Goal: Complete application form

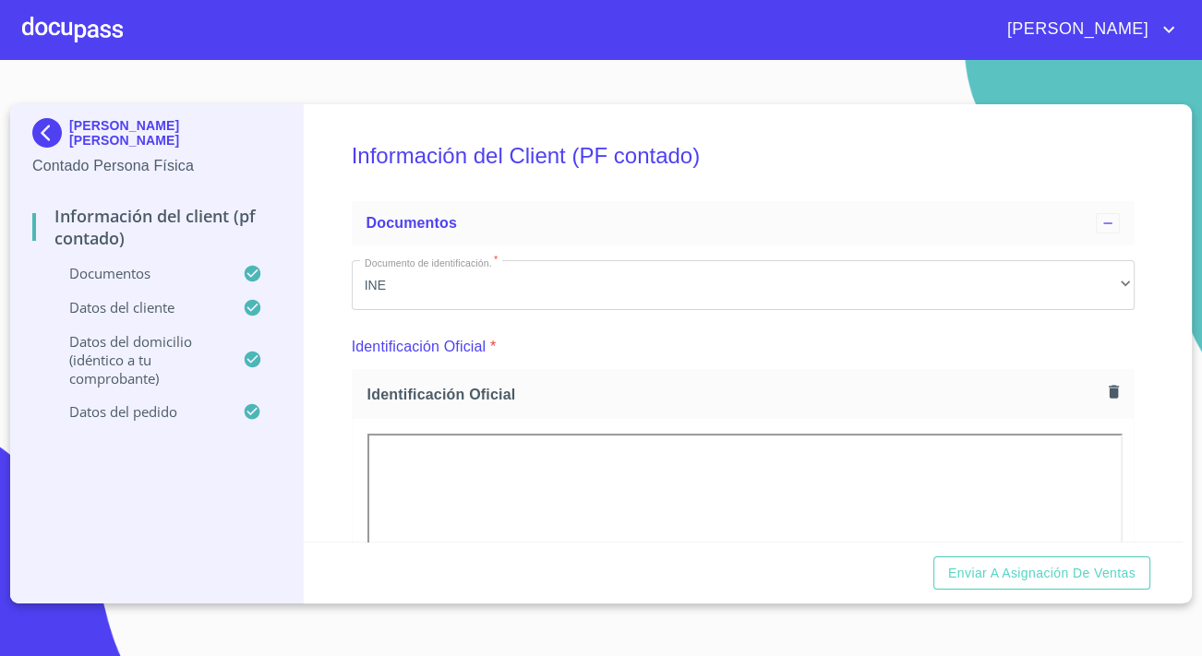
scroll to position [4860, 0]
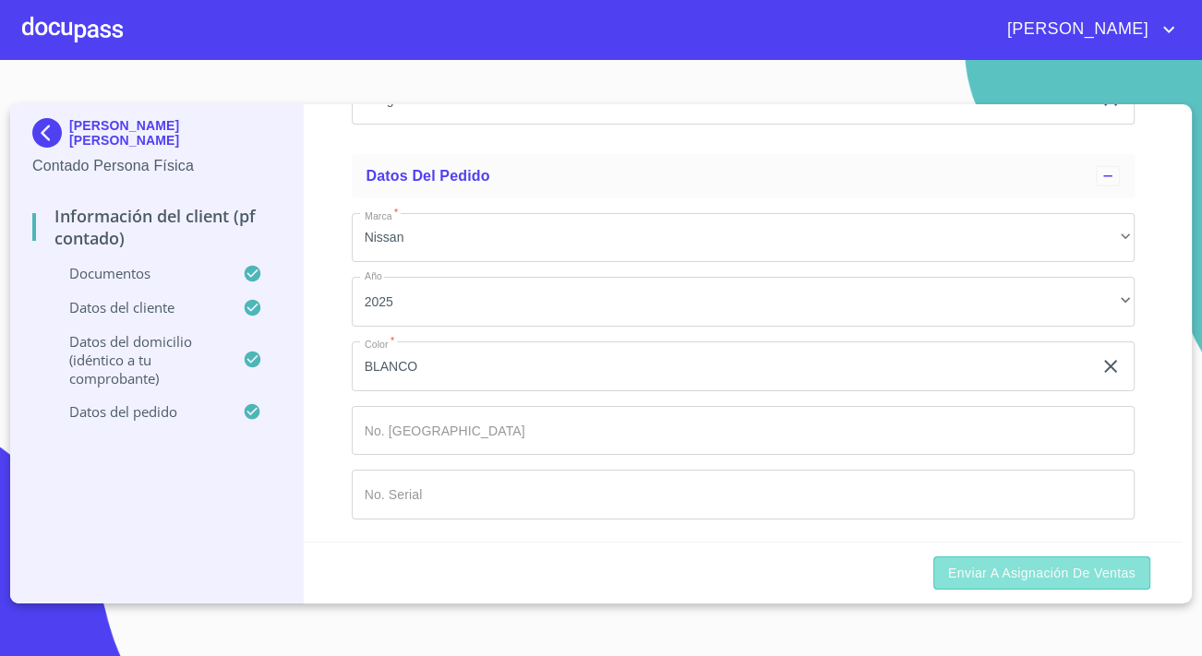
click at [966, 558] on button "Enviar a Asignación de Ventas" at bounding box center [1041, 574] width 217 height 34
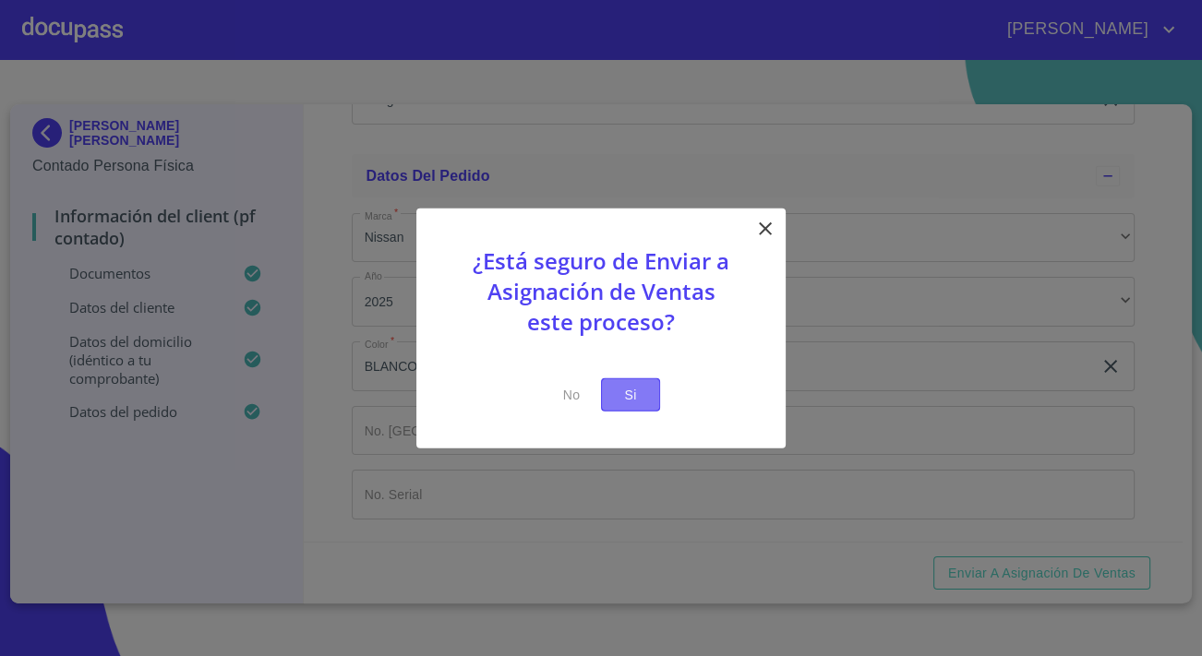
click at [617, 389] on span "Si" at bounding box center [631, 394] width 30 height 23
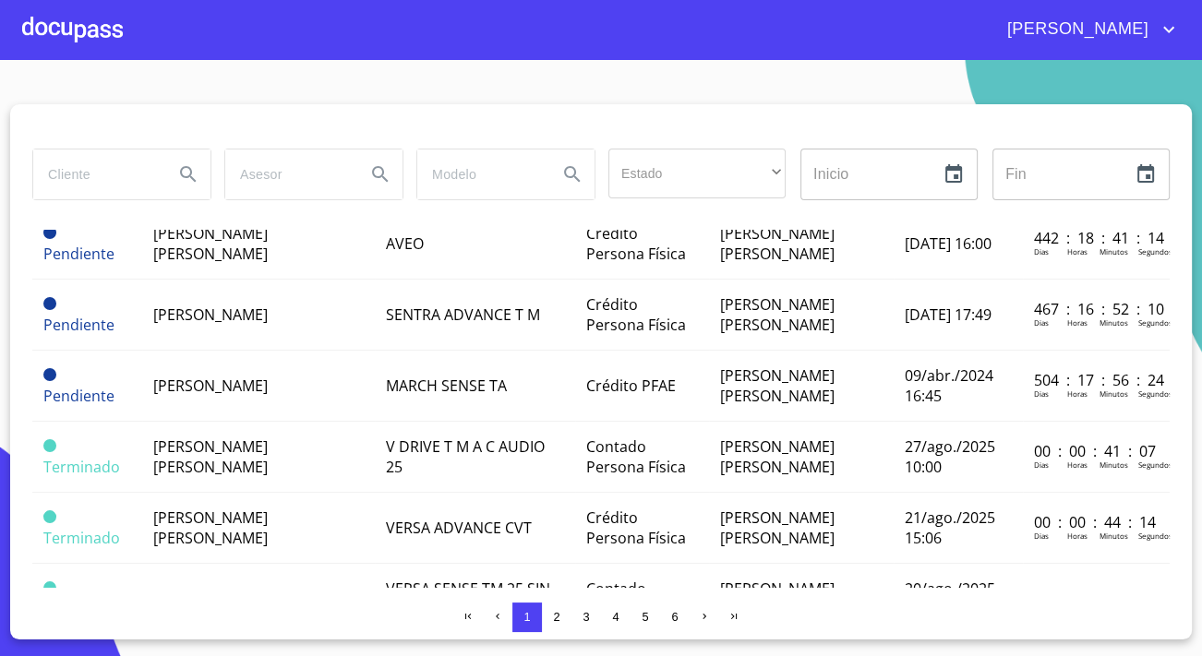
scroll to position [1342, 0]
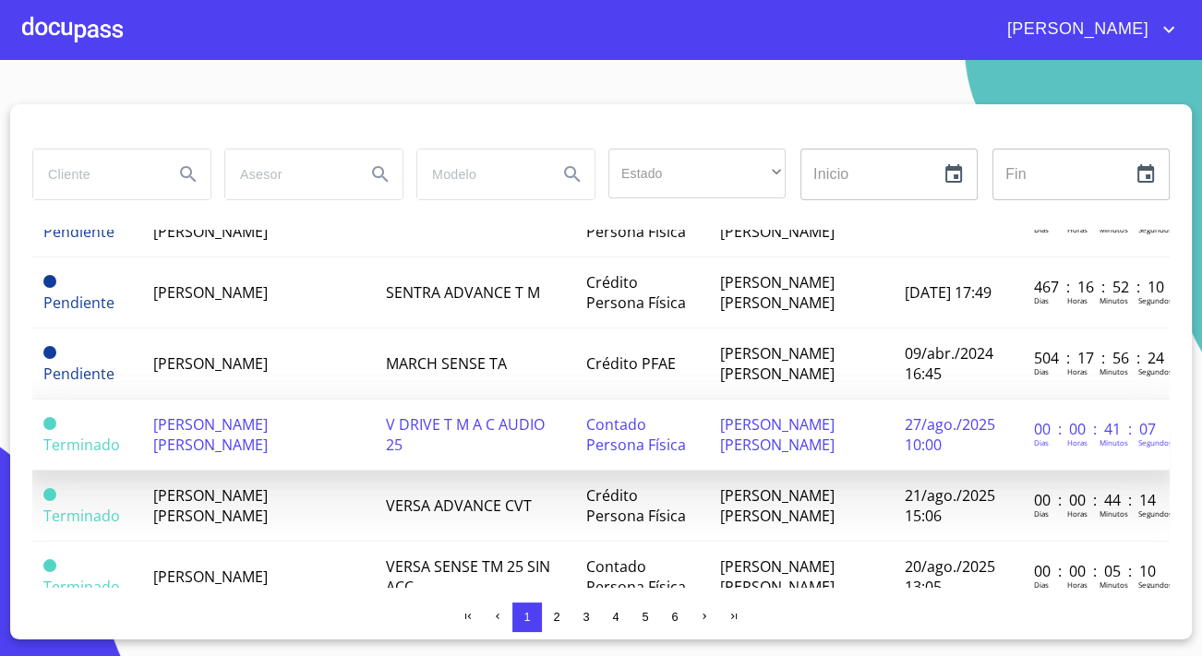
click at [234, 414] on span "[PERSON_NAME] [PERSON_NAME]" at bounding box center [210, 434] width 114 height 41
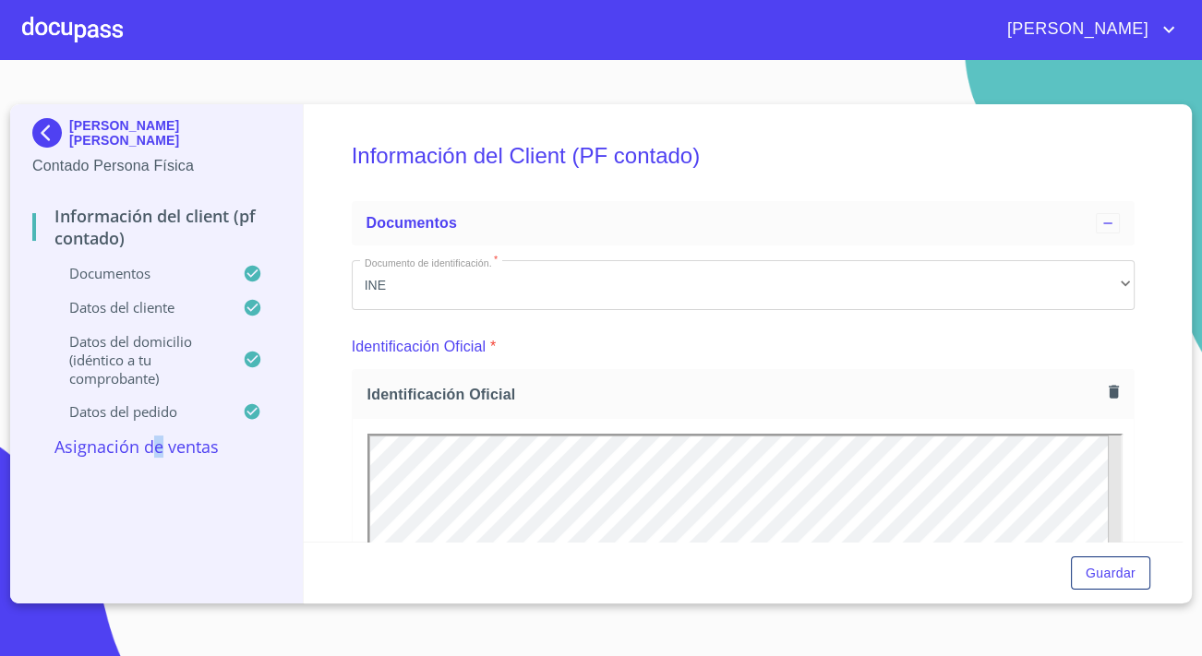
click at [156, 450] on p "Asignación de Ventas" at bounding box center [156, 447] width 248 height 22
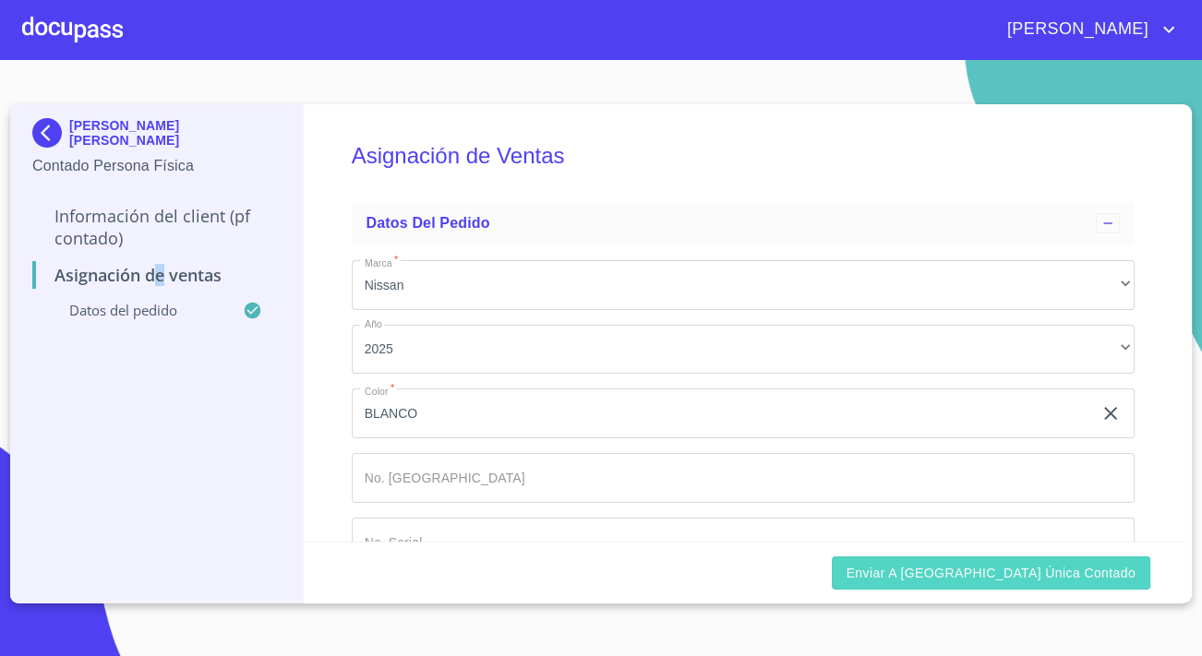
click at [1087, 567] on span "Enviar a [GEOGRAPHIC_DATA] única contado" at bounding box center [991, 573] width 290 height 23
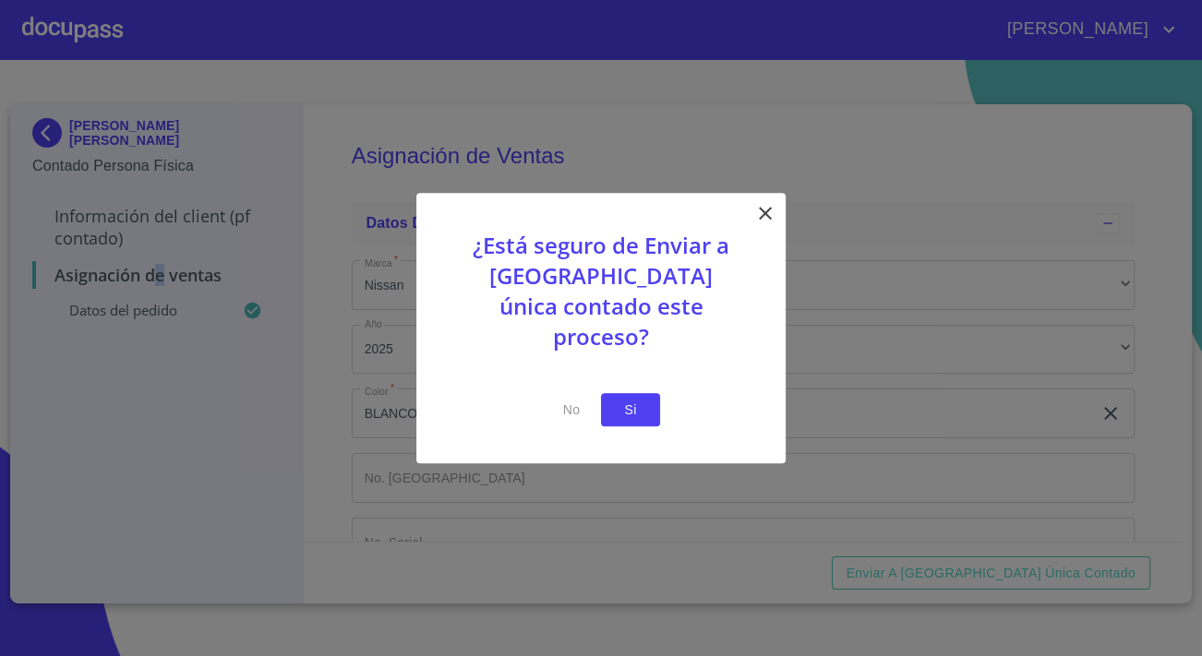
click at [653, 401] on button "Si" at bounding box center [630, 410] width 59 height 34
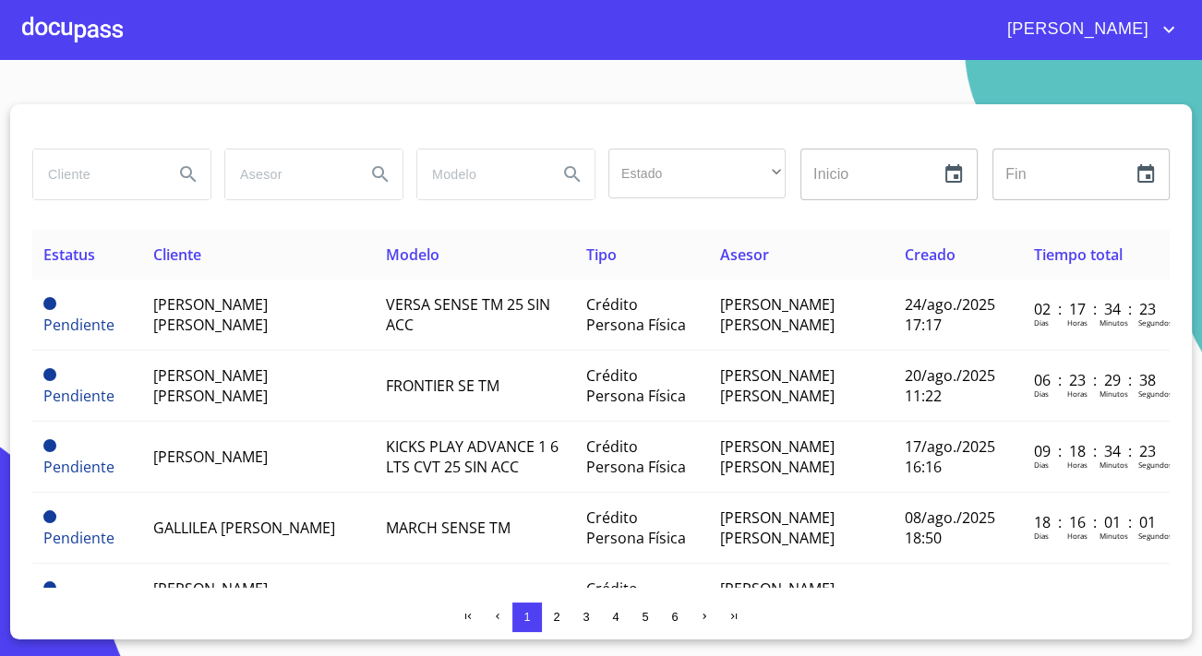
click at [116, 40] on div at bounding box center [72, 29] width 101 height 59
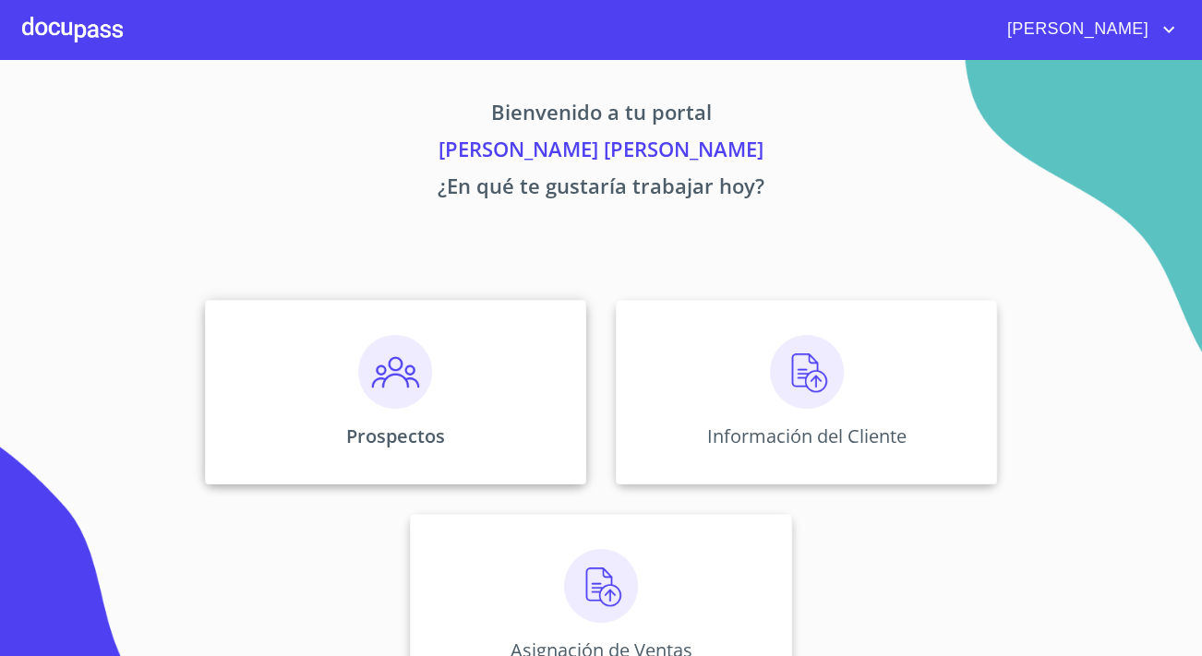
click at [370, 413] on div "Prospectos" at bounding box center [395, 392] width 381 height 185
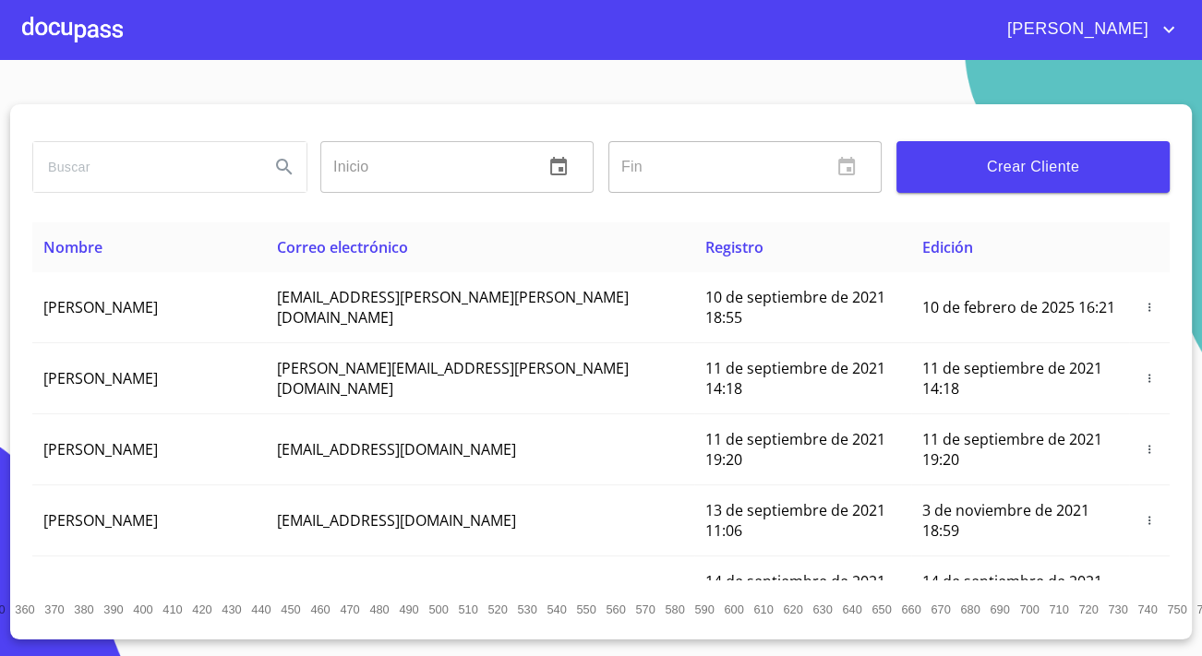
click at [80, 177] on input "search" at bounding box center [144, 167] width 222 height 50
type input "m"
type input "[PERSON_NAME]"
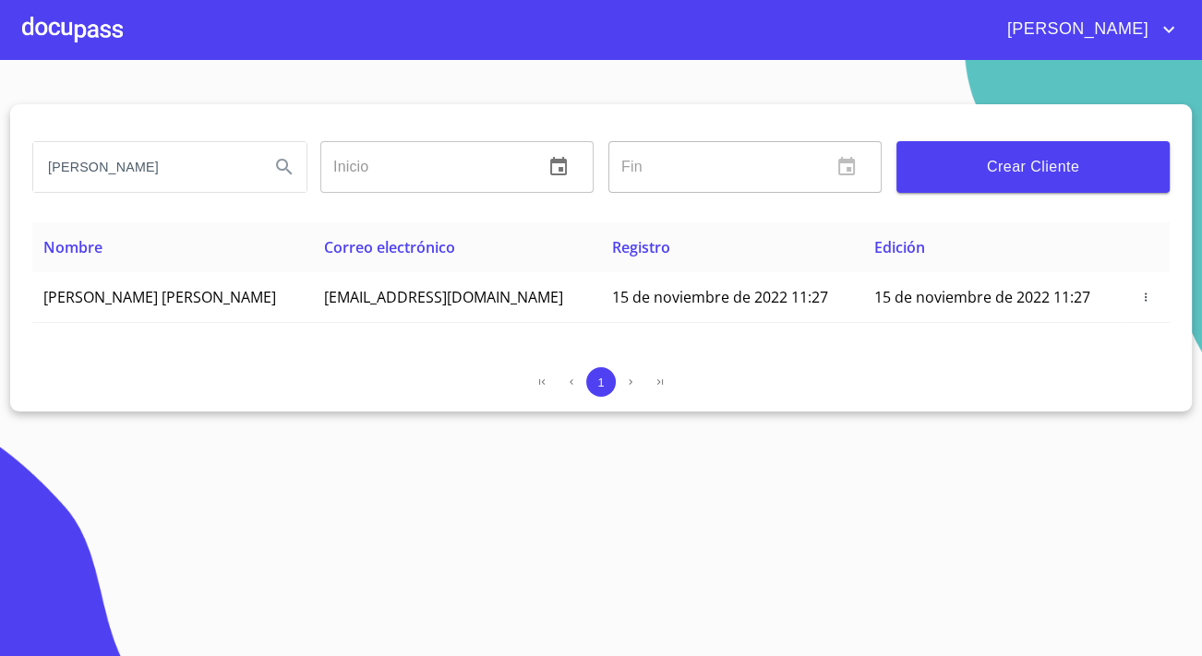
click at [1034, 139] on div "Crear Cliente" at bounding box center [1033, 167] width 288 height 66
click at [1037, 157] on span "Crear Cliente" at bounding box center [1033, 167] width 244 height 26
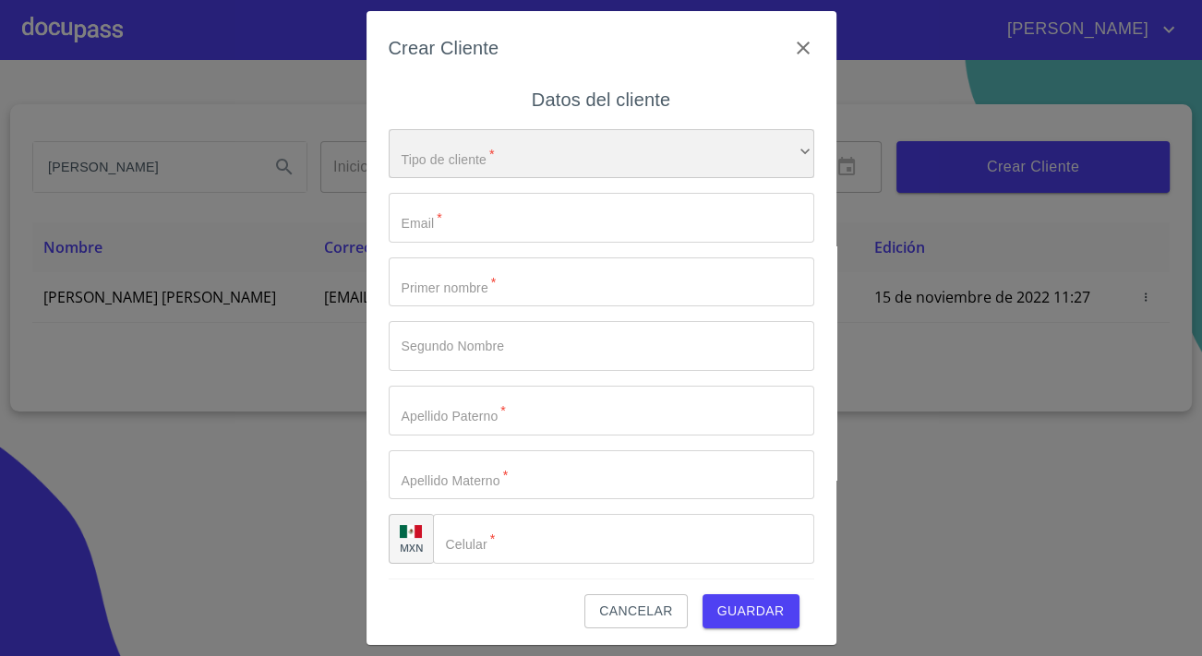
click at [622, 160] on div "​" at bounding box center [601, 154] width 425 height 50
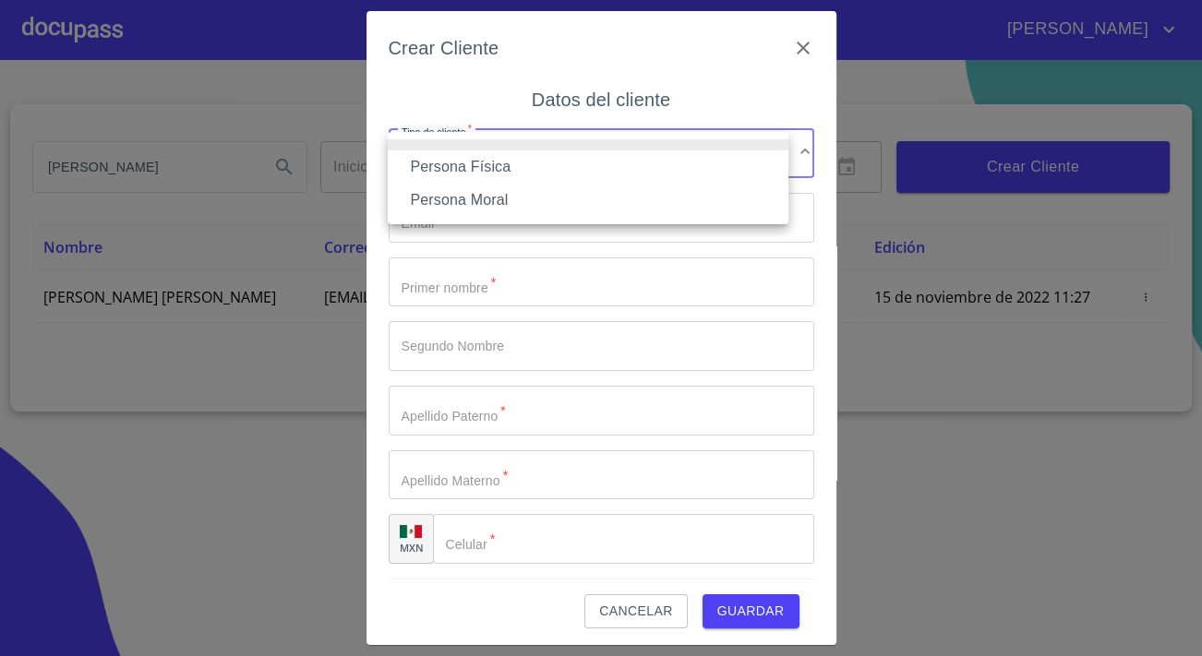
click at [491, 167] on li "Persona Física" at bounding box center [588, 166] width 401 height 33
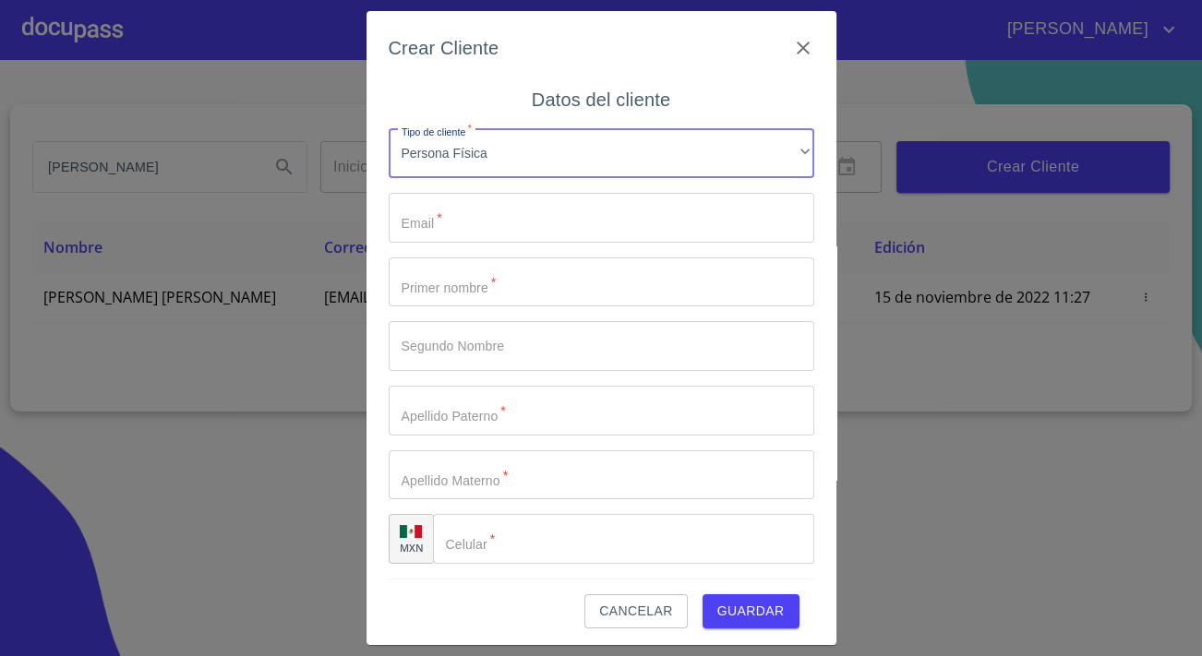
click at [486, 209] on input "Tipo de cliente   *" at bounding box center [601, 218] width 425 height 50
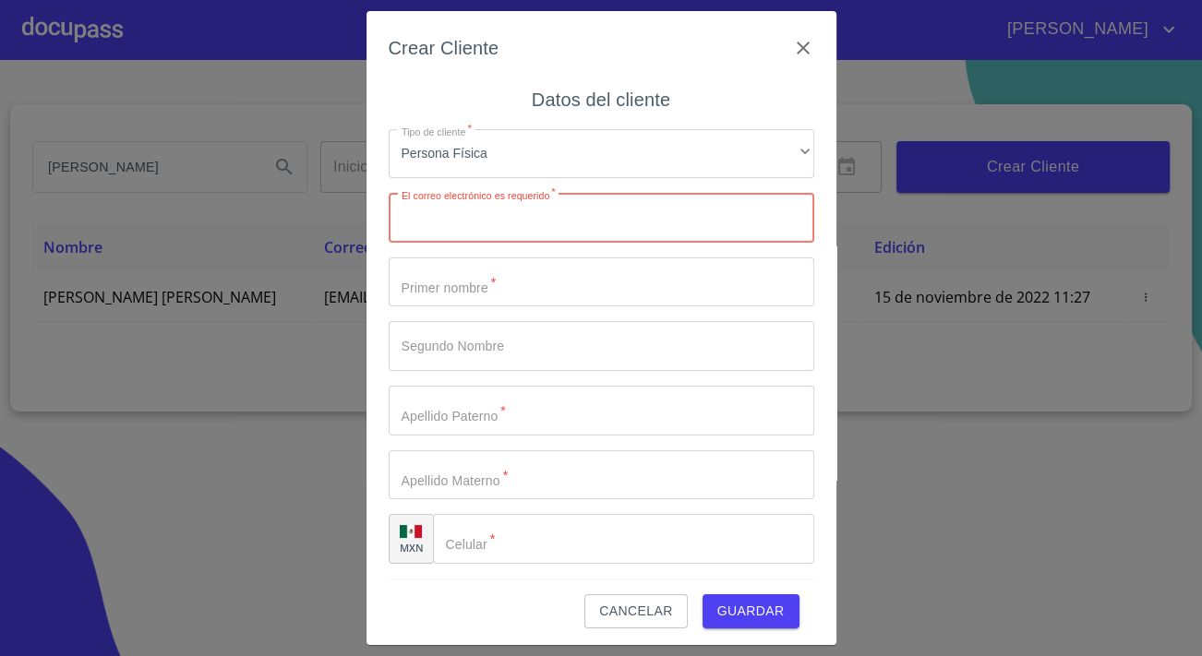
paste input "[EMAIL_ADDRESS][DOMAIN_NAME]"
type input "[EMAIL_ADDRESS][DOMAIN_NAME]"
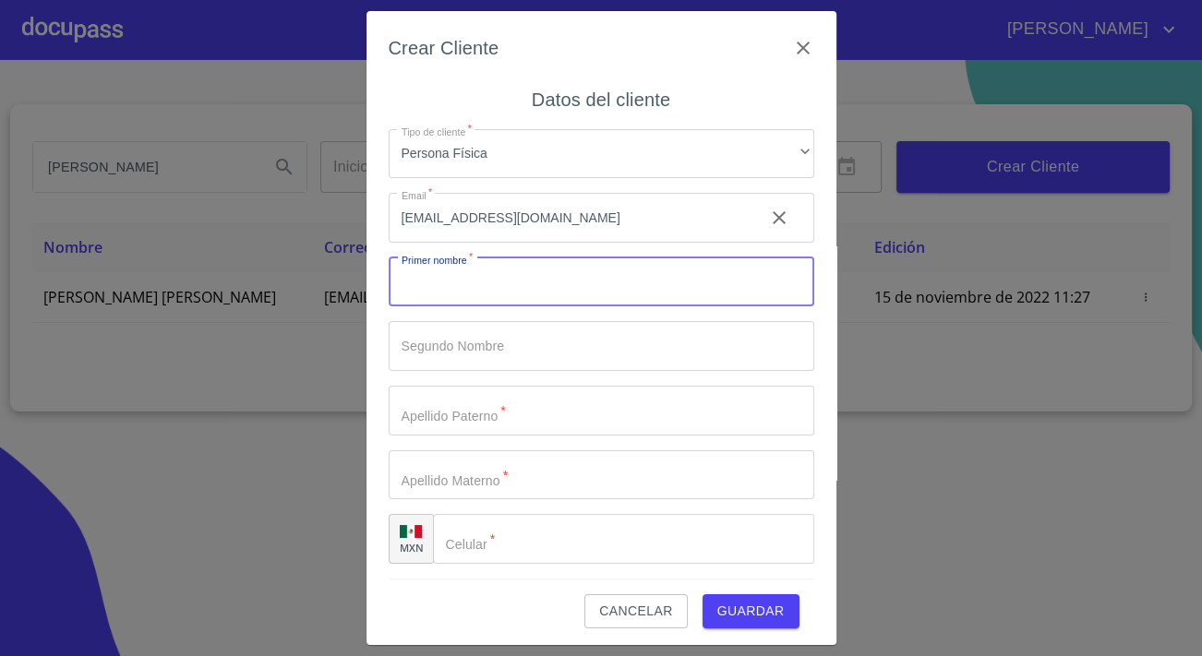
click at [405, 277] on input "Tipo de cliente   *" at bounding box center [601, 283] width 425 height 50
type input "[PERSON_NAME]"
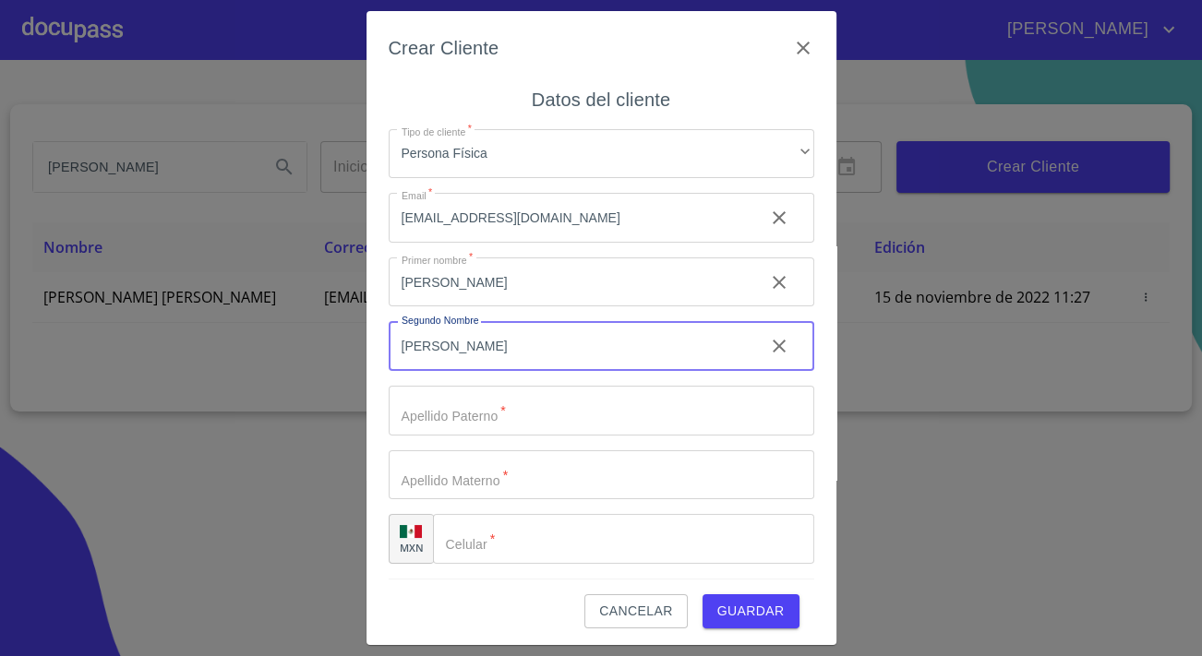
type input "[PERSON_NAME]"
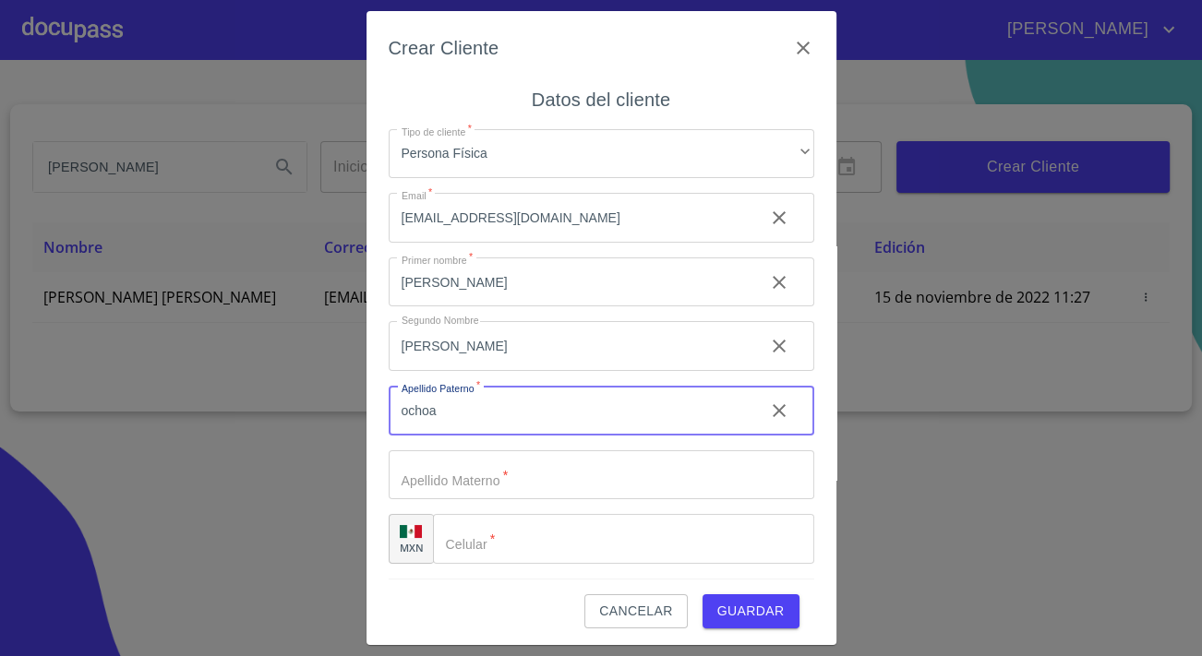
type input "ochoa"
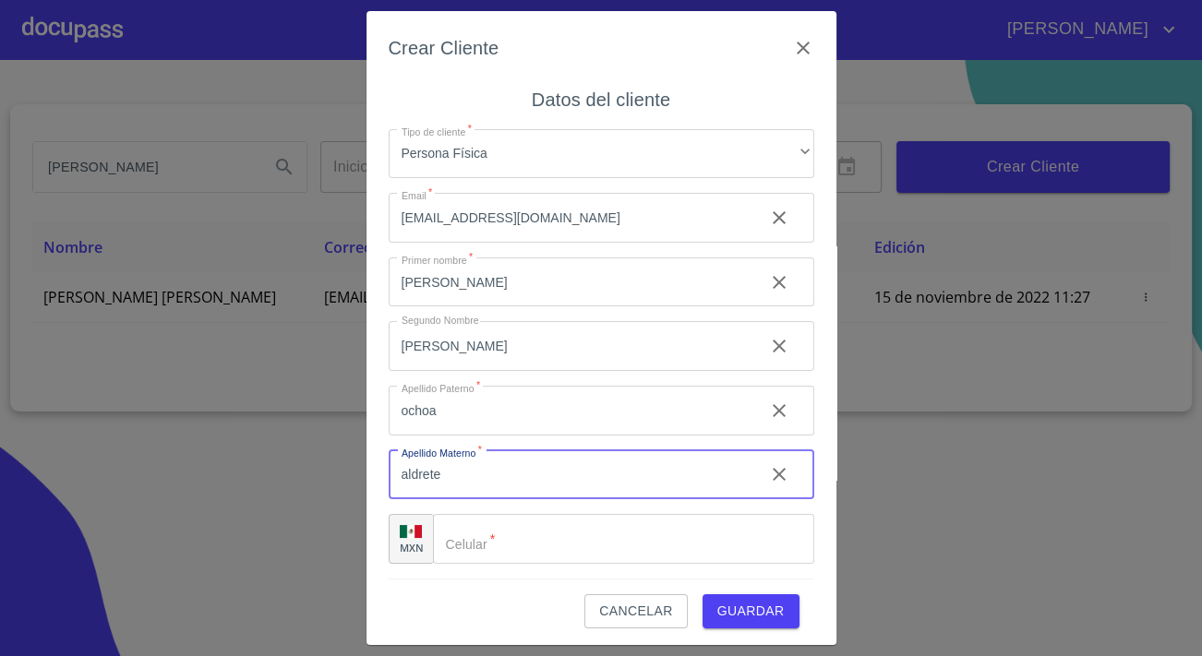
type input "aldrete"
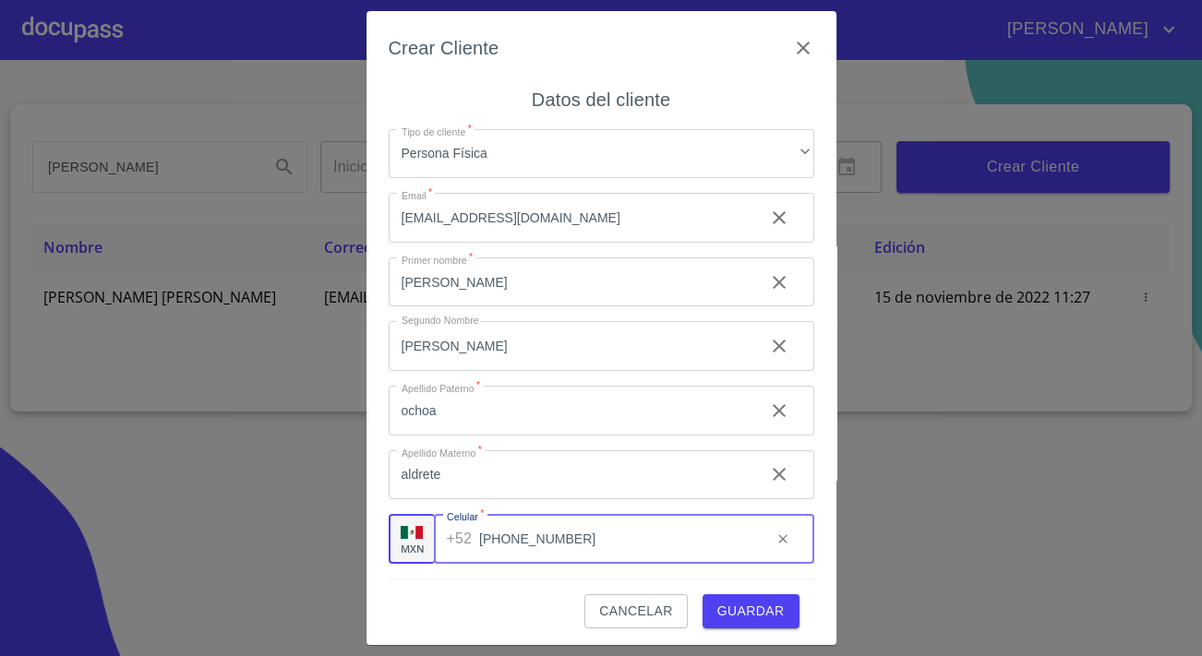
type input "[PHONE_NUMBER]"
click at [738, 612] on span "Guardar" at bounding box center [750, 611] width 67 height 23
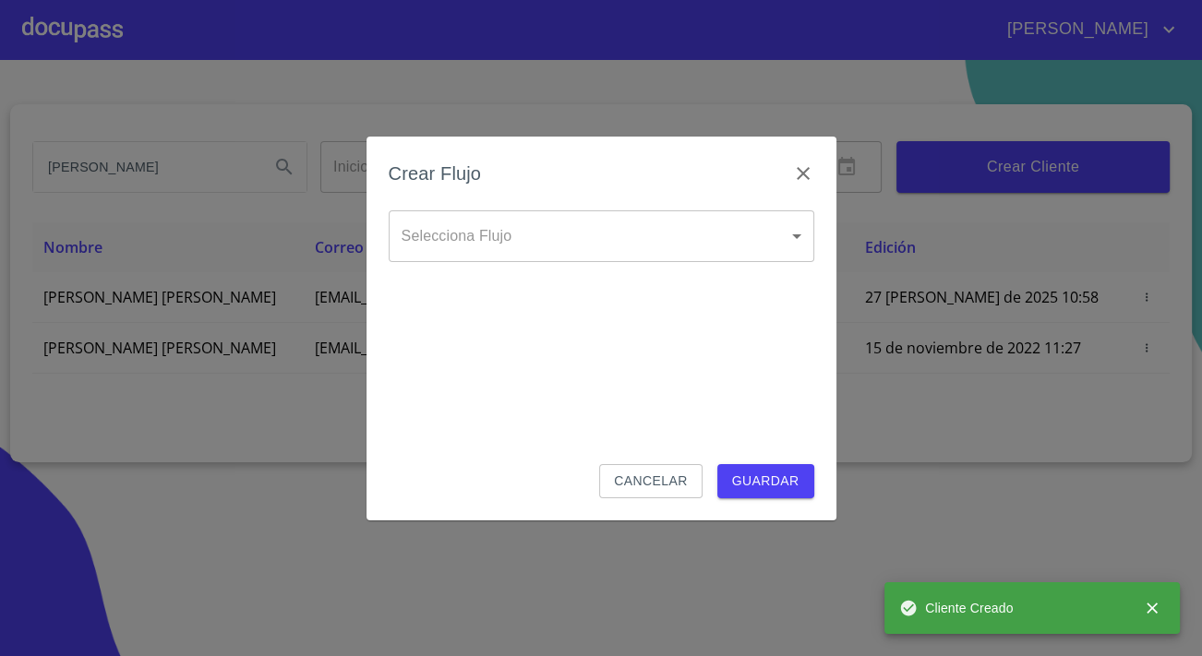
click at [606, 220] on body "[PERSON_NAME] [PERSON_NAME] Inicio ​ Fin ​ Crear Cliente Nombre Correo electrón…" at bounding box center [601, 328] width 1202 height 656
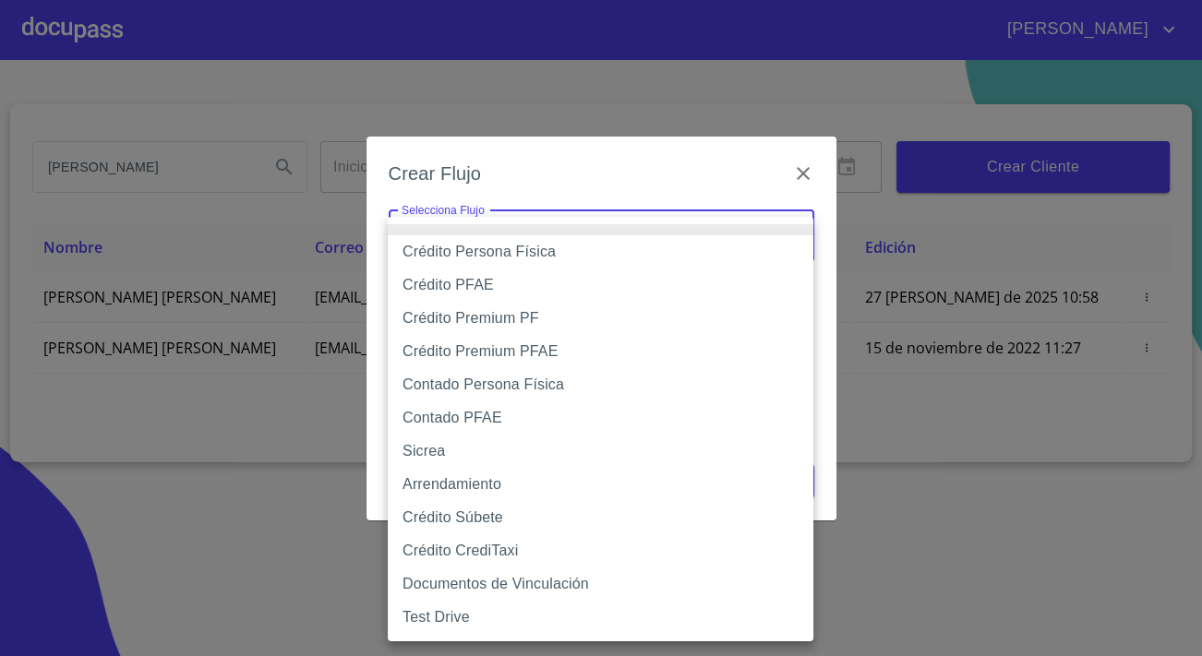
click at [529, 254] on li "Crédito Persona Física" at bounding box center [600, 251] width 425 height 33
type input "6009fb3c7d1714eb8809aa97"
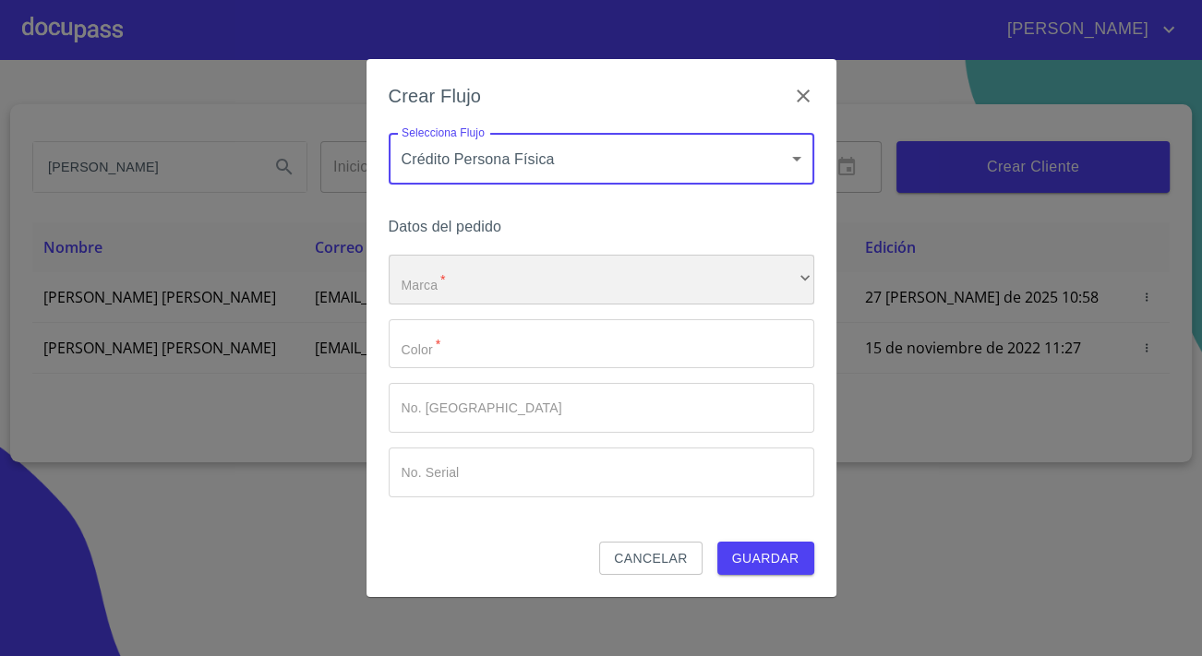
click at [531, 271] on div "​" at bounding box center [601, 280] width 425 height 50
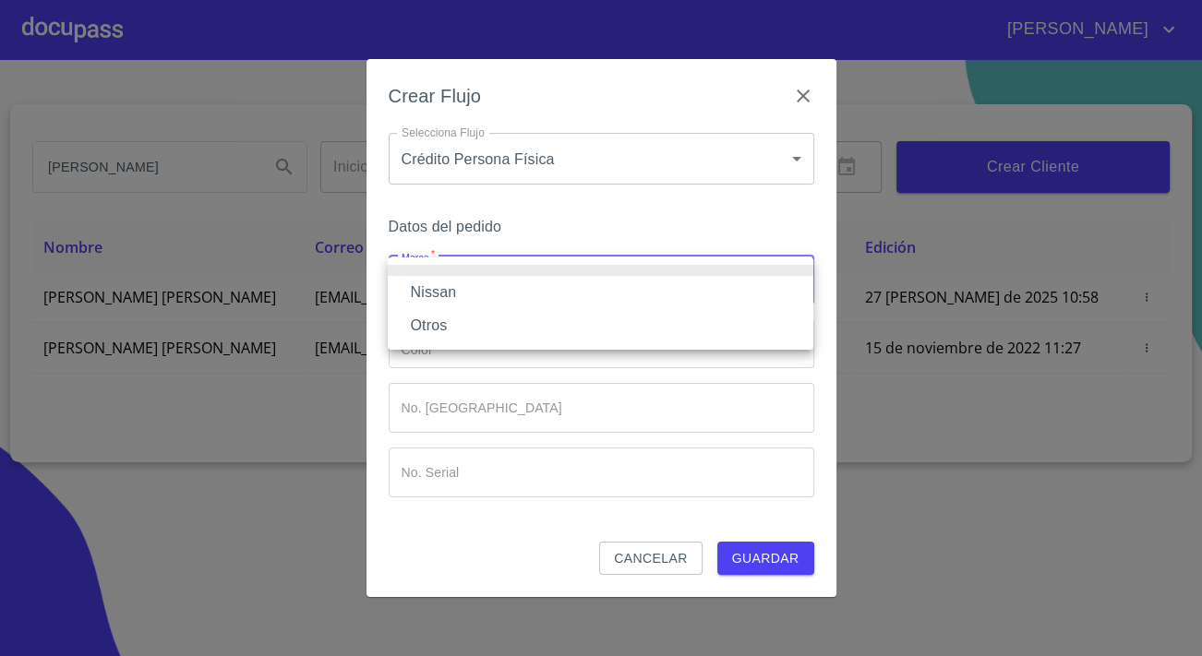
click at [527, 286] on li "Nissan" at bounding box center [600, 292] width 425 height 33
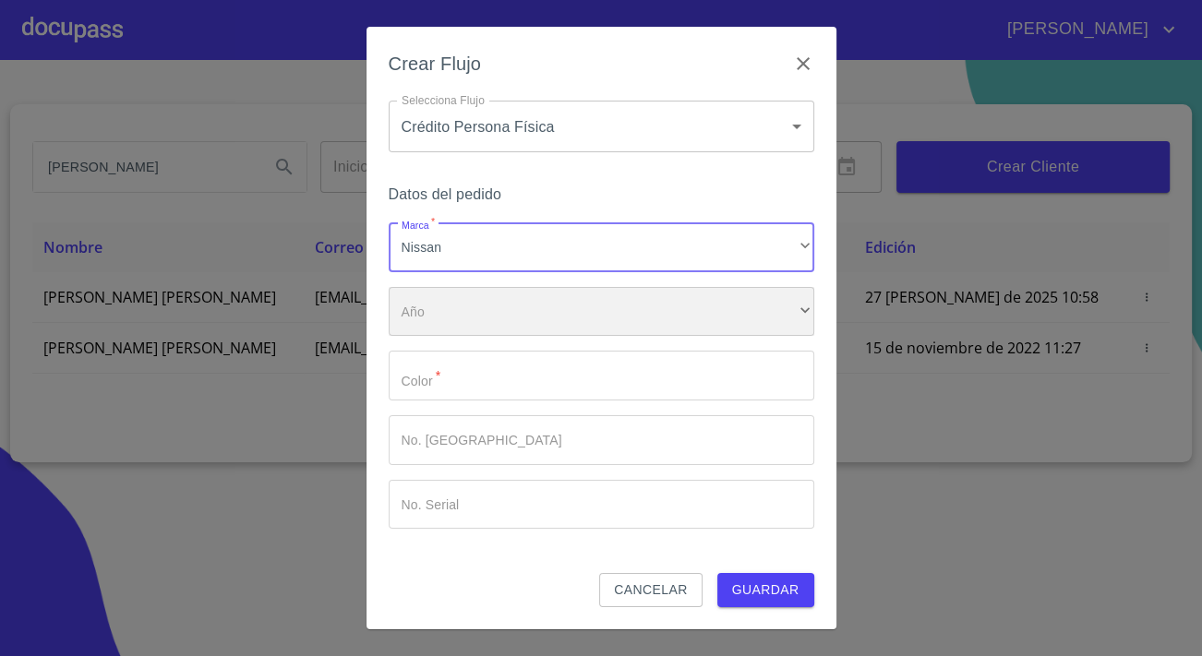
click at [515, 316] on div "​" at bounding box center [601, 312] width 425 height 50
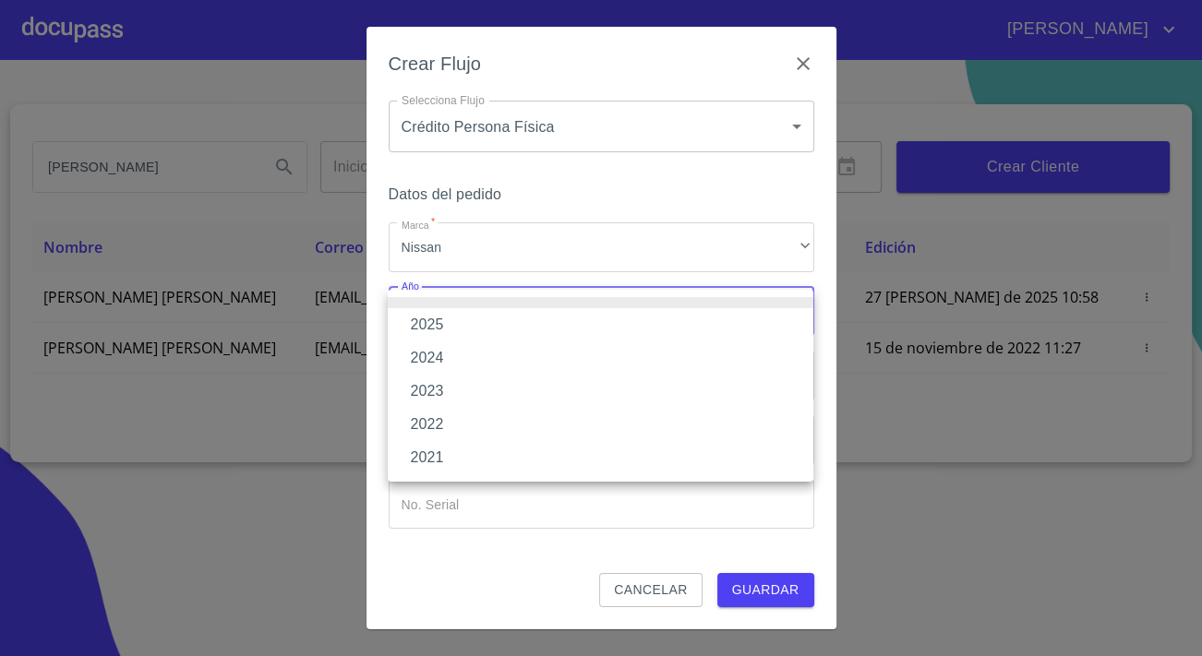
click at [449, 450] on li "2021" at bounding box center [600, 457] width 425 height 33
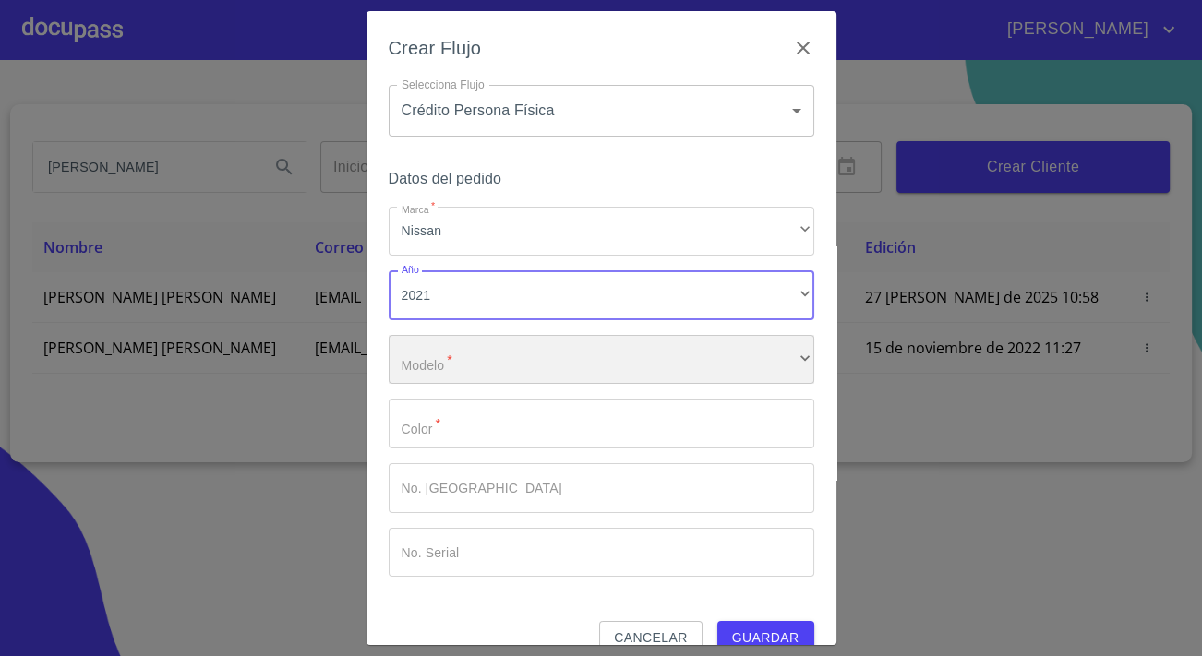
click at [468, 367] on div "​" at bounding box center [601, 360] width 425 height 50
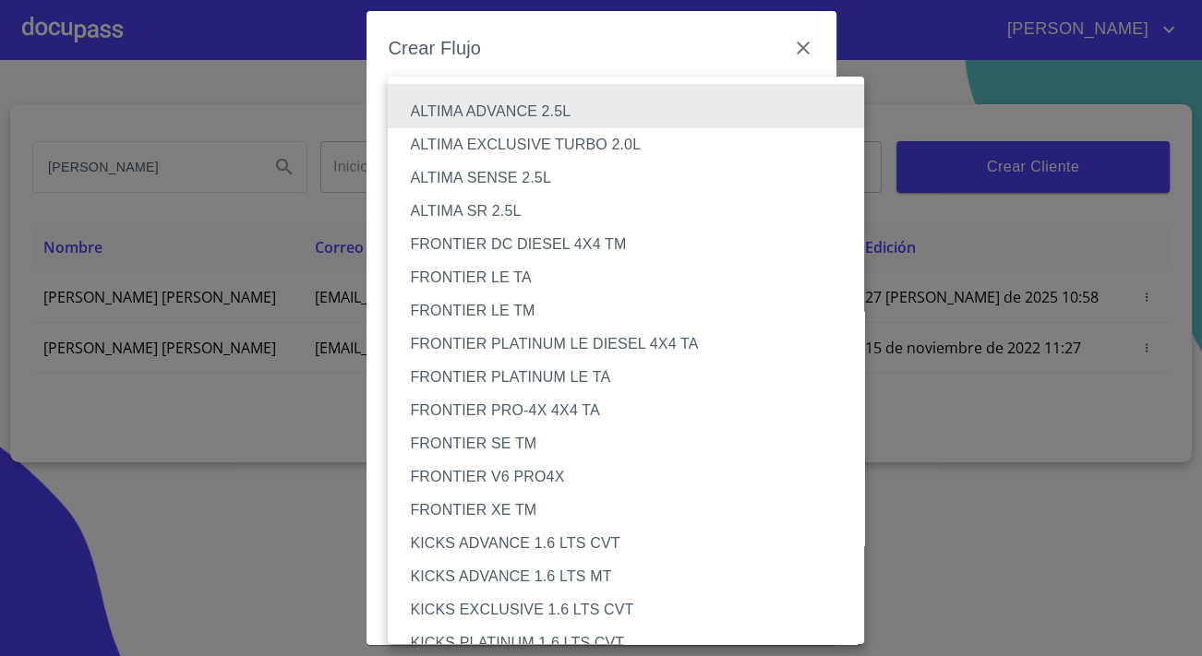
scroll to position [1112, 0]
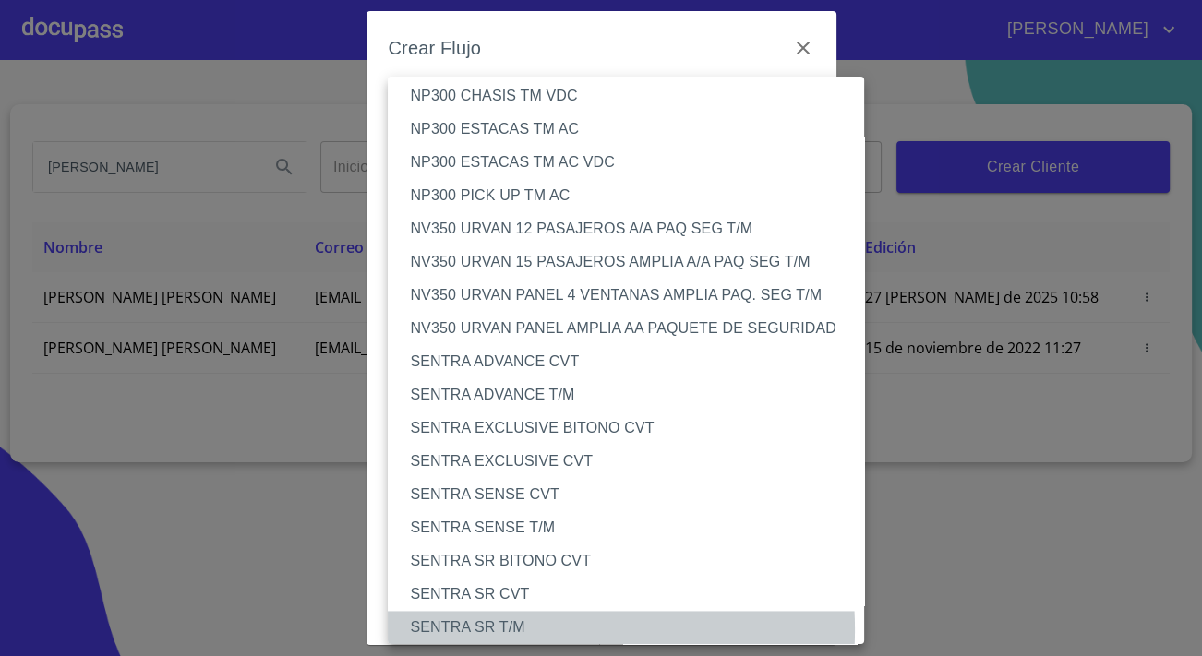
click at [495, 629] on li "SENTRA SR T/M" at bounding box center [632, 627] width 489 height 33
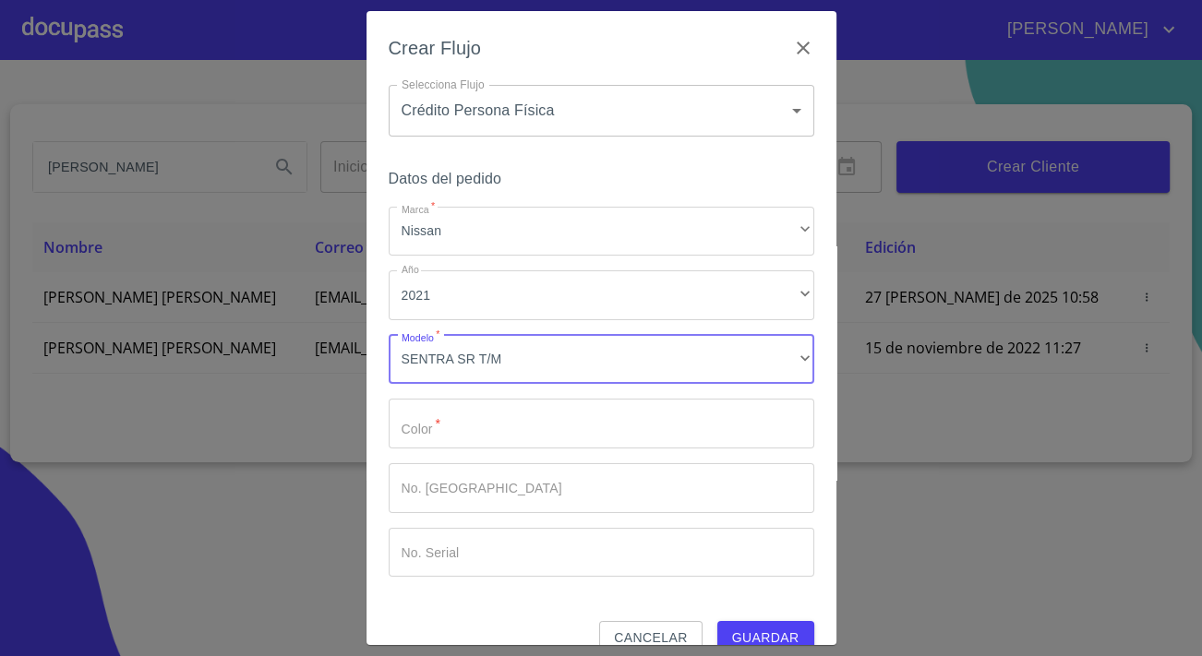
click at [495, 403] on input "Marca   *" at bounding box center [601, 424] width 425 height 50
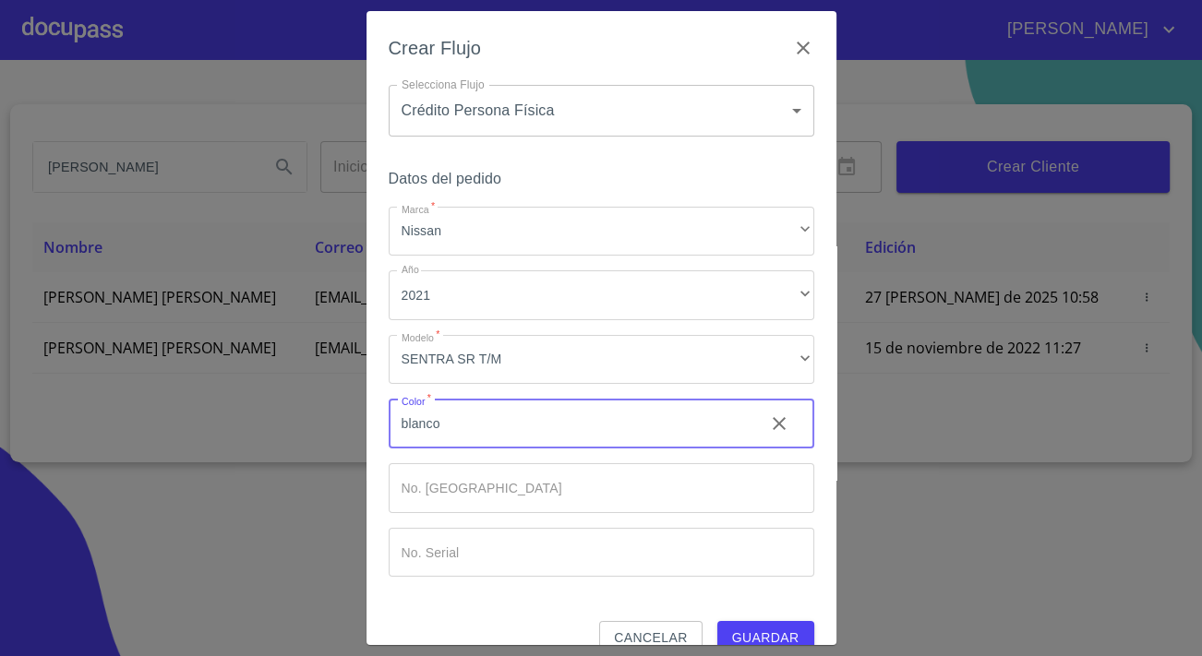
type input "blanco"
click at [757, 639] on span "Guardar" at bounding box center [765, 638] width 67 height 23
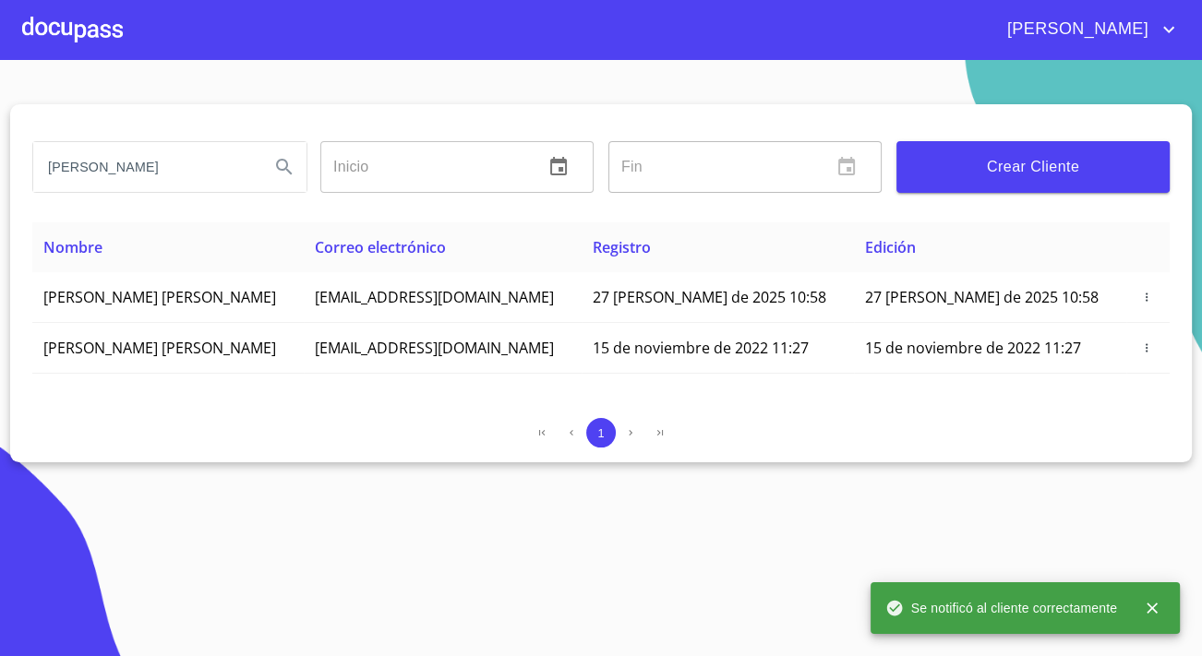
click at [71, 37] on div at bounding box center [72, 29] width 101 height 59
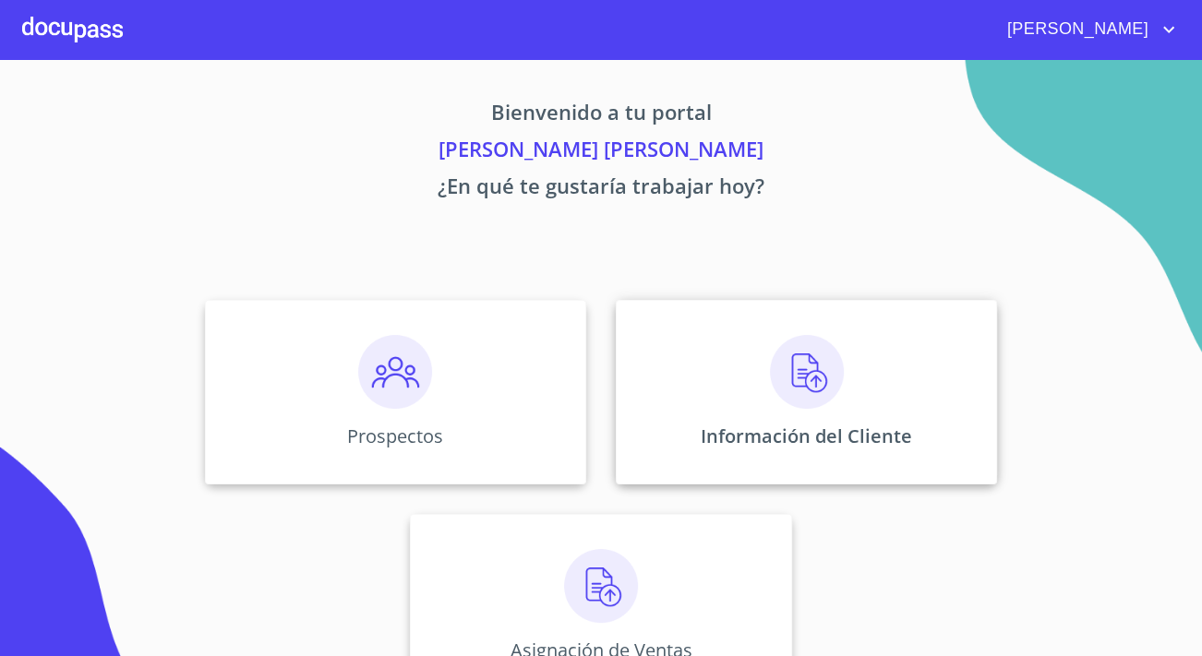
click at [847, 396] on div "Información del Cliente" at bounding box center [806, 392] width 381 height 185
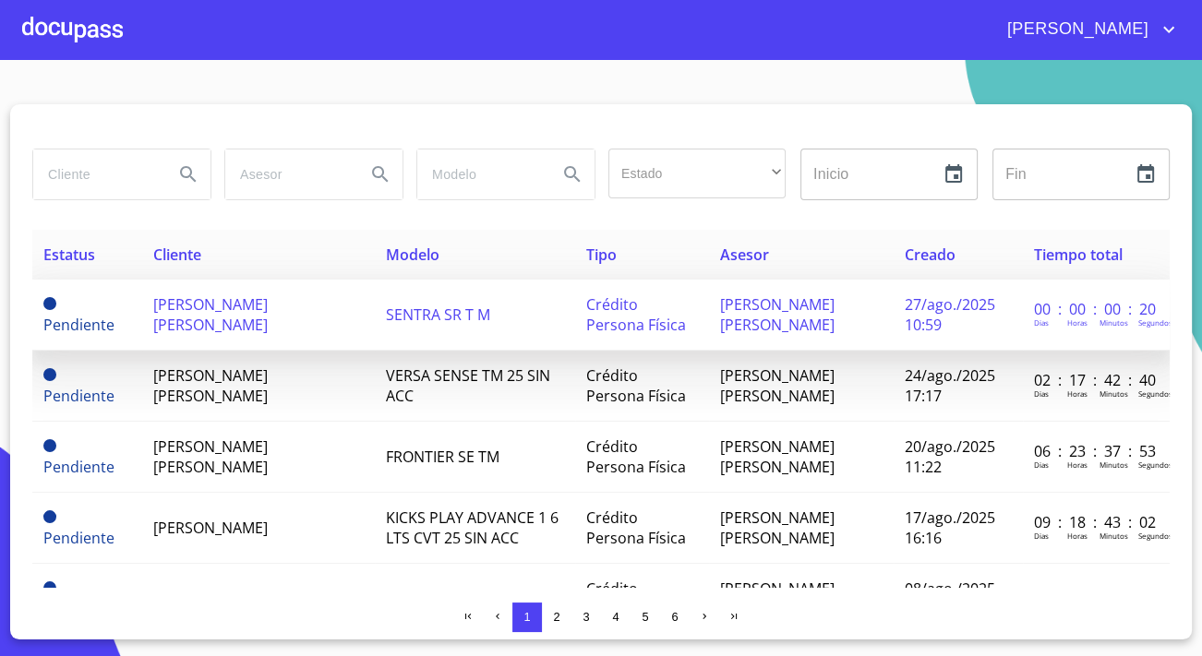
click at [147, 316] on td "[PERSON_NAME] [PERSON_NAME]" at bounding box center [258, 315] width 233 height 71
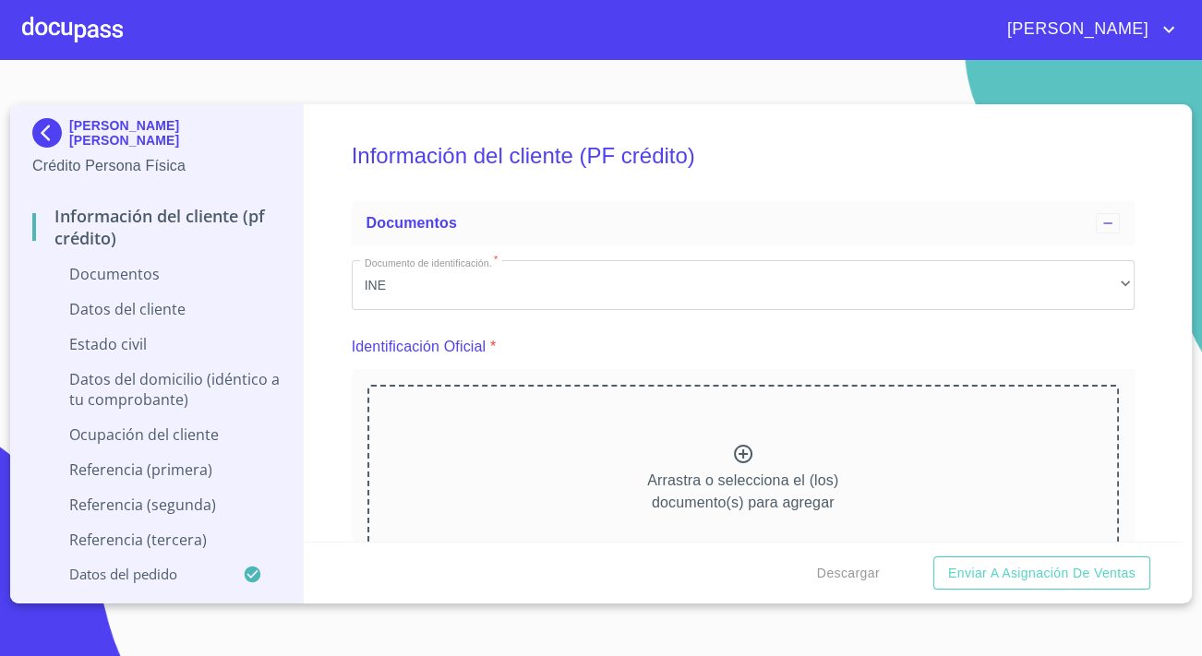
click at [569, 484] on div "Arrastra o selecciona el (los) documento(s) para agregar" at bounding box center [742, 479] width 751 height 188
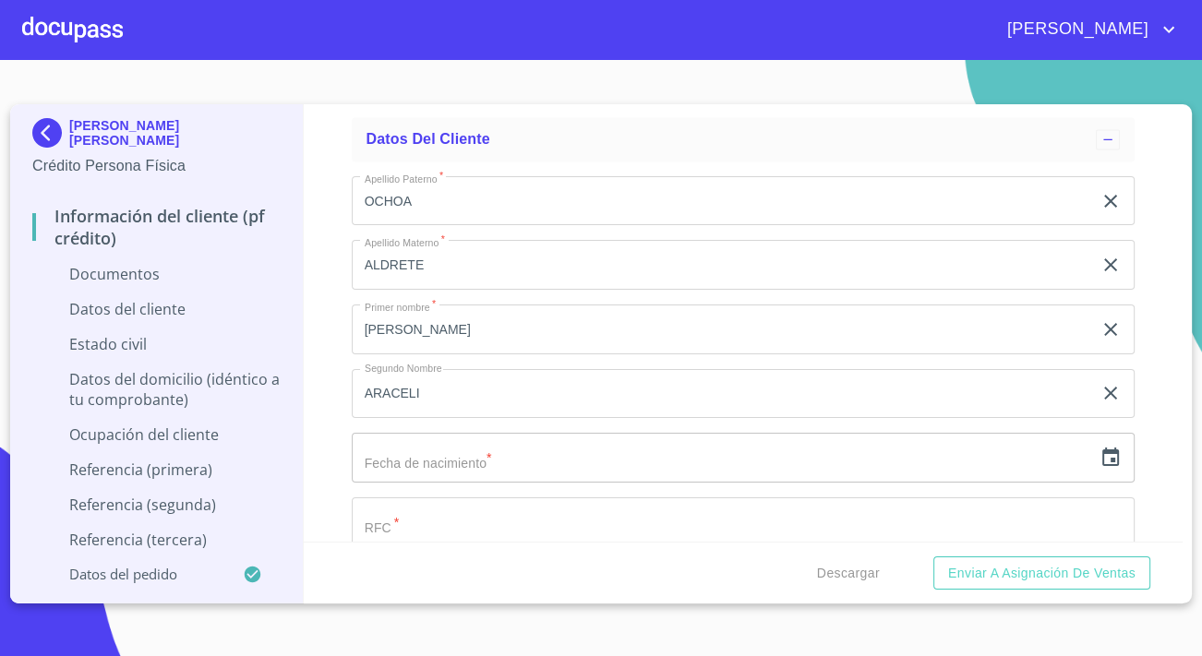
scroll to position [2852, 0]
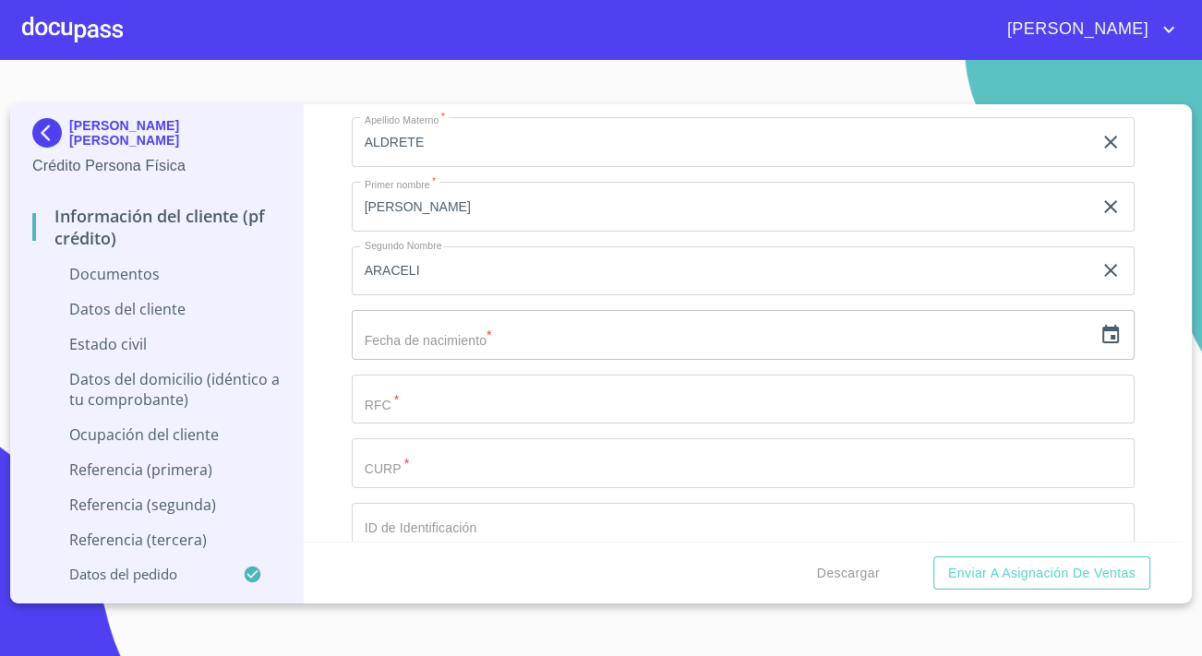
click at [382, 338] on input "text" at bounding box center [722, 335] width 740 height 50
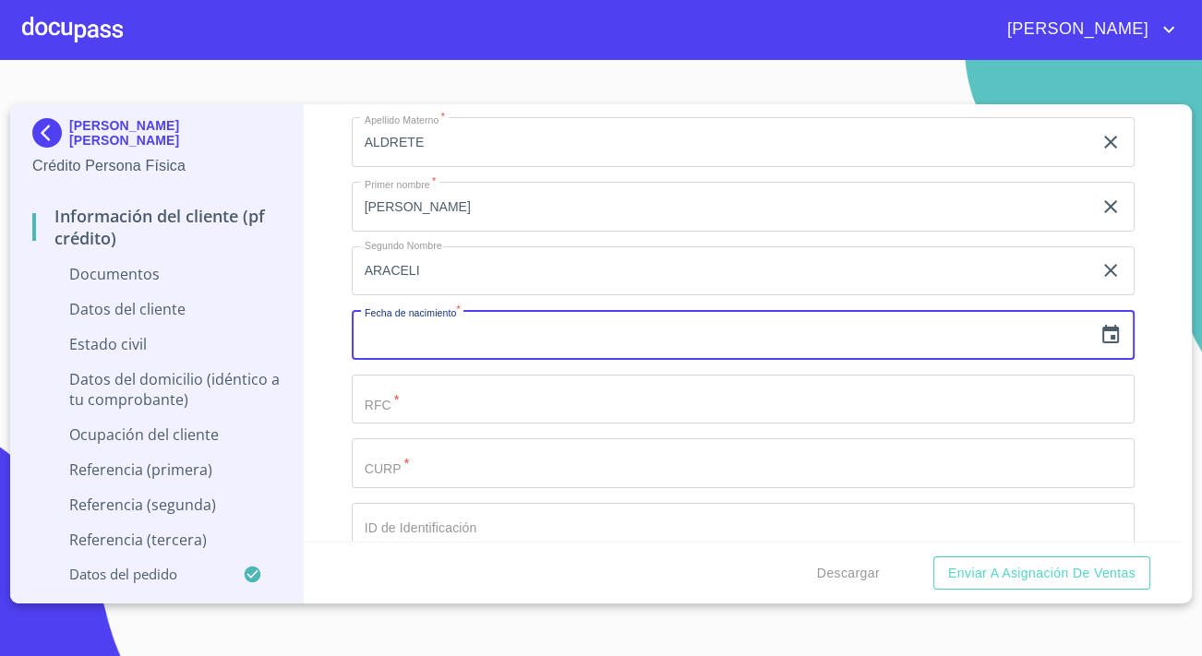
click at [1108, 332] on icon "button" at bounding box center [1110, 335] width 22 height 22
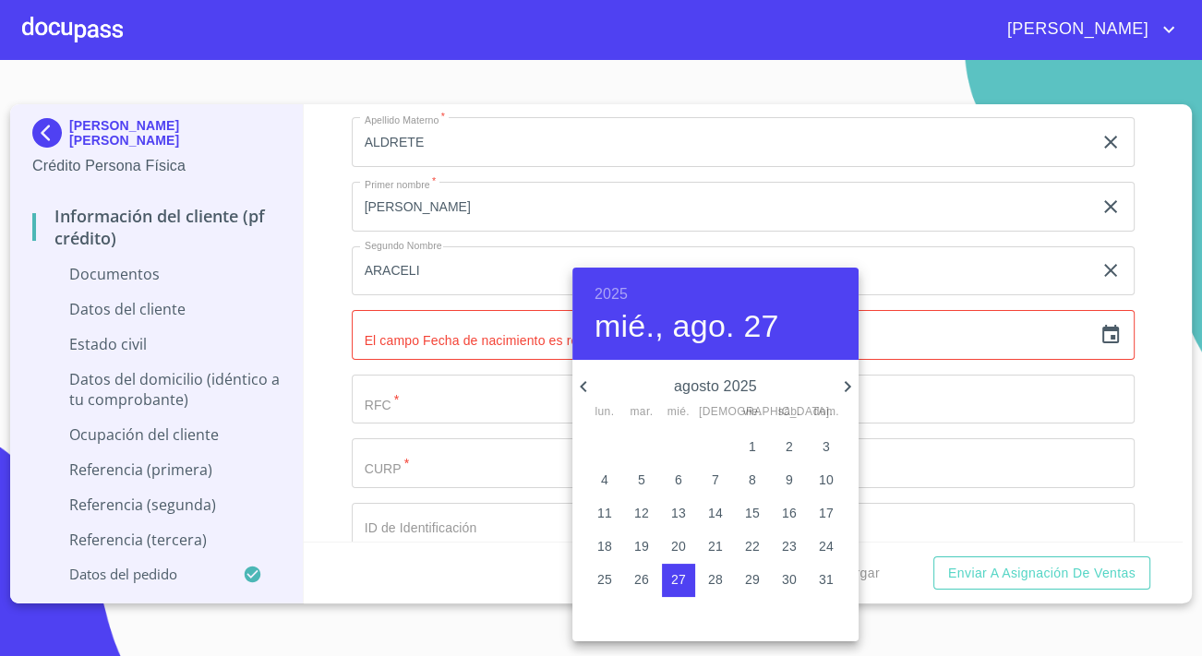
click at [611, 290] on h6 "2025" at bounding box center [610, 295] width 33 height 26
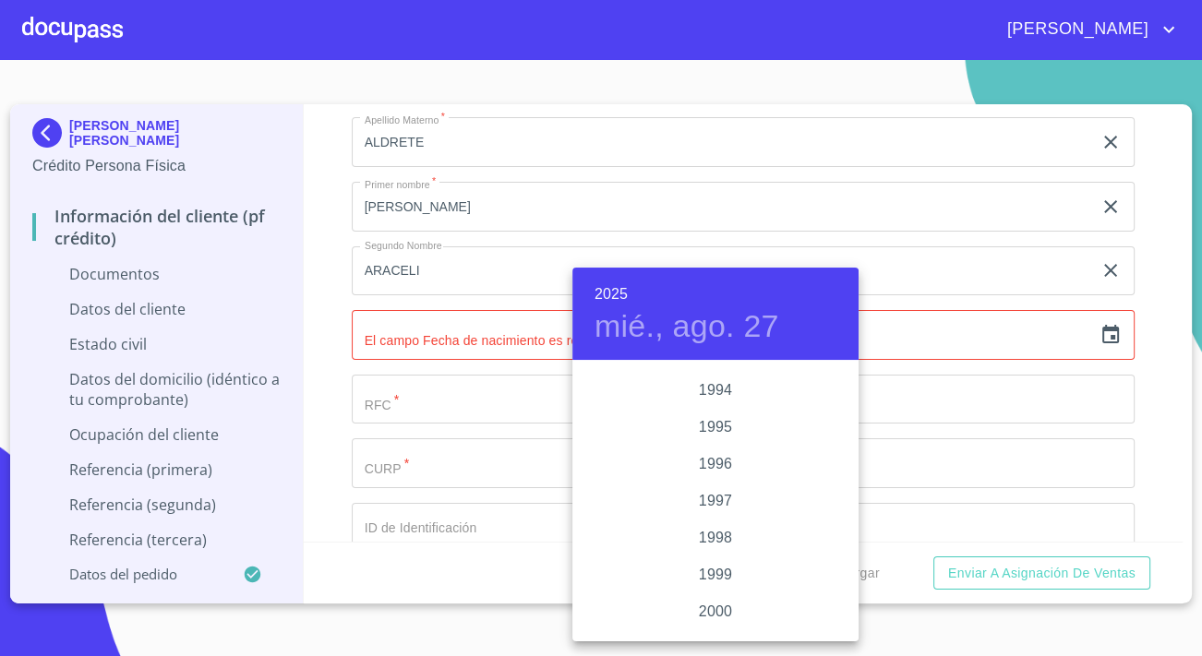
scroll to position [2490, 0]
click at [723, 393] on div "1993" at bounding box center [715, 401] width 286 height 37
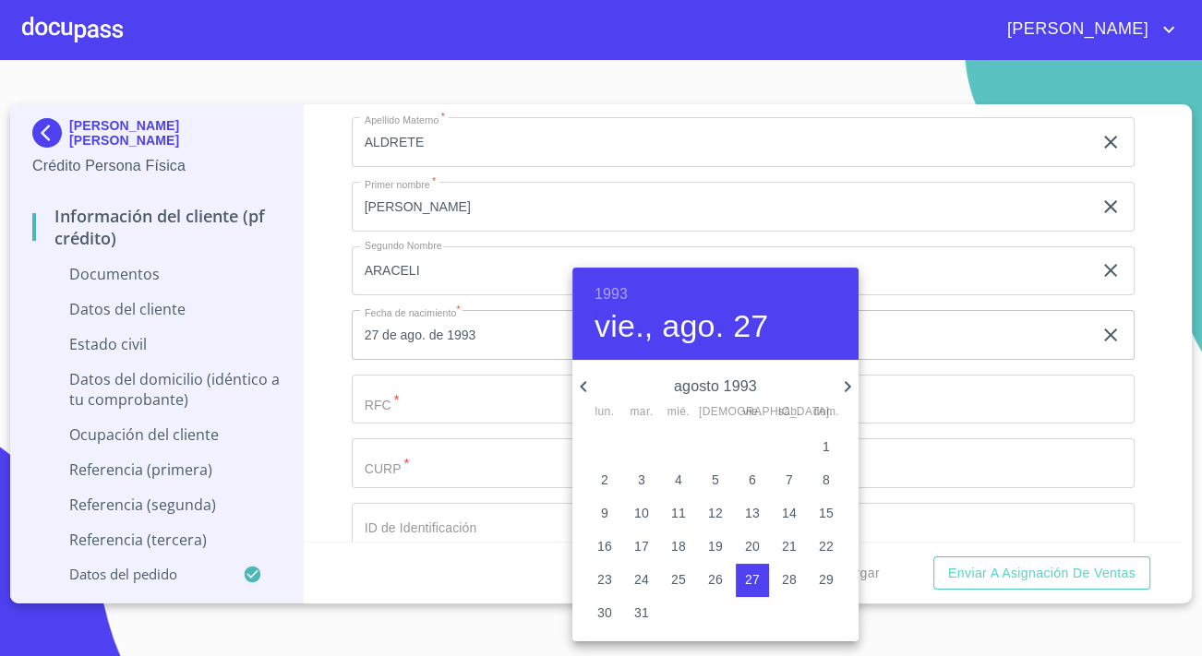
click at [615, 292] on h6 "1993" at bounding box center [610, 295] width 33 height 26
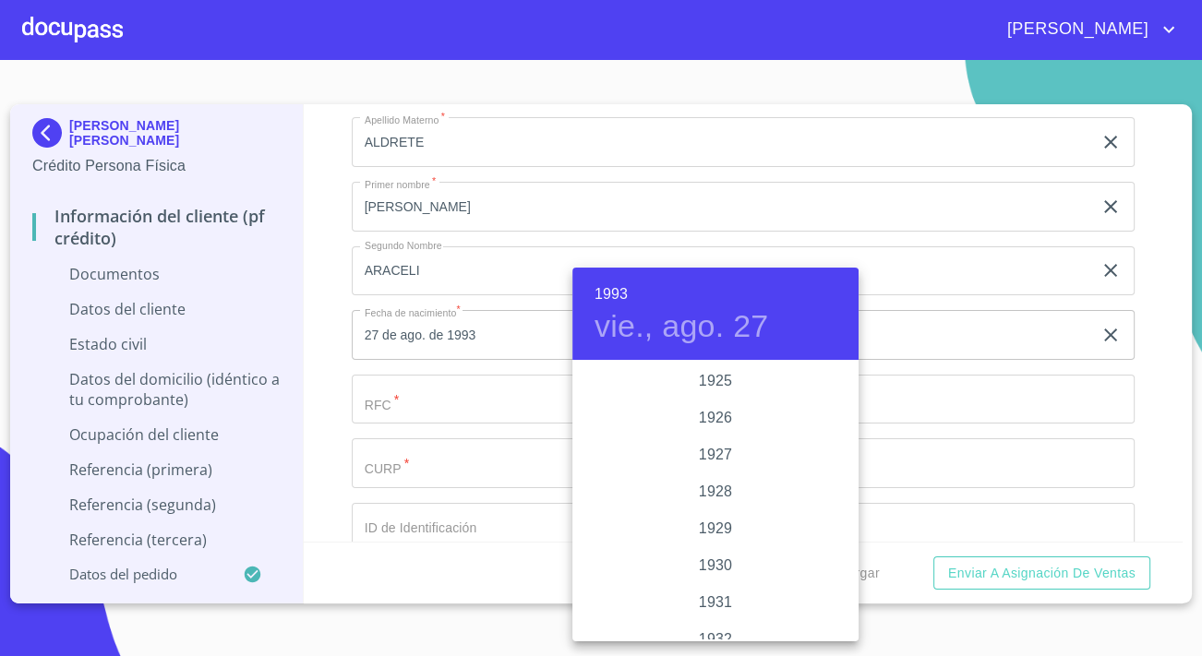
scroll to position [2400, 0]
click at [612, 294] on h6 "1993" at bounding box center [610, 295] width 33 height 26
click at [701, 498] on div "1993" at bounding box center [715, 501] width 286 height 37
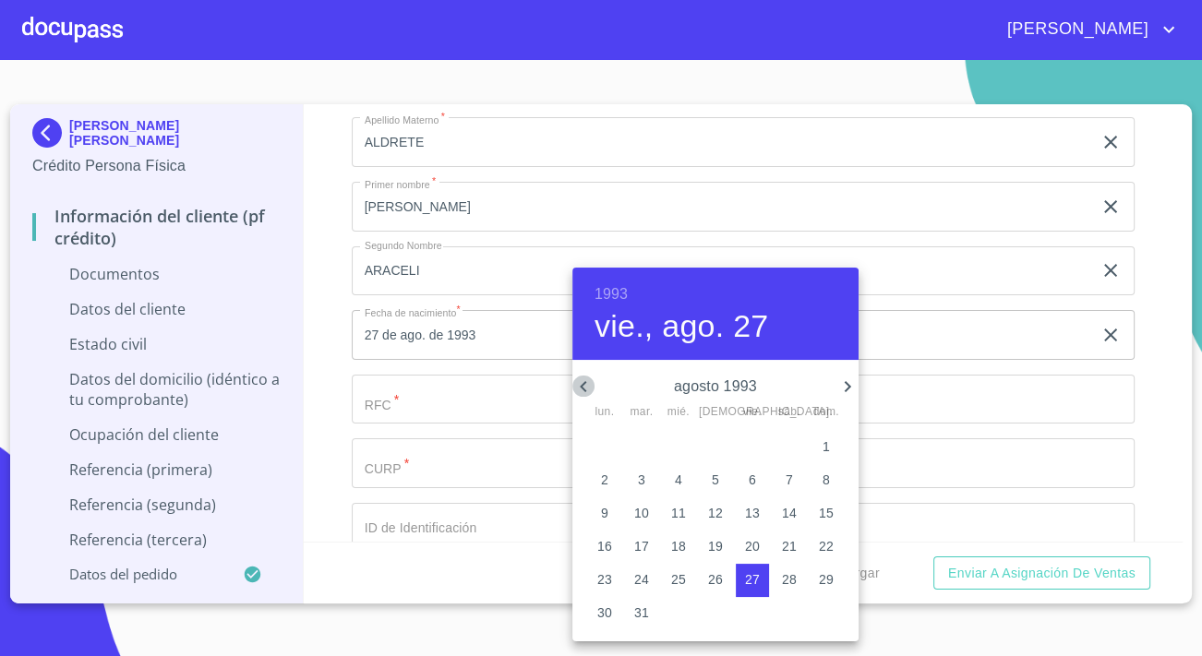
click at [585, 378] on icon "button" at bounding box center [583, 387] width 22 height 22
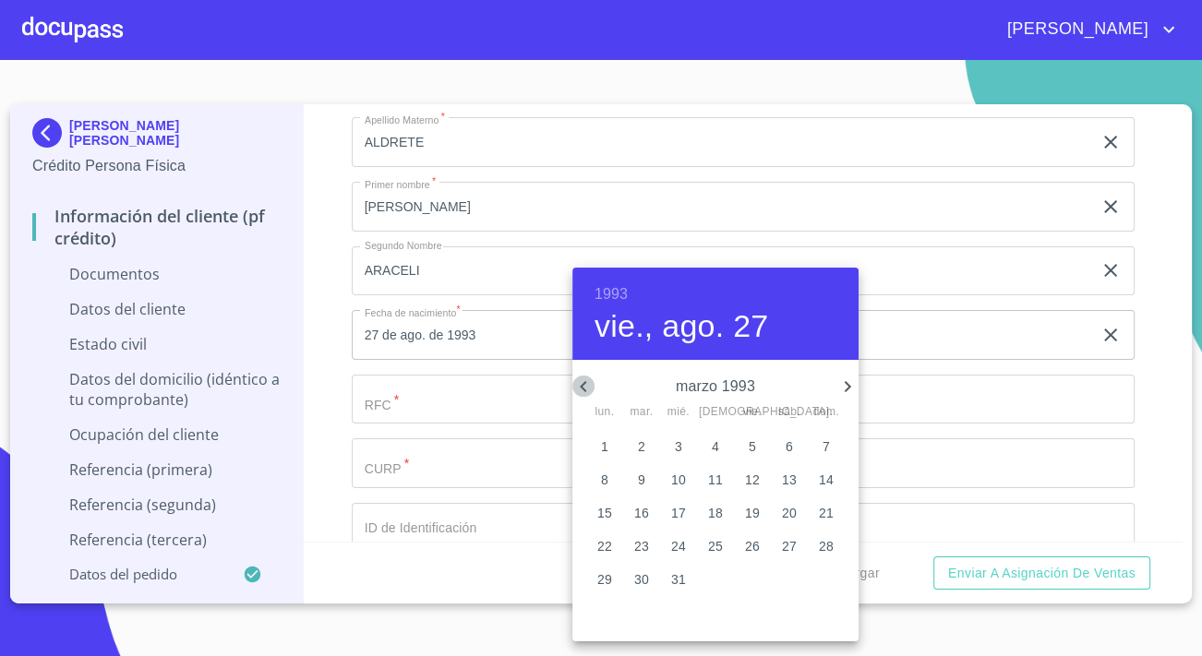
click at [585, 378] on icon "button" at bounding box center [583, 387] width 22 height 22
click at [840, 385] on icon "button" at bounding box center [847, 387] width 22 height 22
click at [821, 545] on p "28" at bounding box center [826, 546] width 15 height 18
type input "28 de feb. de 1993"
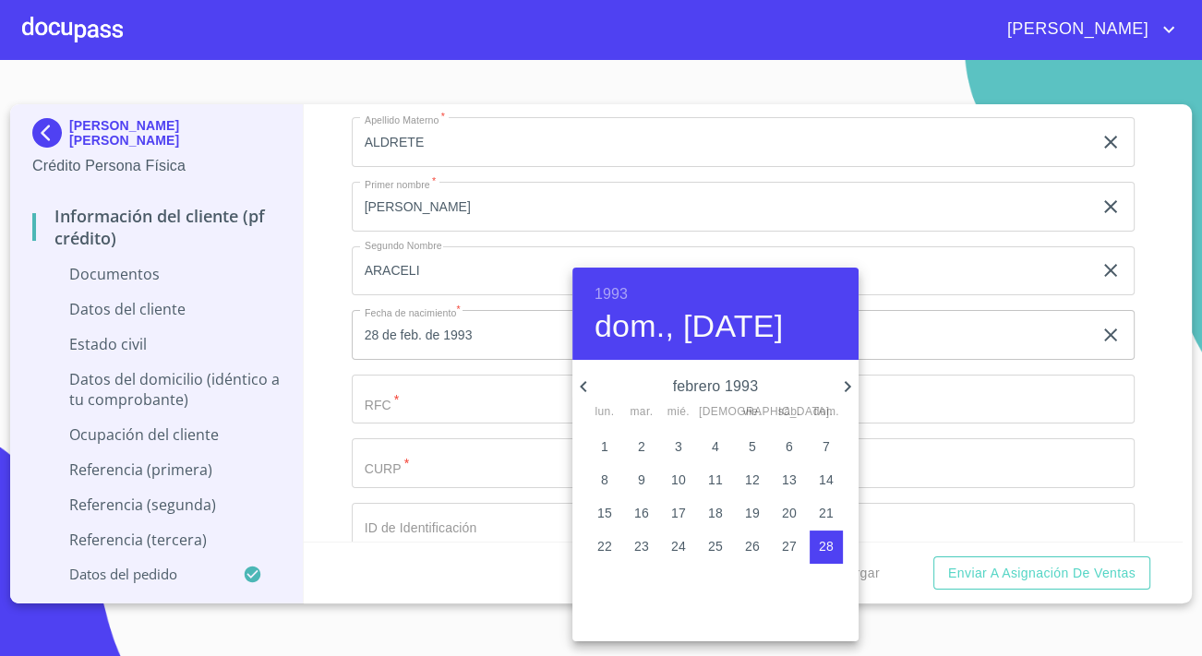
click at [378, 399] on div at bounding box center [601, 328] width 1202 height 656
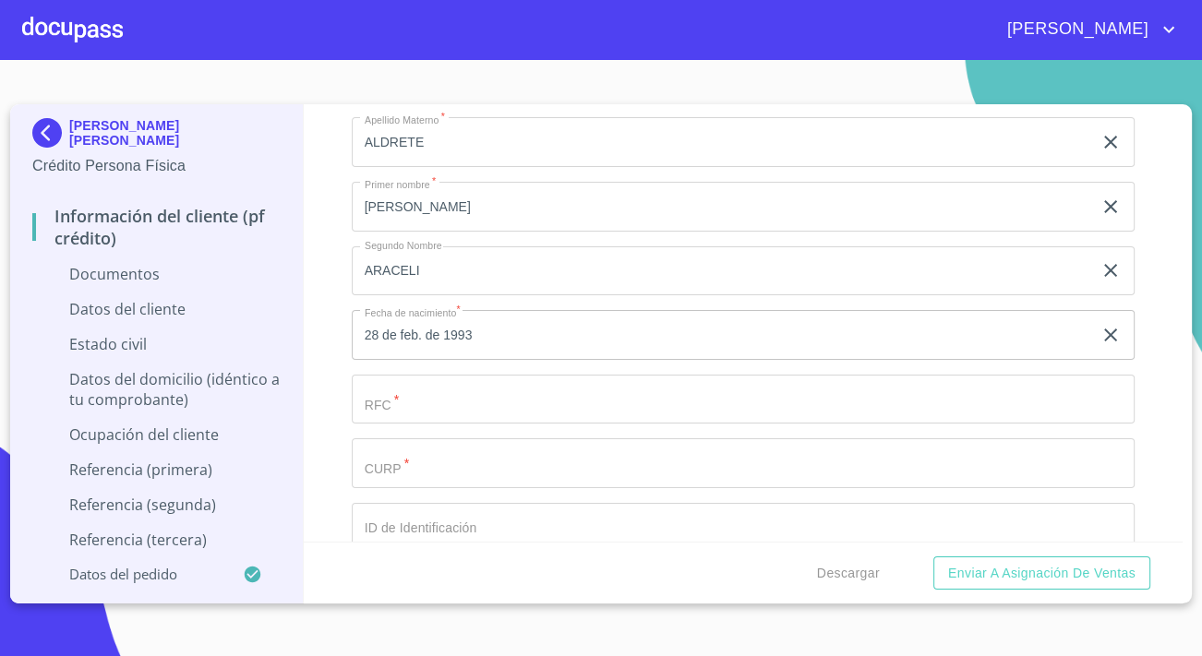
click at [378, 399] on input "Documento de identificación.   *" at bounding box center [743, 400] width 783 height 50
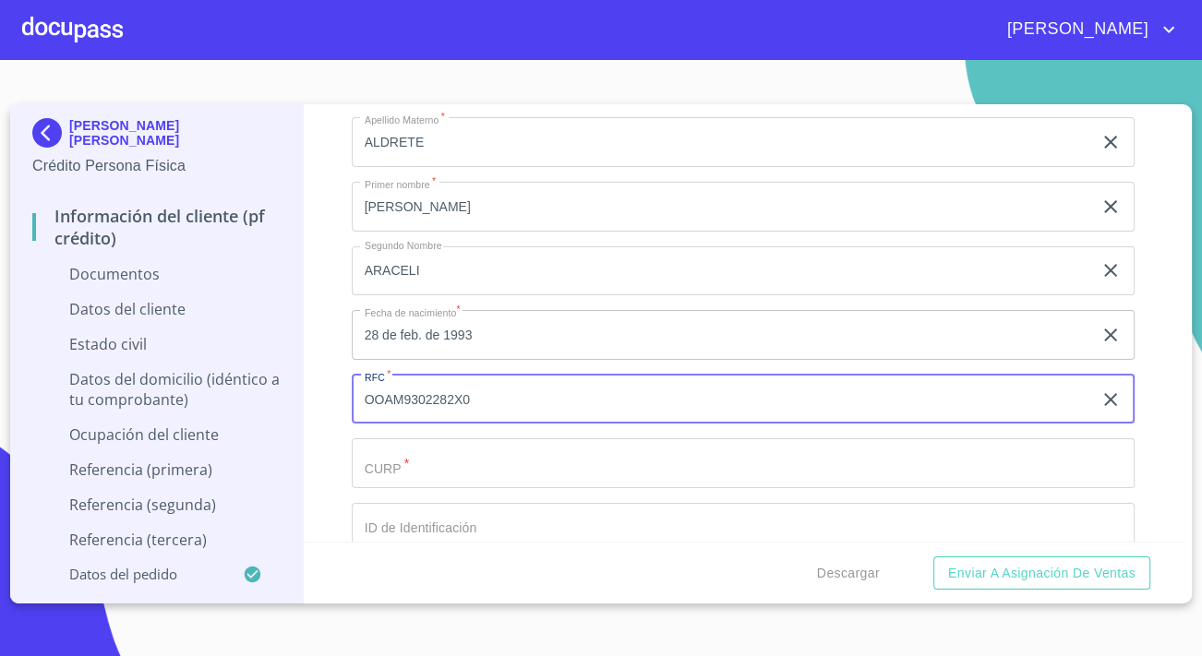
type input "OOAM9302282X0"
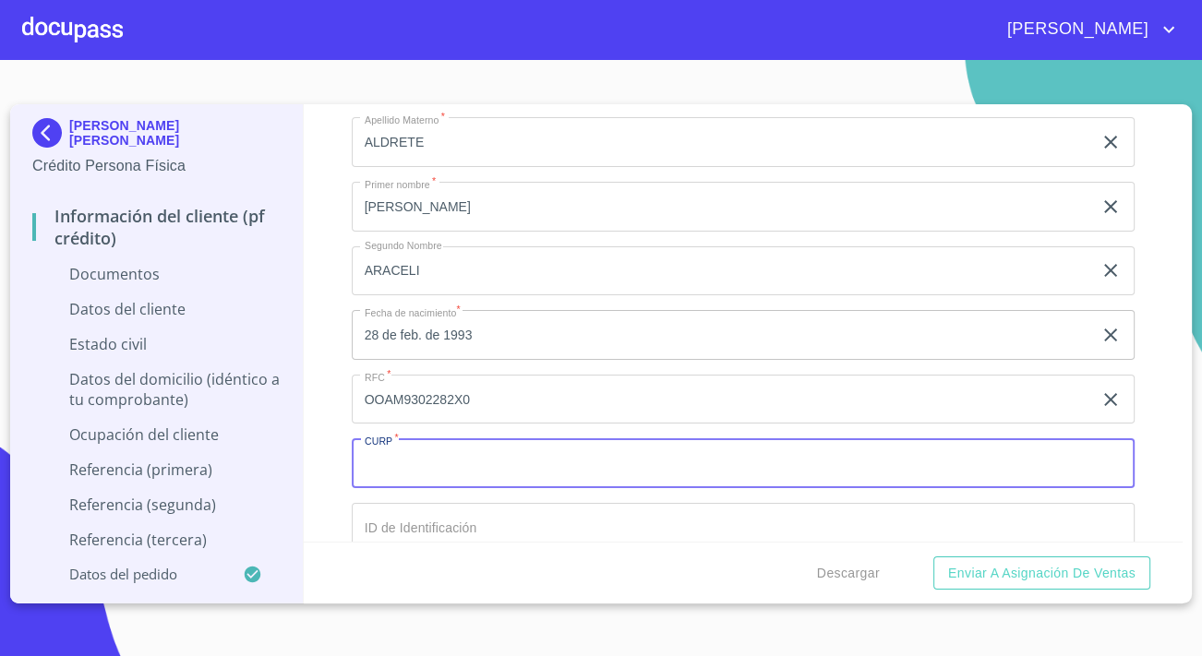
click at [496, 449] on input "Documento de identificación.   *" at bounding box center [743, 463] width 783 height 50
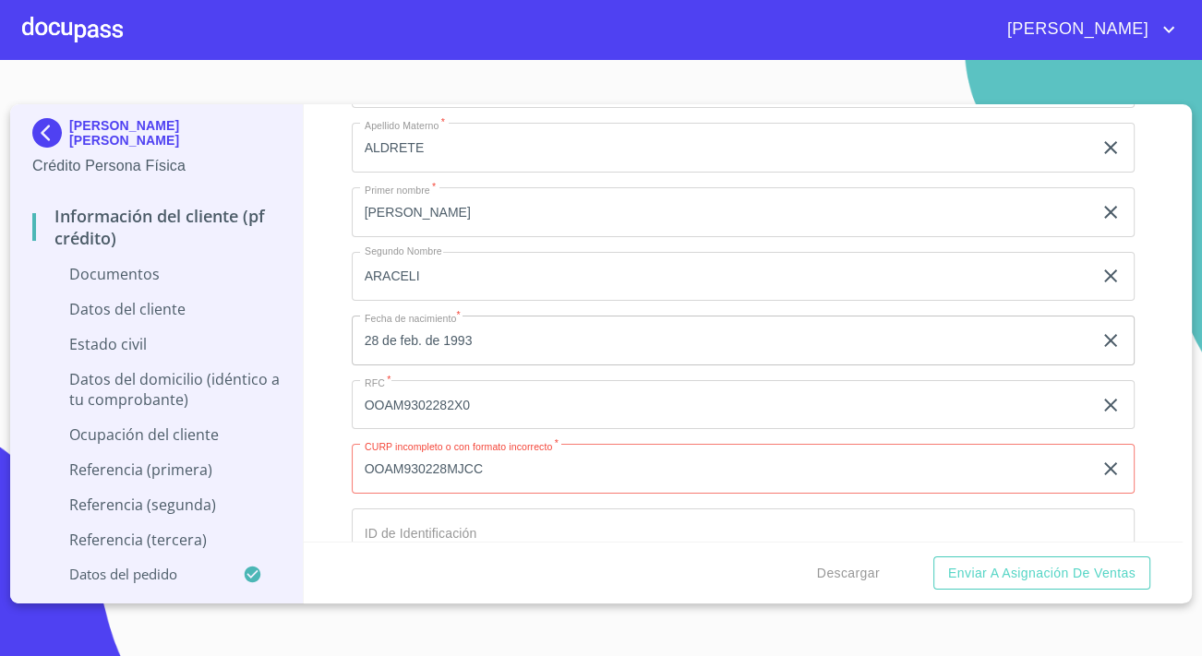
scroll to position [2852, 0]
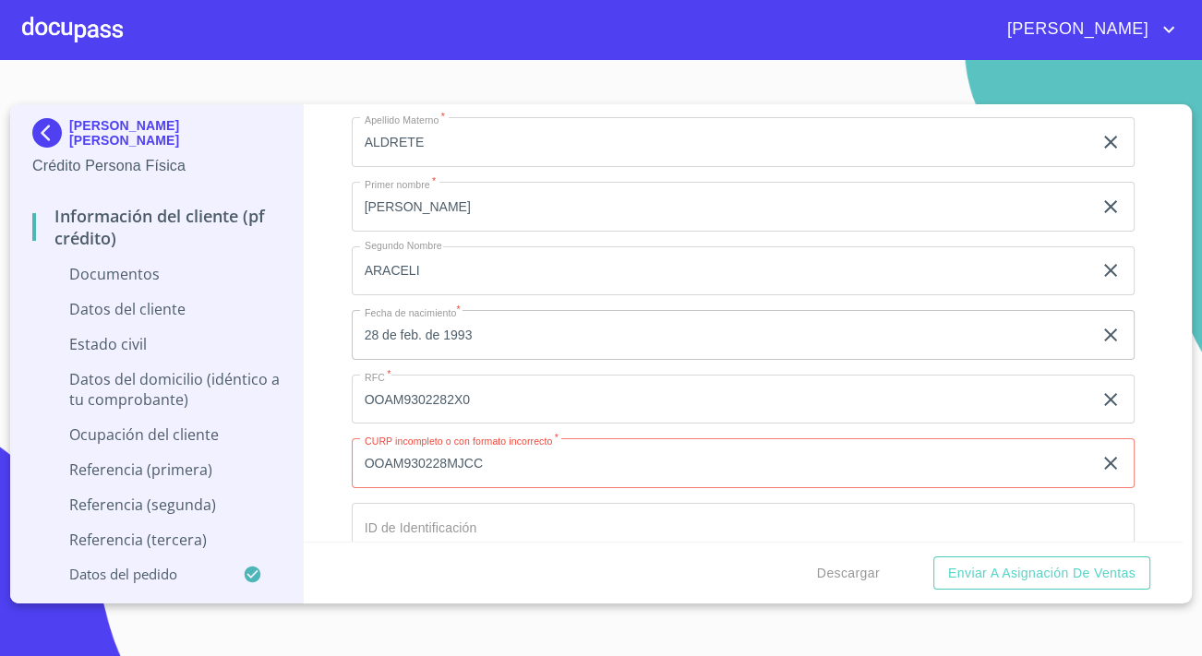
click at [511, 462] on input "OOAM930228MJCC" at bounding box center [722, 463] width 740 height 50
type input "OOAM930228MJCCLR07"
click at [306, 366] on div "Información del cliente (PF crédito) Documentos Documento de identificación.   …" at bounding box center [744, 322] width 880 height 437
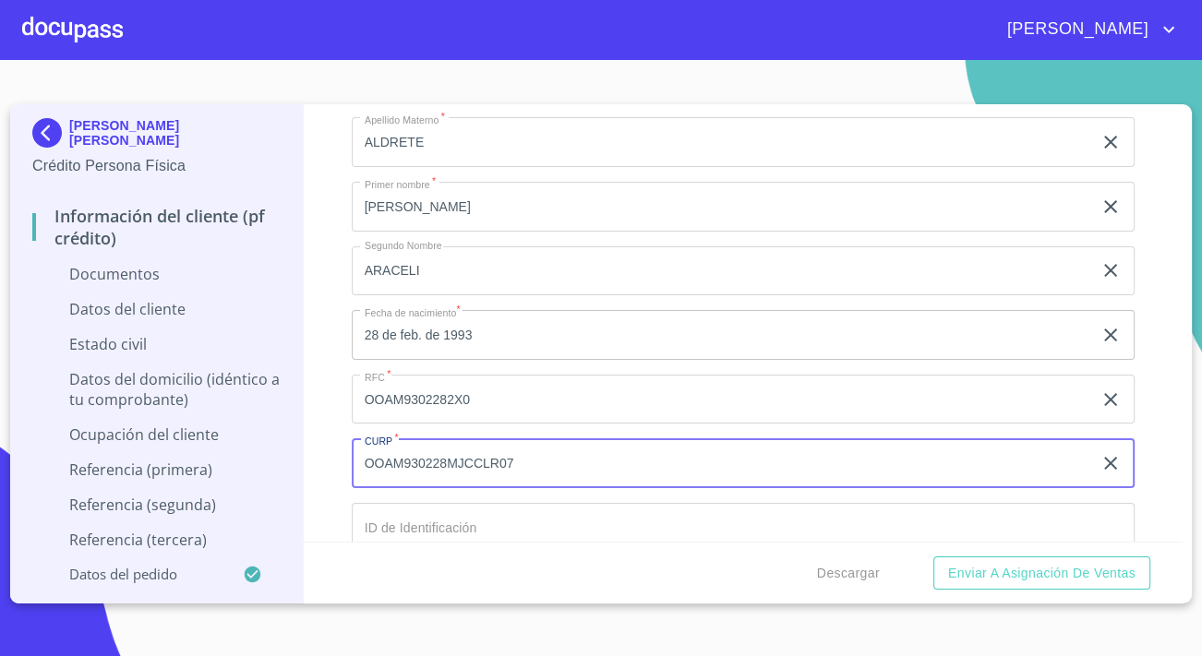
drag, startPoint x: 541, startPoint y: 463, endPoint x: 202, endPoint y: 452, distance: 338.9
click at [202, 452] on div "[PERSON_NAME] [PERSON_NAME] Crédito Persona Física Información del cliente (PF …" at bounding box center [596, 353] width 1172 height 499
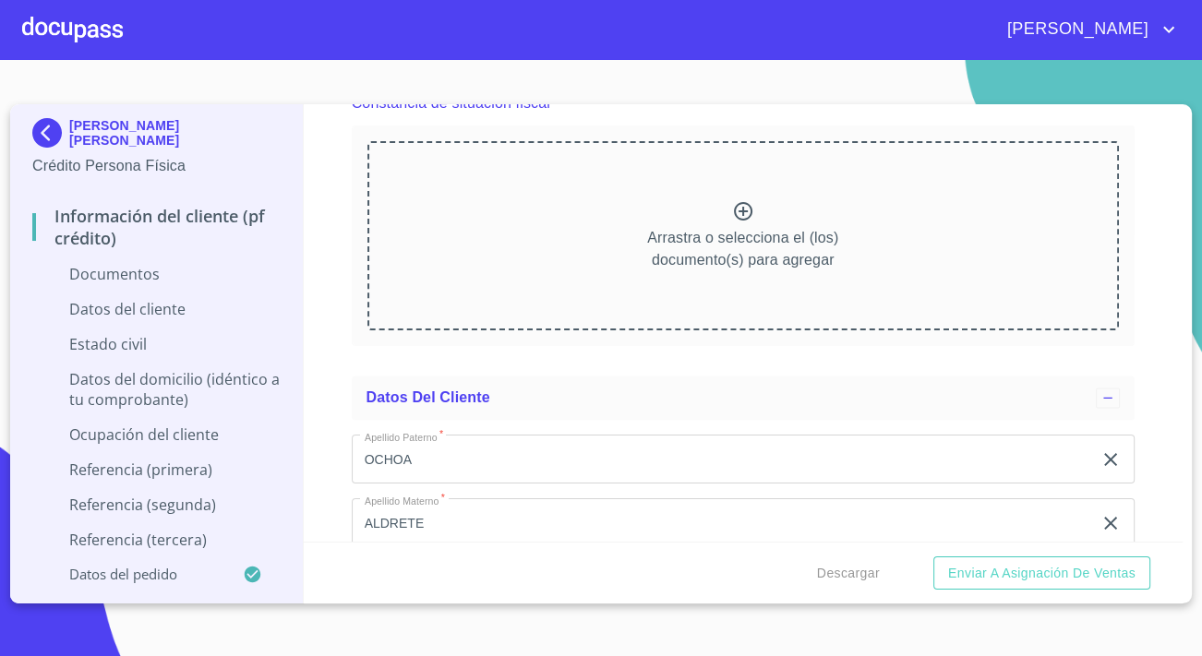
scroll to position [2349, 0]
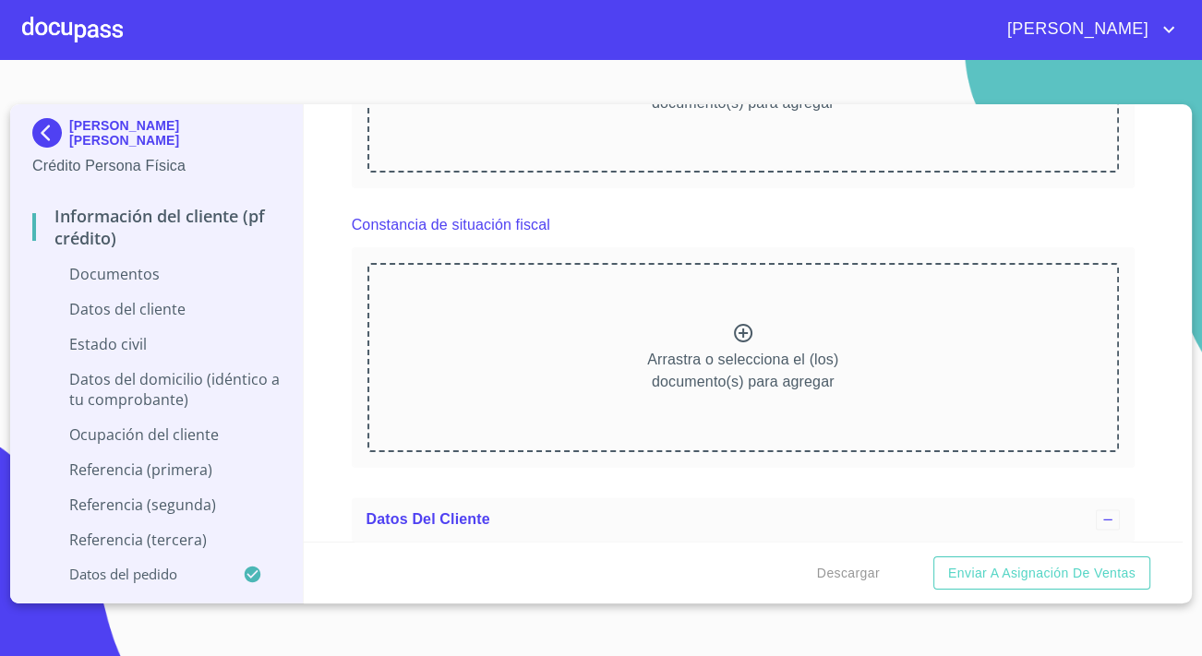
click at [525, 354] on div "Arrastra o selecciona el (los) documento(s) para agregar" at bounding box center [742, 357] width 751 height 188
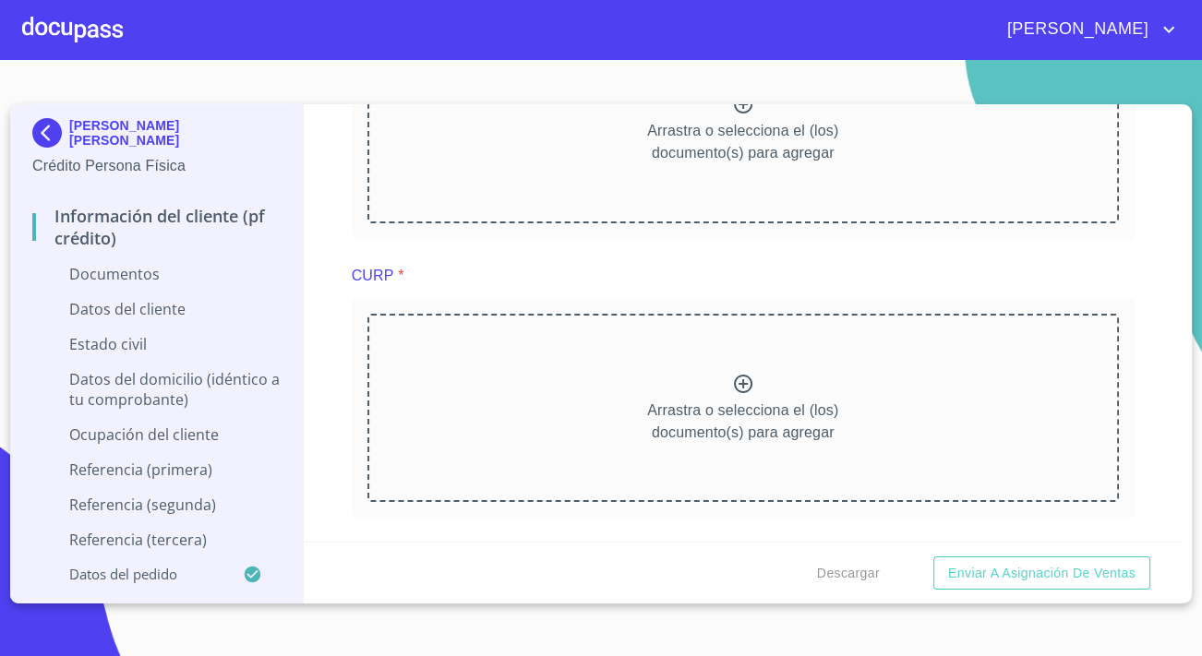
scroll to position [2013, 0]
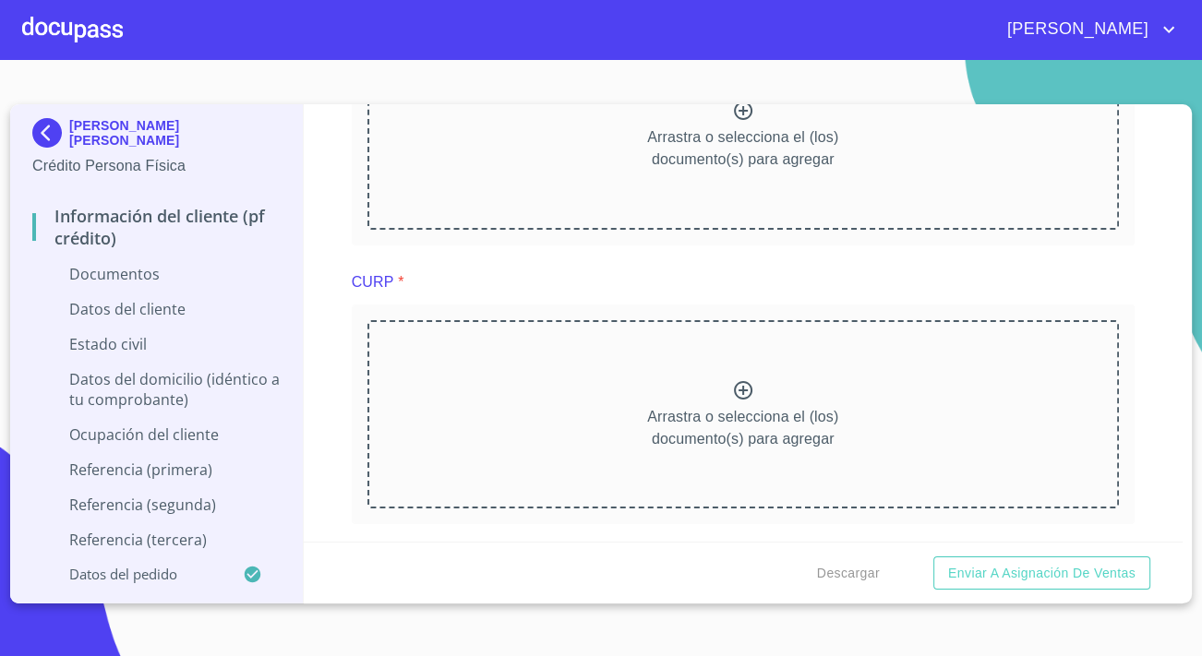
click at [744, 406] on p "Arrastra o selecciona el (los) documento(s) para agregar" at bounding box center [742, 428] width 191 height 44
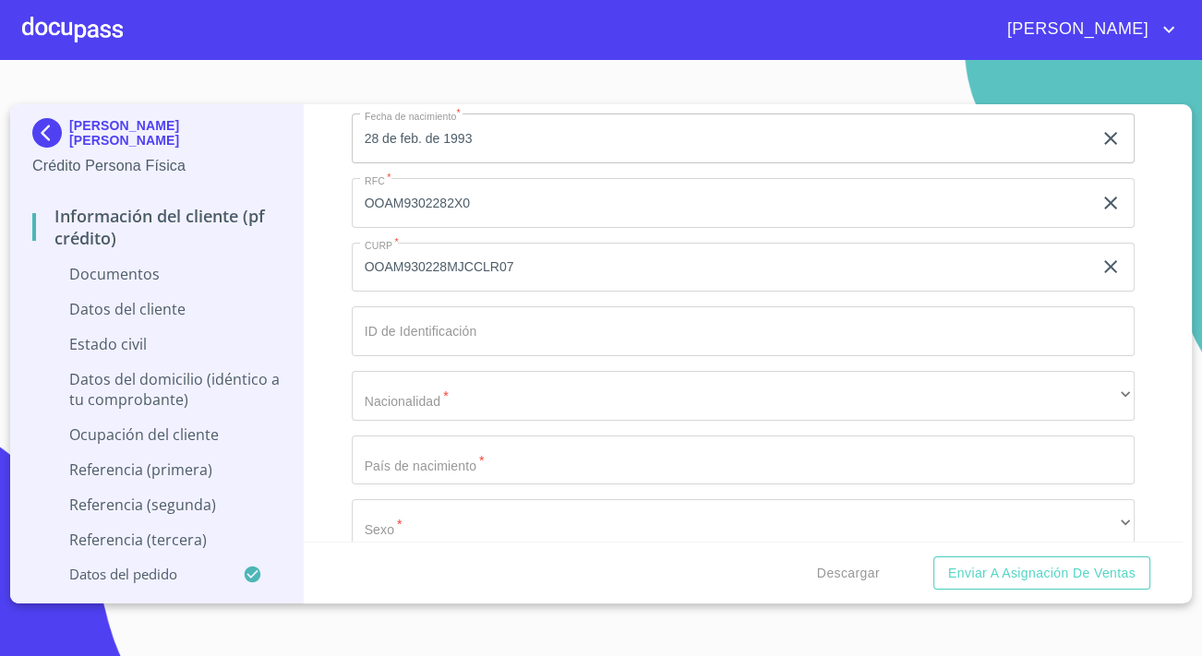
scroll to position [3440, 0]
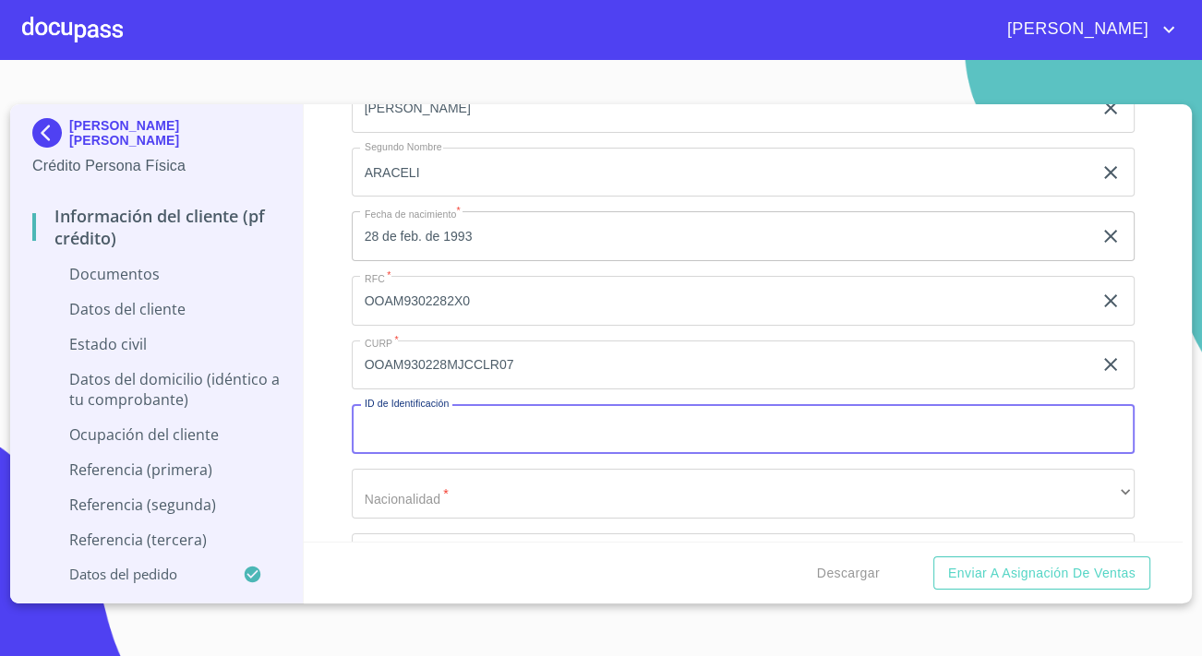
click at [478, 424] on input "Documento de identificación.   *" at bounding box center [743, 429] width 783 height 50
type input "3734089998598"
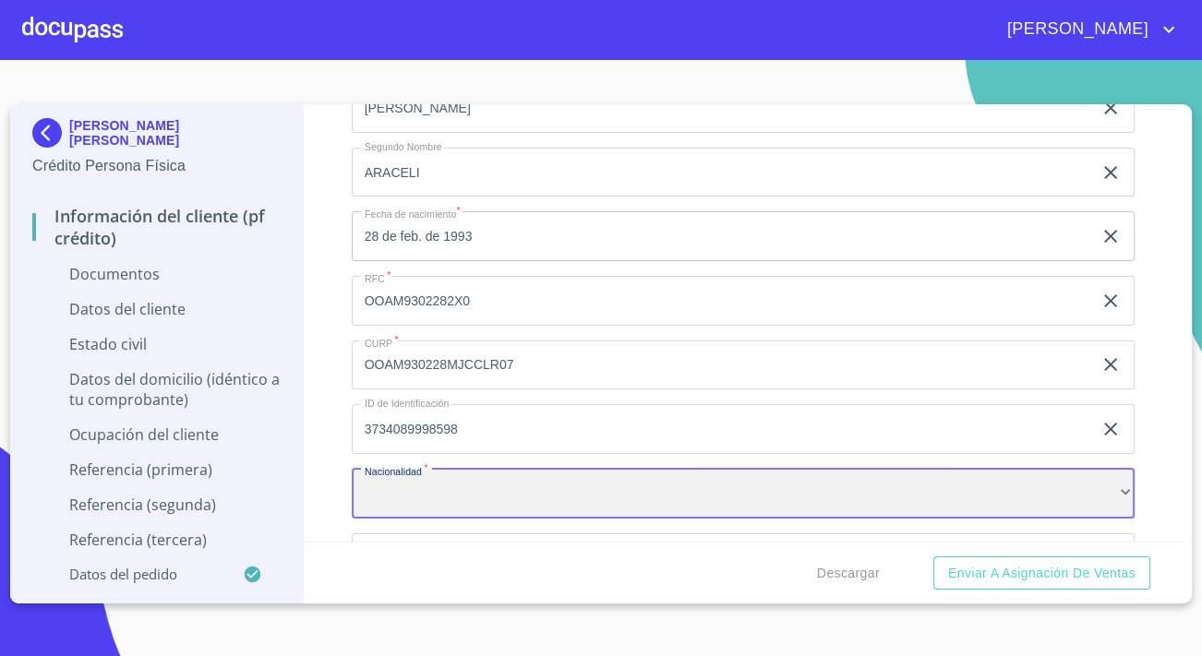
click at [506, 473] on div "​" at bounding box center [743, 494] width 783 height 50
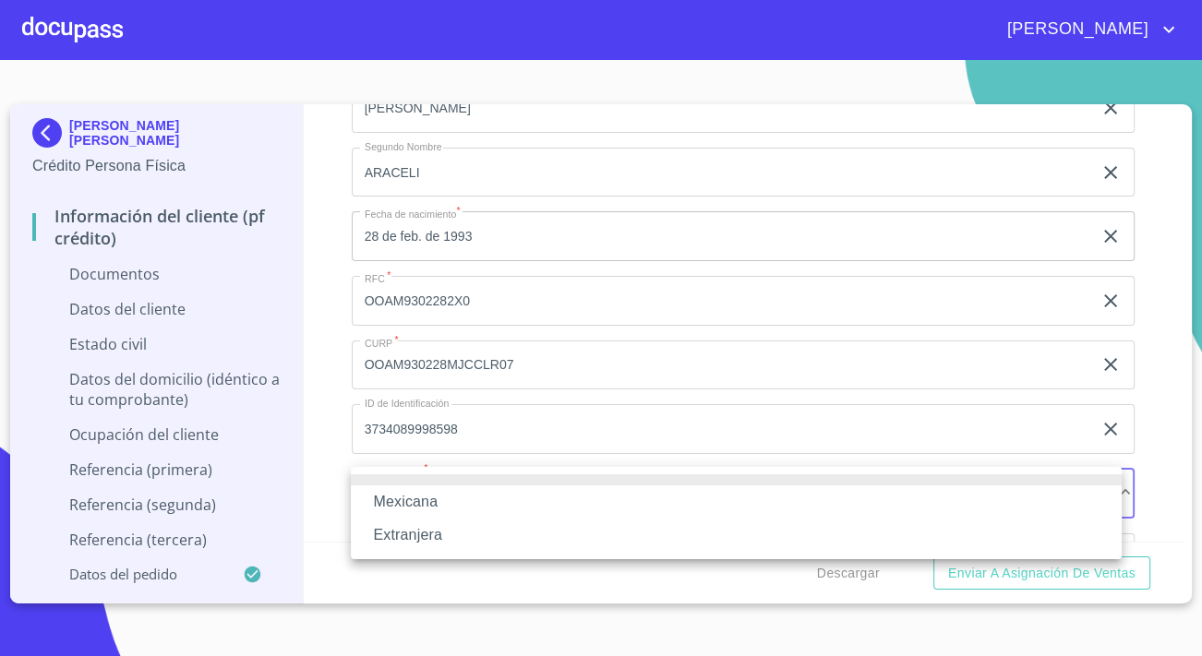
click at [424, 503] on li "Mexicana" at bounding box center [736, 501] width 771 height 33
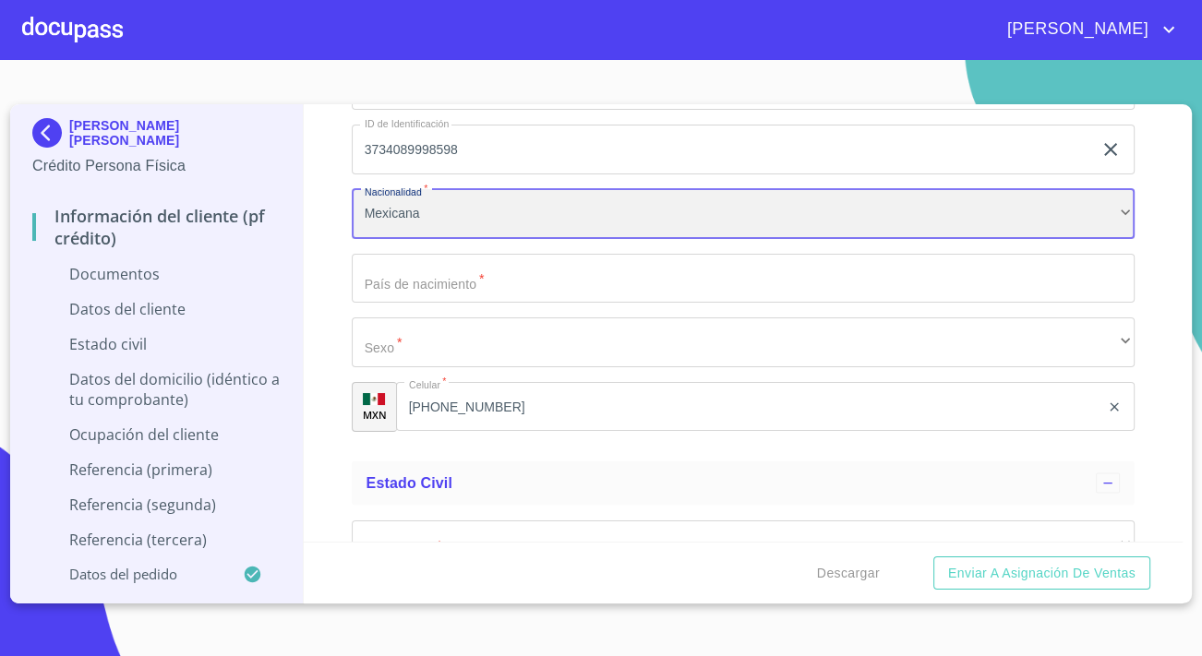
scroll to position [3775, 0]
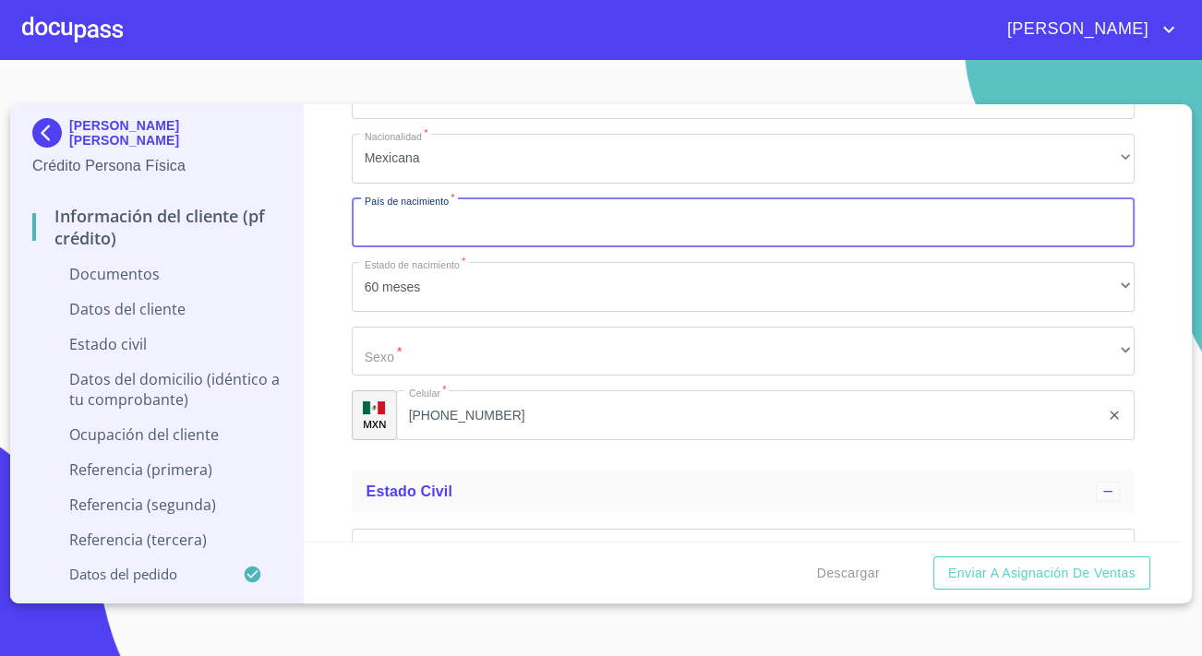
click at [406, 223] on input "Documento de identificación.   *" at bounding box center [743, 223] width 783 height 50
type input "[GEOGRAPHIC_DATA]"
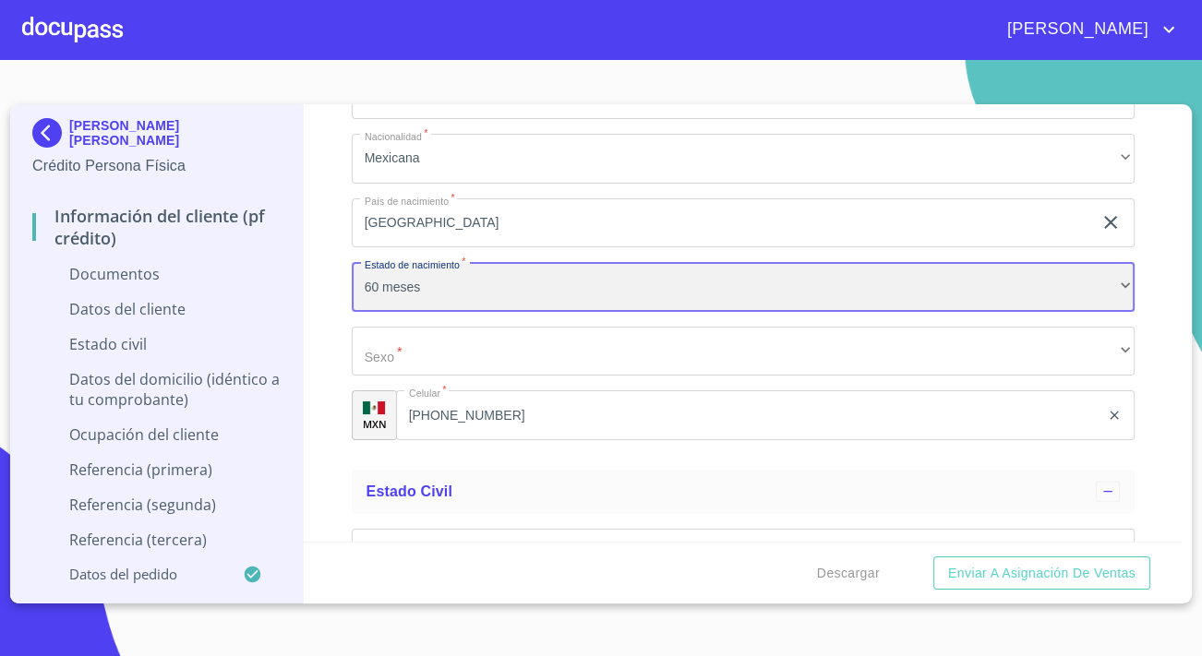
click at [390, 270] on div "60 meses" at bounding box center [743, 287] width 783 height 50
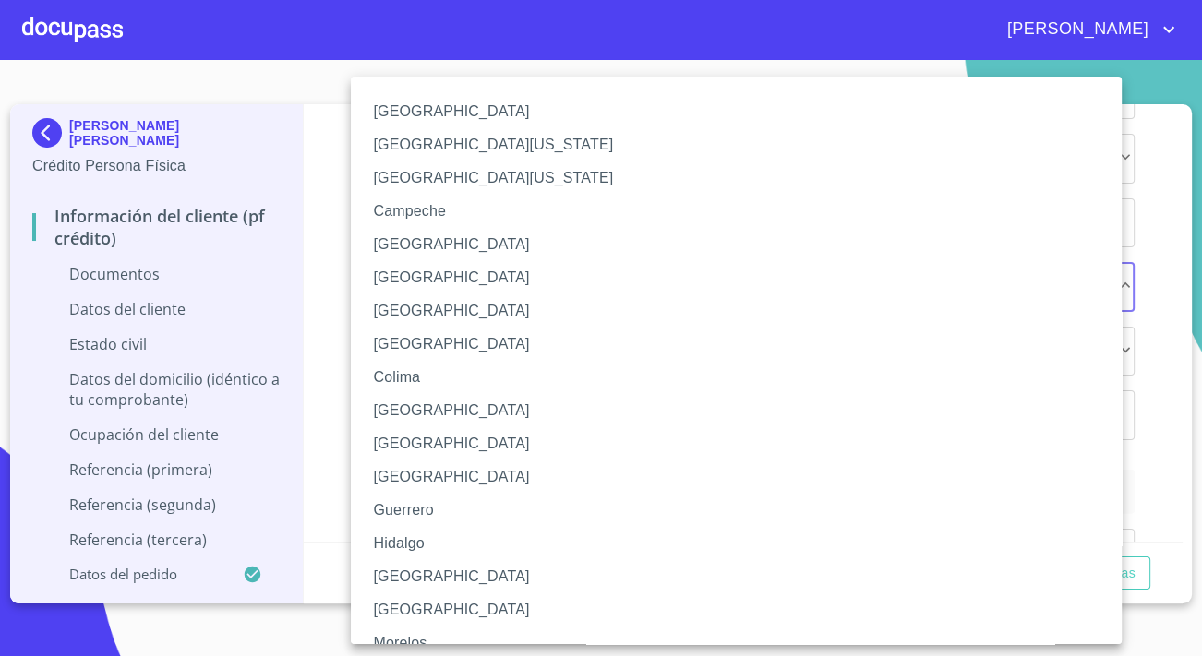
click at [409, 567] on li "[GEOGRAPHIC_DATA]" at bounding box center [743, 576] width 784 height 33
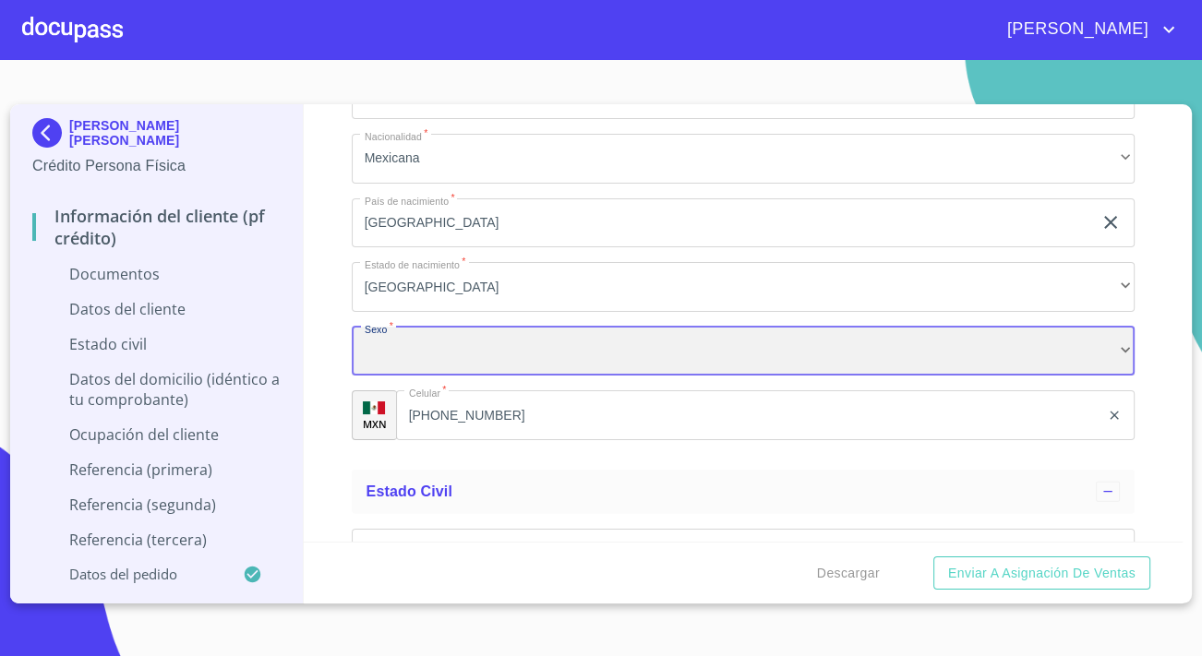
click at [441, 363] on div "​" at bounding box center [743, 352] width 783 height 50
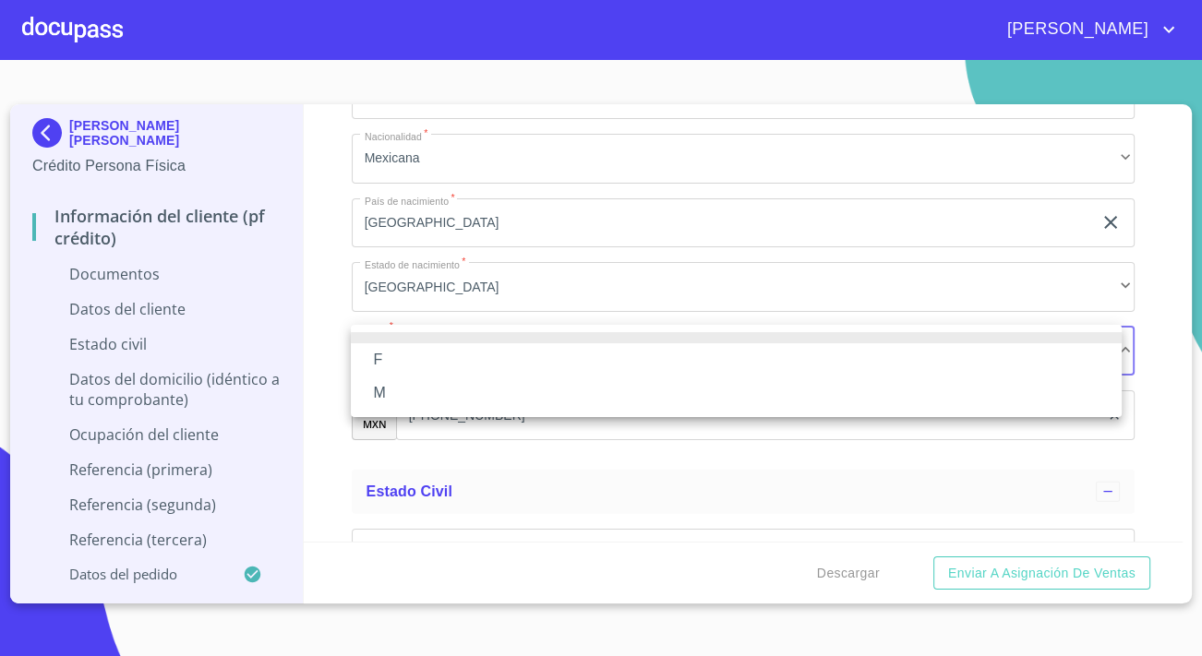
click at [383, 382] on li "M" at bounding box center [736, 393] width 771 height 33
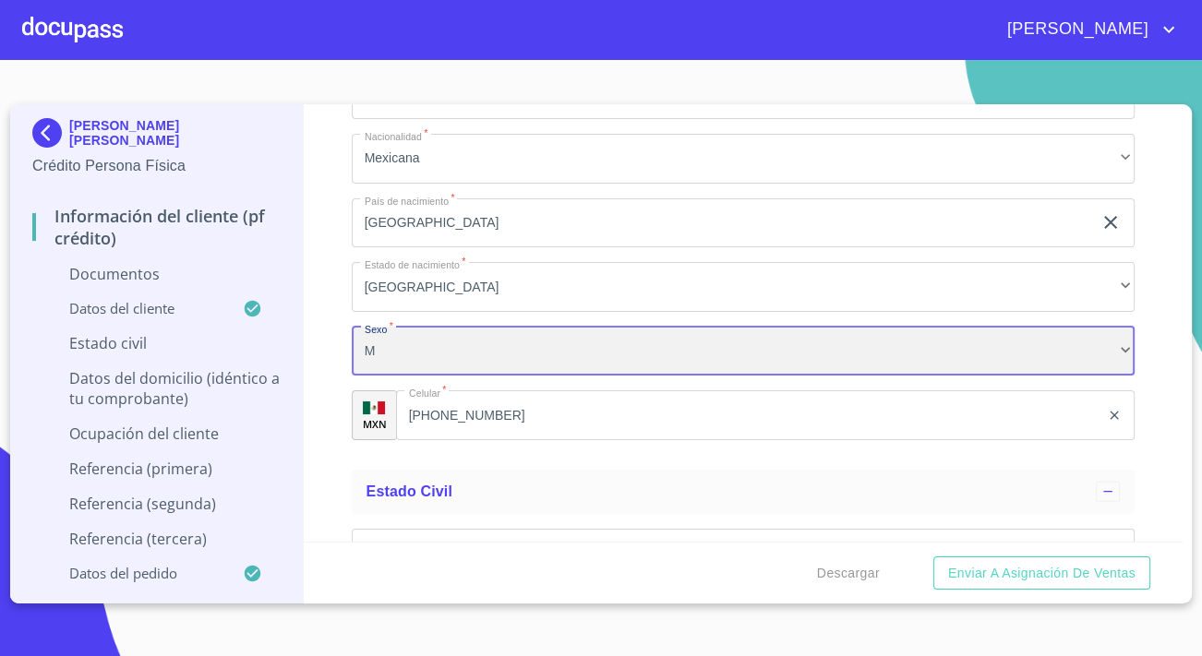
click at [380, 349] on div "M" at bounding box center [743, 352] width 783 height 50
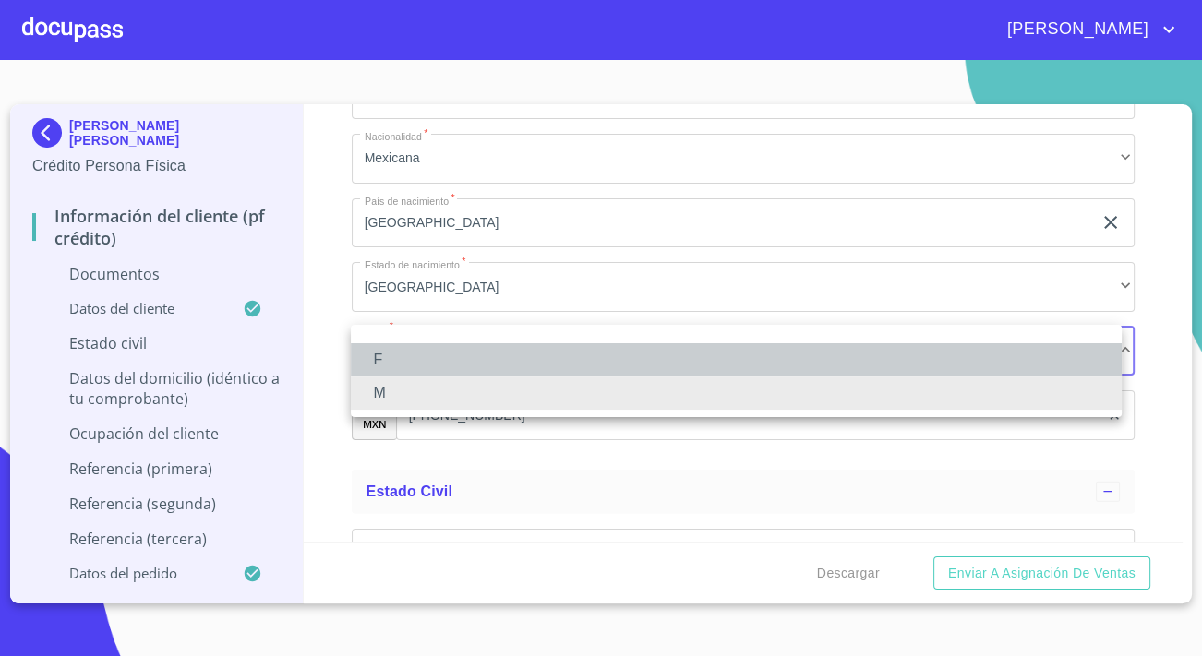
click at [378, 366] on li "F" at bounding box center [736, 359] width 771 height 33
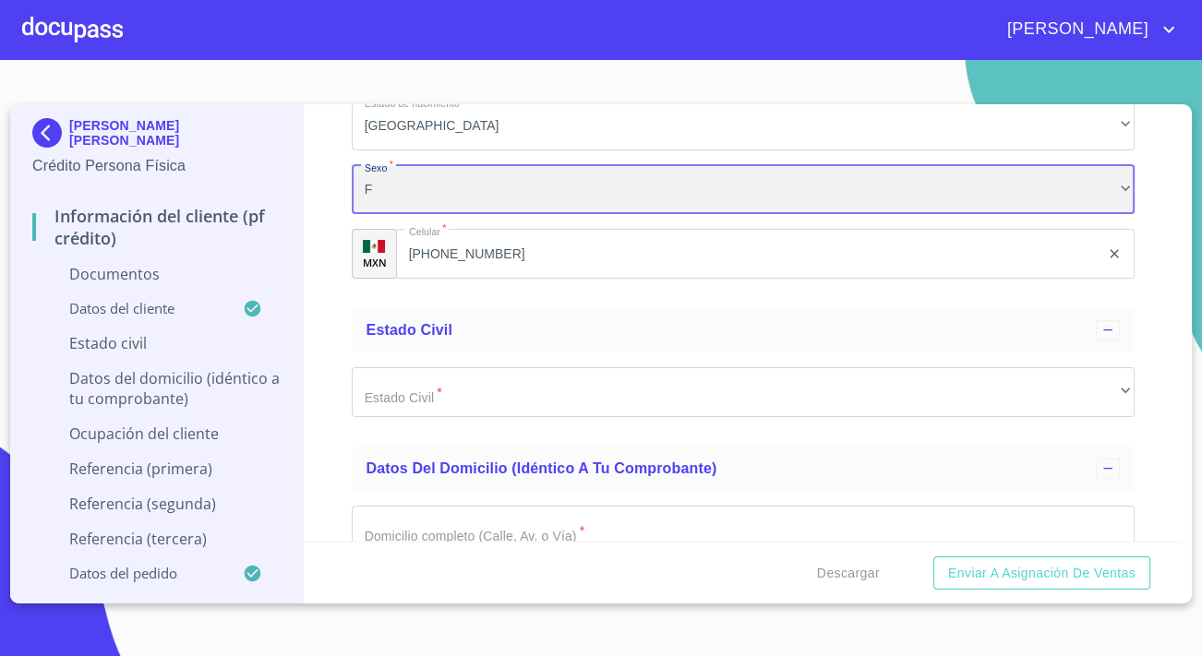
scroll to position [3943, 0]
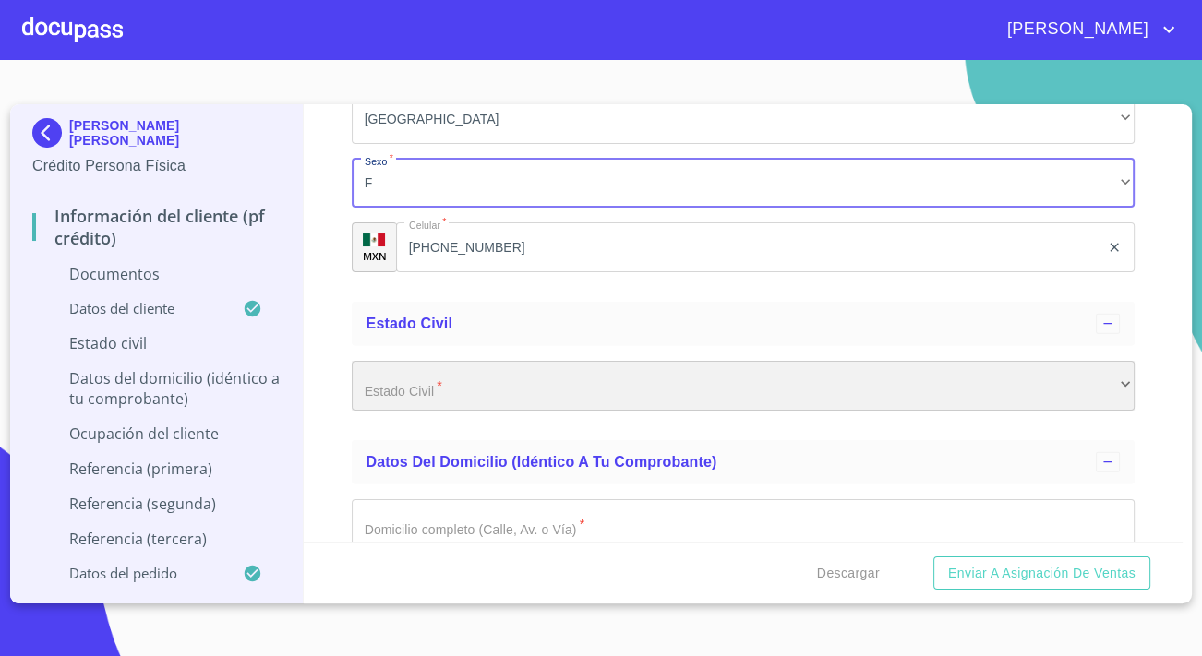
click at [555, 380] on div "​" at bounding box center [743, 386] width 783 height 50
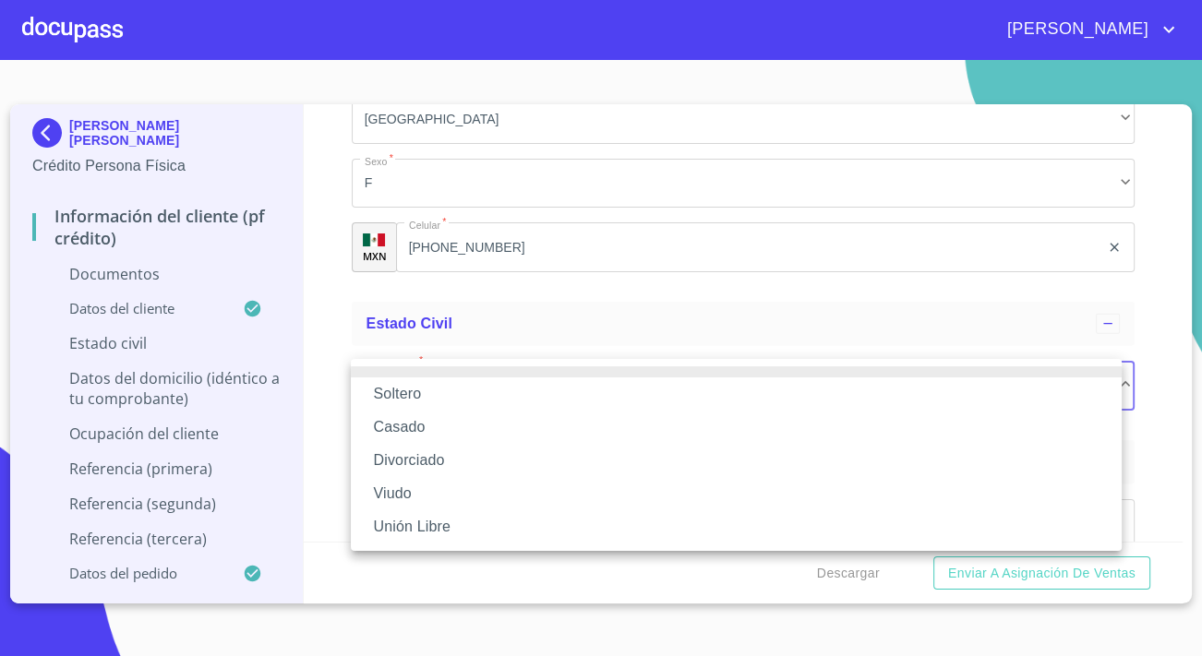
click at [434, 422] on li "Casado" at bounding box center [736, 427] width 771 height 33
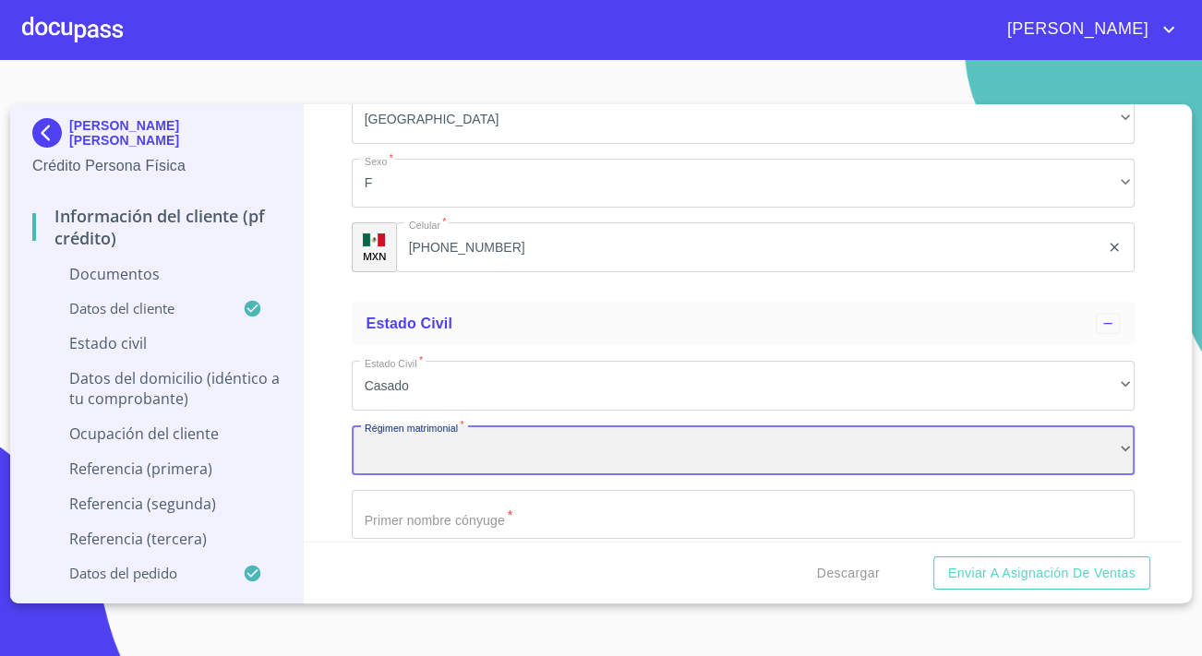
click at [460, 438] on div "​" at bounding box center [743, 450] width 783 height 50
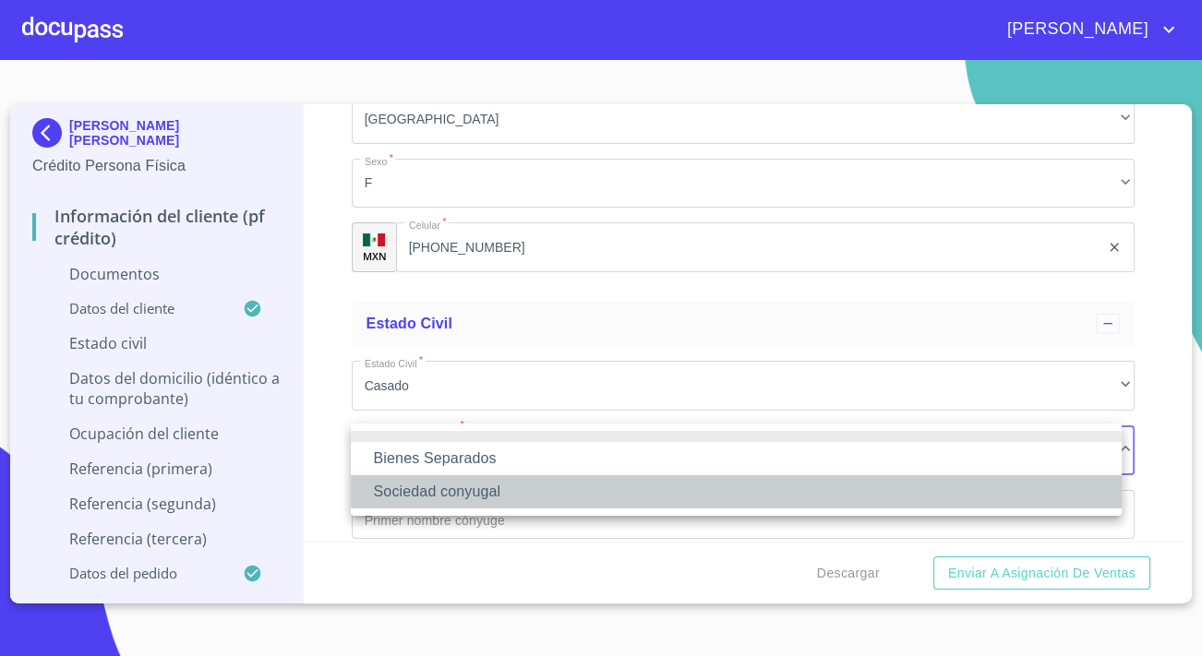
click at [439, 489] on li "Sociedad conyugal" at bounding box center [736, 491] width 771 height 33
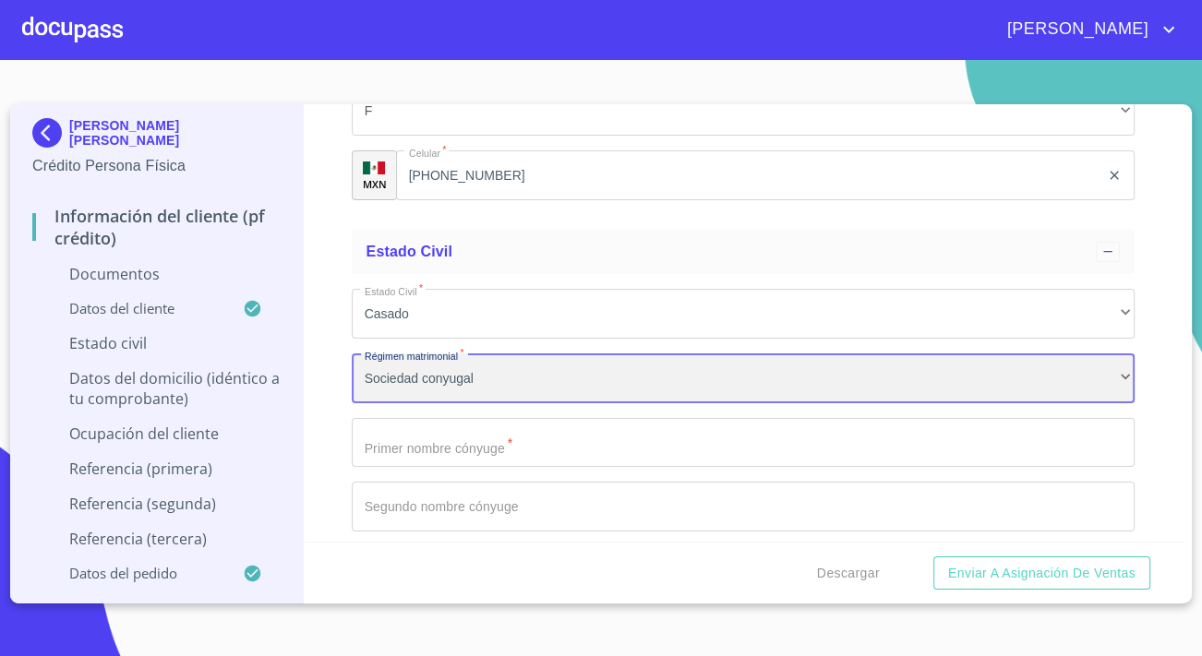
scroll to position [4111, 0]
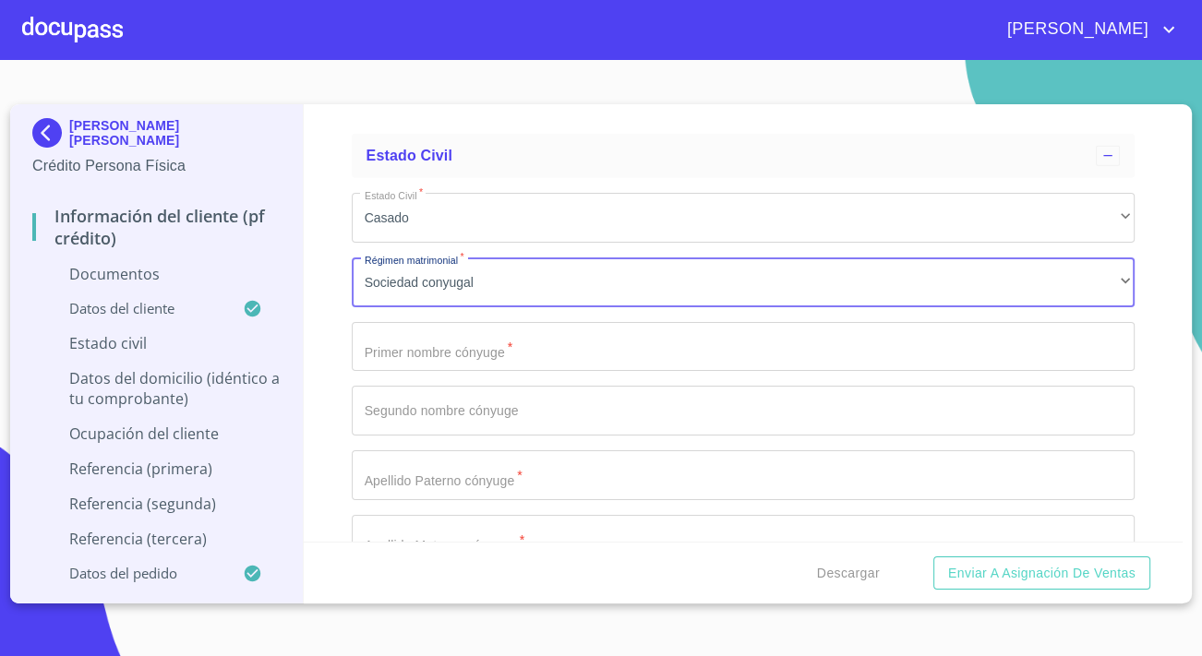
click at [435, 337] on input "Documento de identificación.   *" at bounding box center [743, 347] width 783 height 50
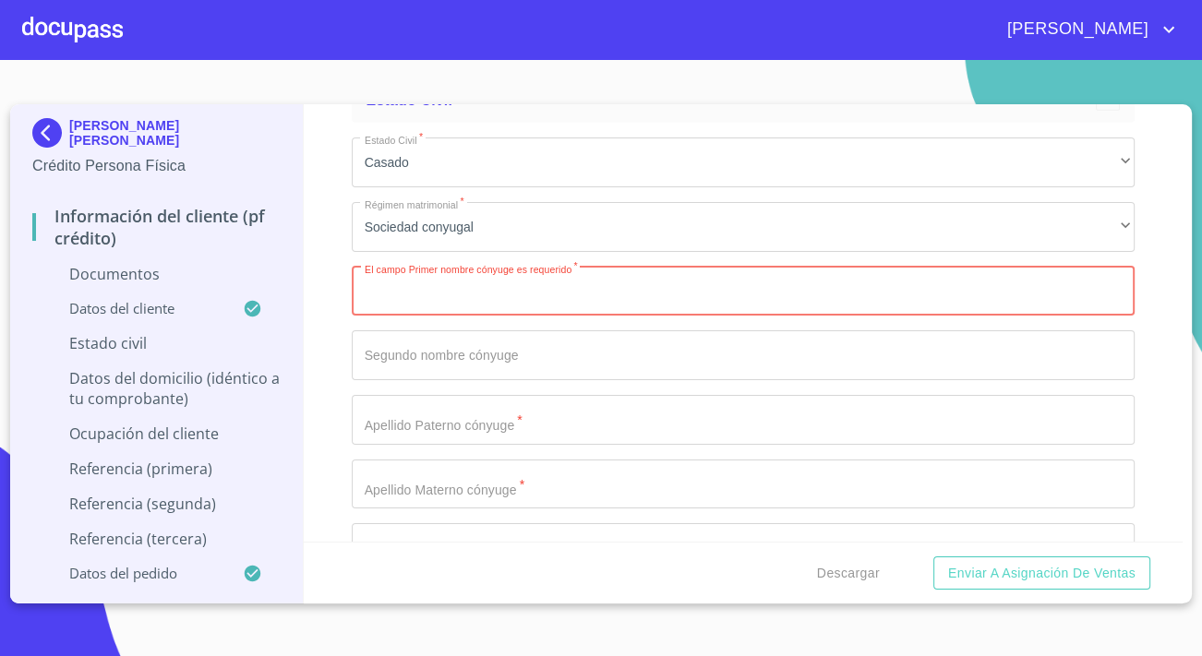
scroll to position [4195, 0]
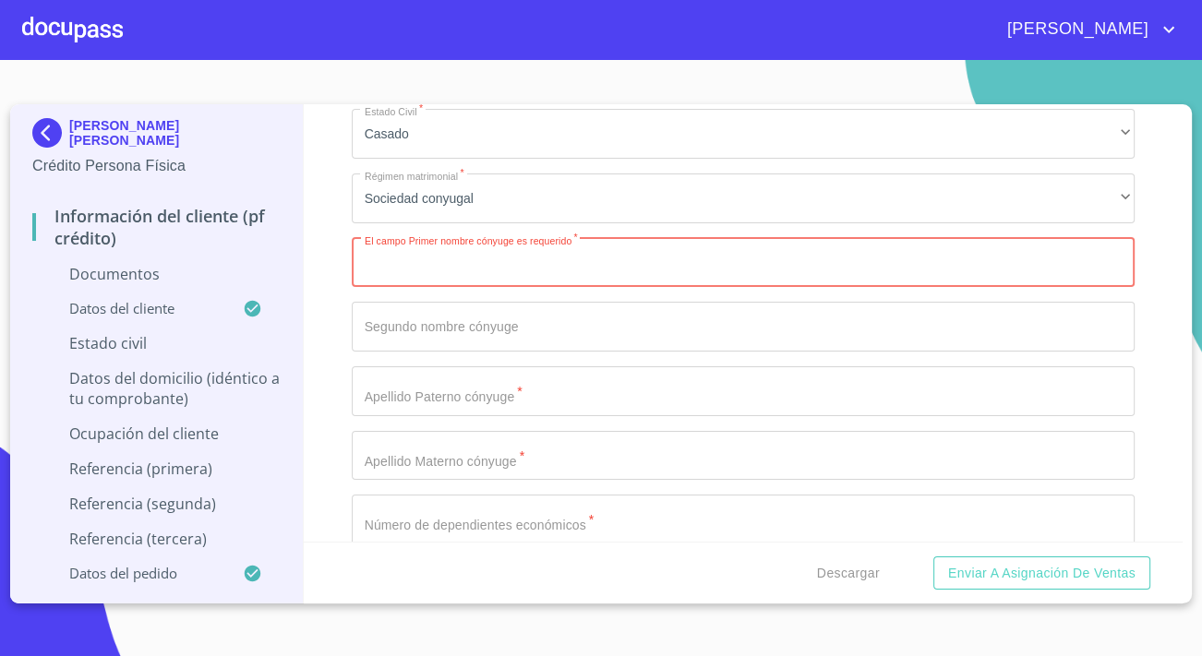
click at [425, 385] on input "Documento de identificación.   *" at bounding box center [743, 391] width 783 height 50
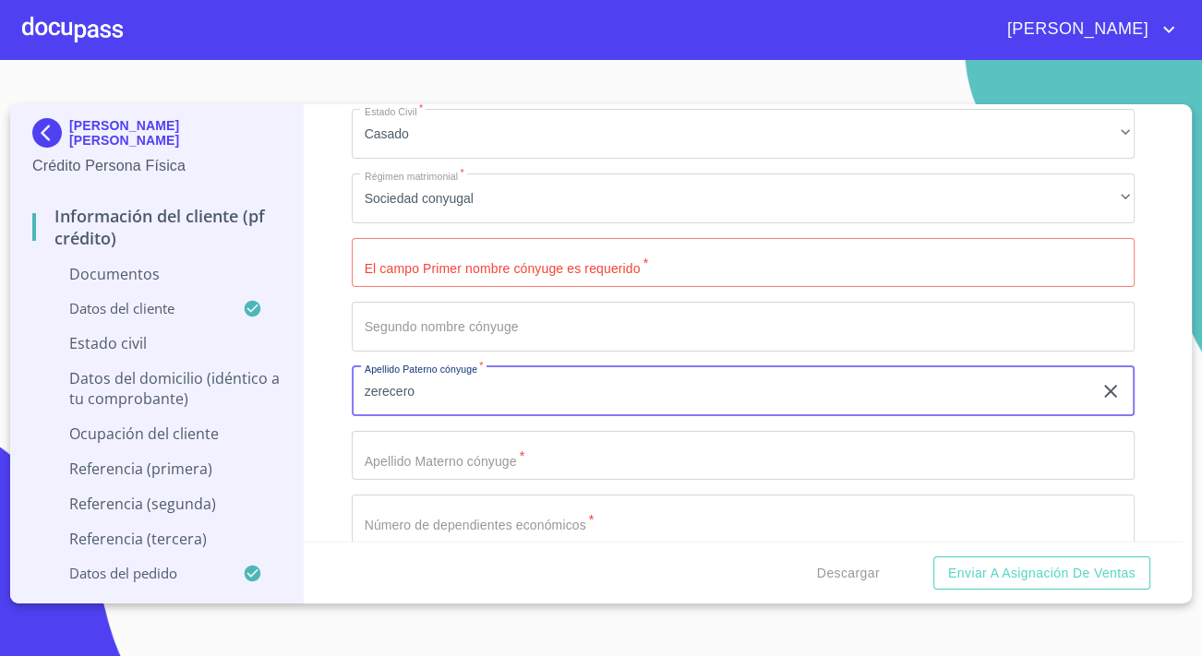
type input "zerecero"
click at [492, 268] on input "Documento de identificación.   *" at bounding box center [743, 263] width 783 height 50
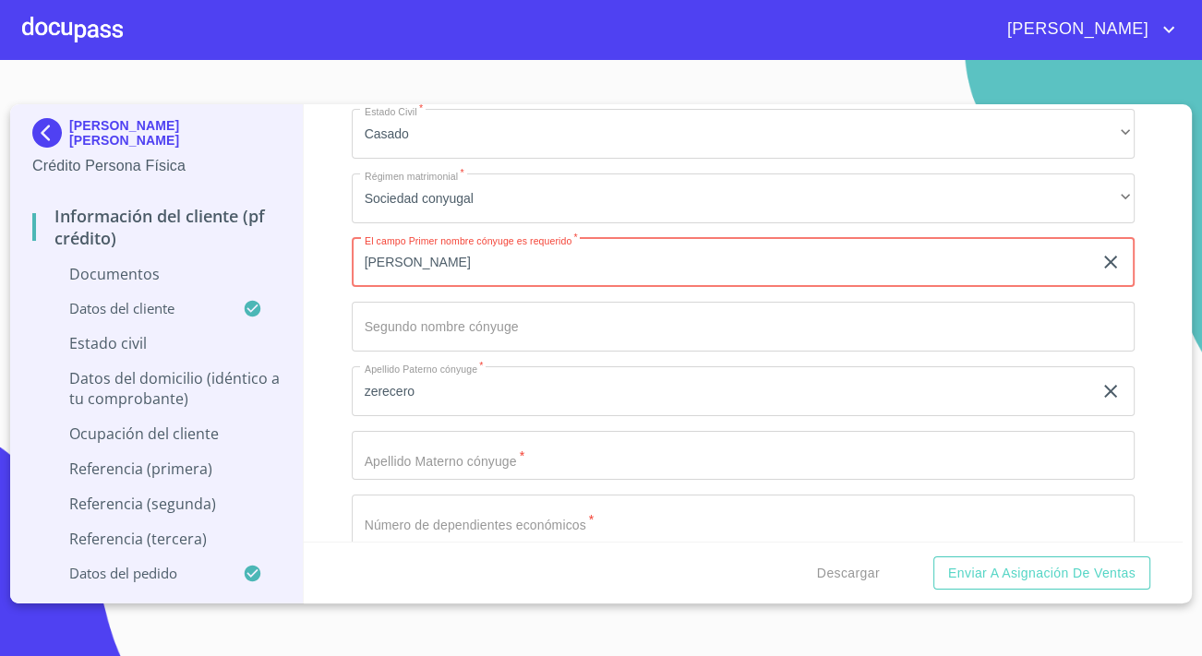
type input "[PERSON_NAME]"
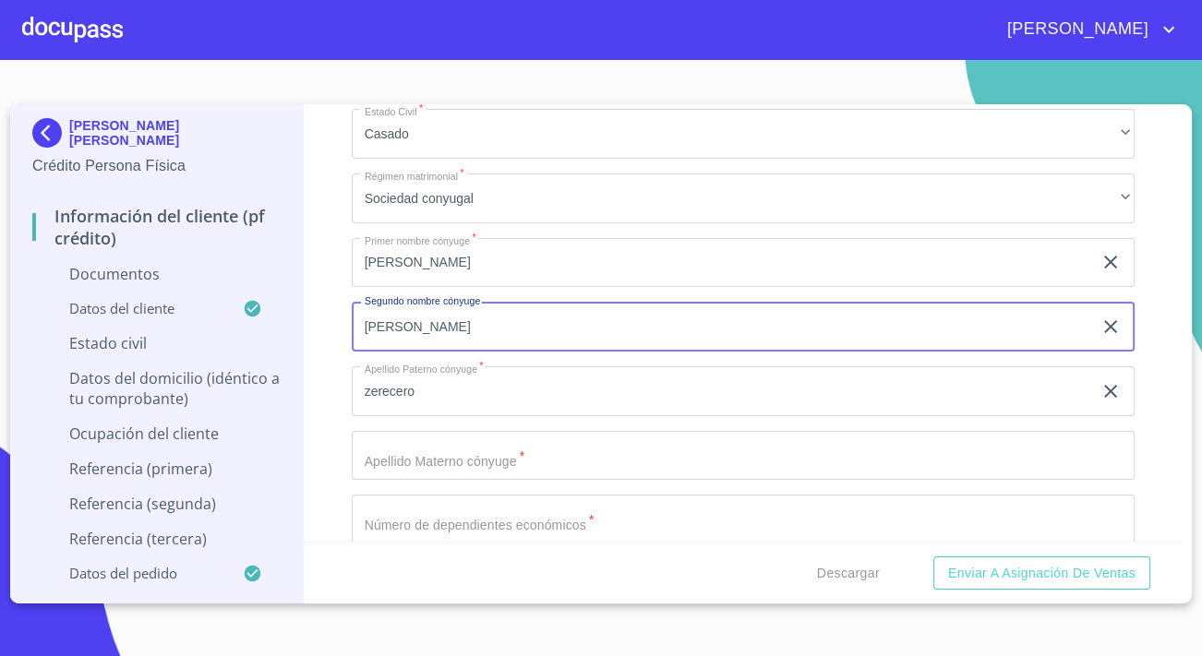
type input "[PERSON_NAME]"
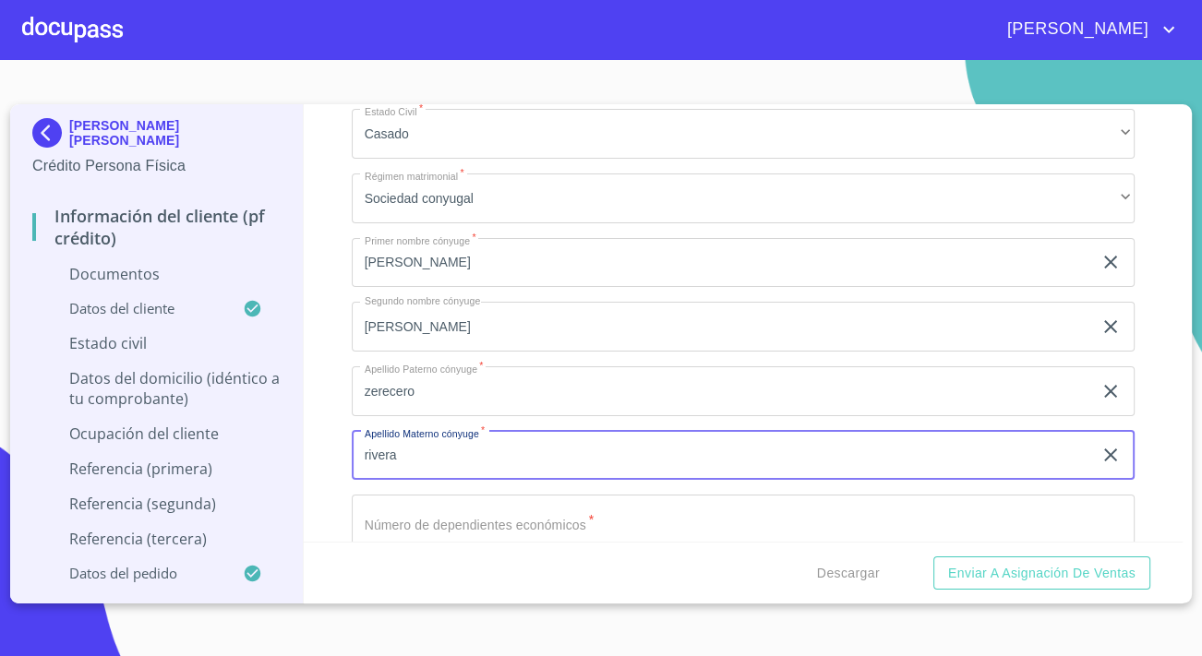
type input "rivera"
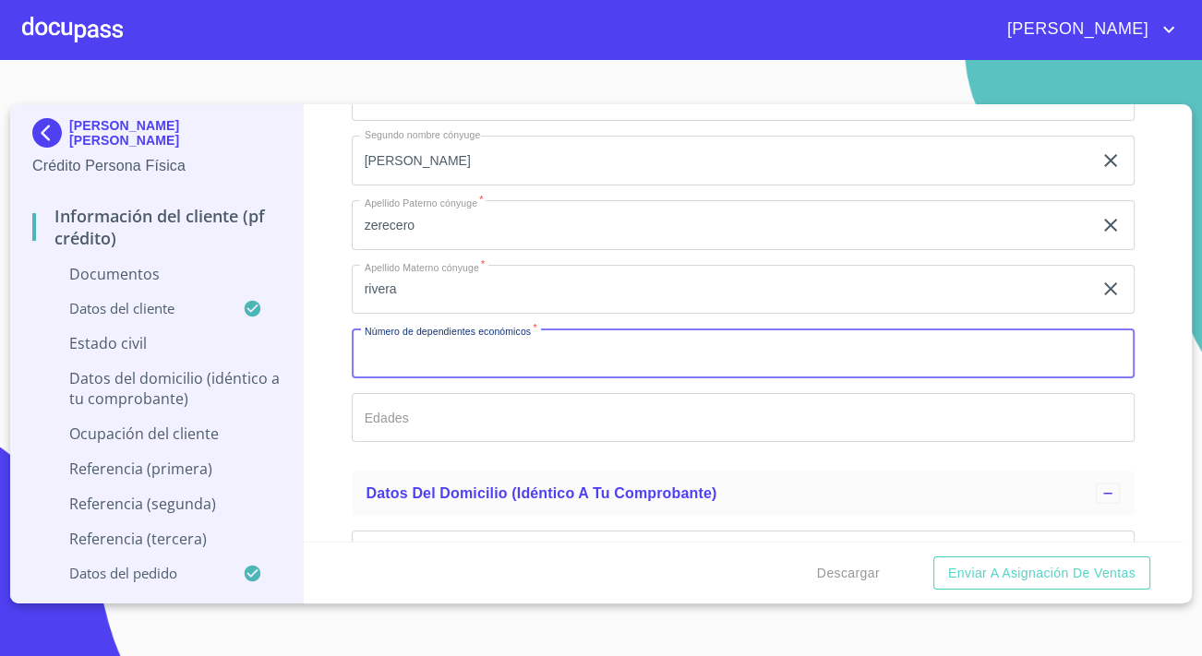
scroll to position [4363, 0]
type input "0"
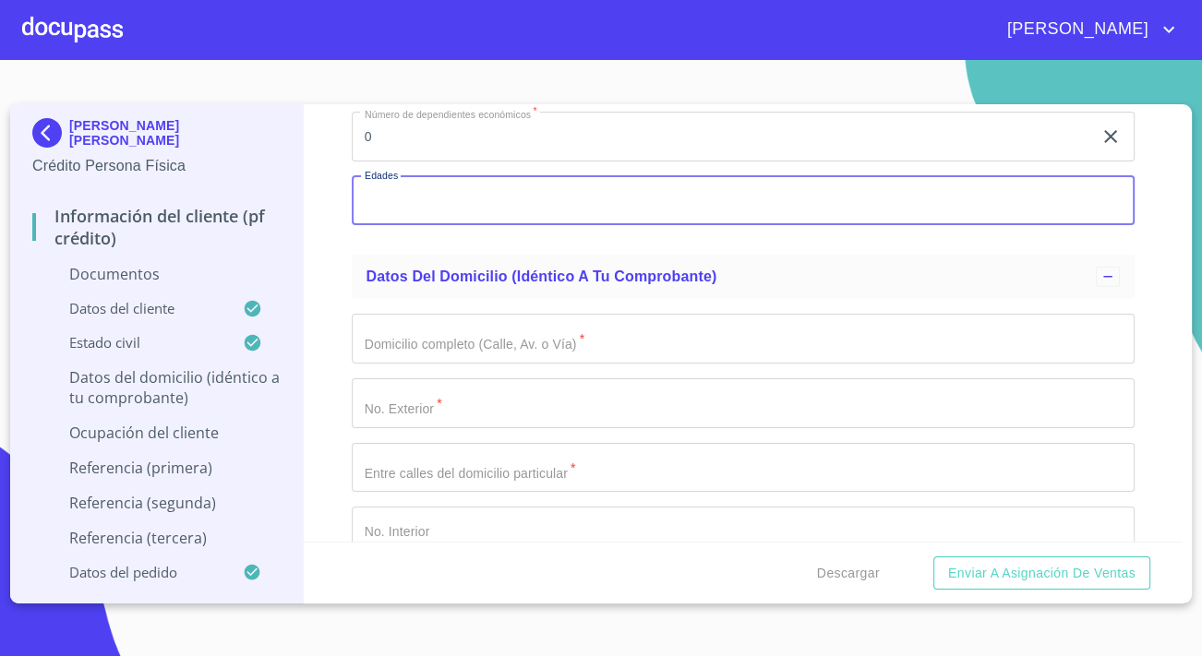
scroll to position [4615, 0]
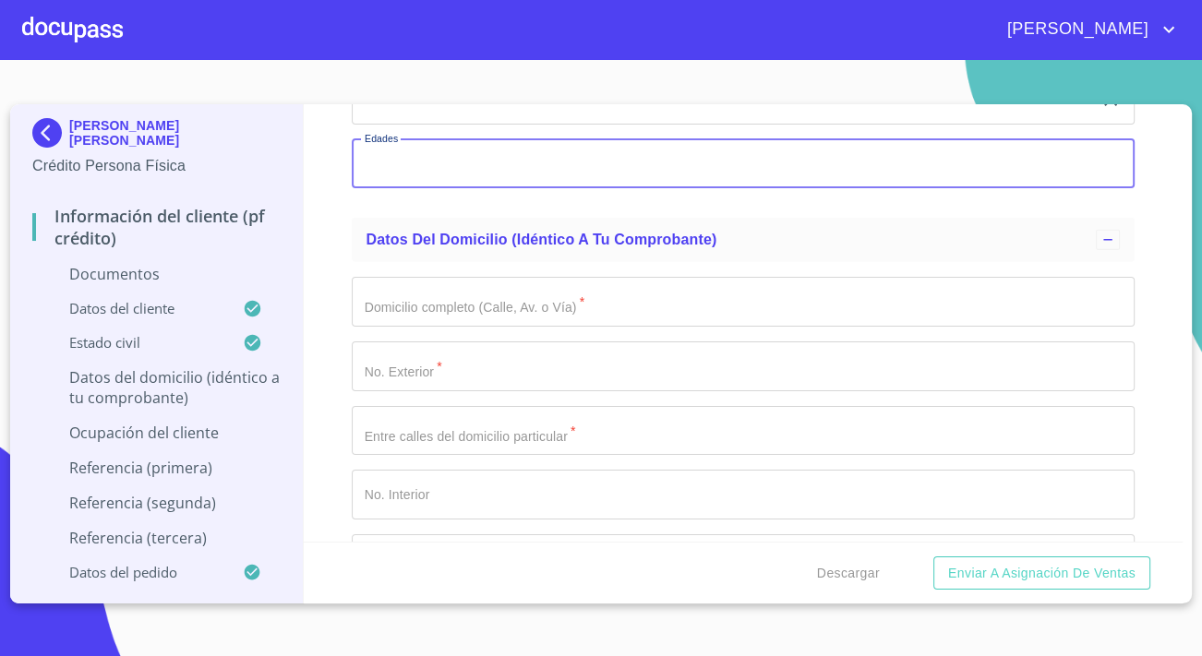
click at [430, 294] on input "Documento de identificación.   *" at bounding box center [743, 302] width 783 height 50
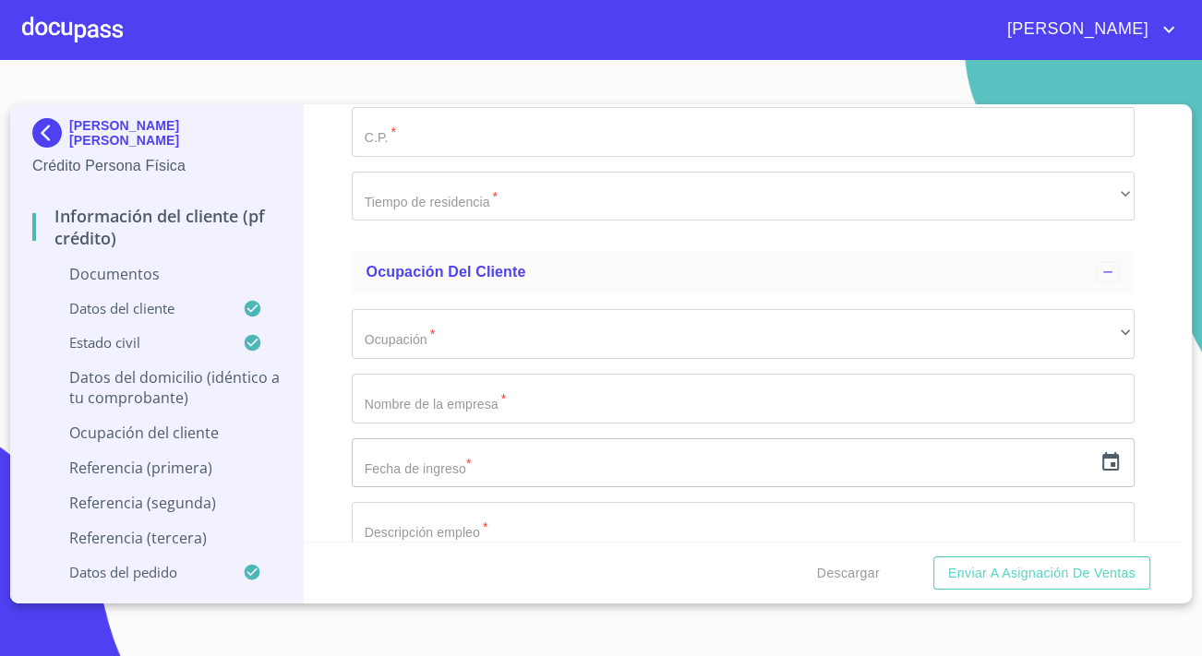
scroll to position [5370, 0]
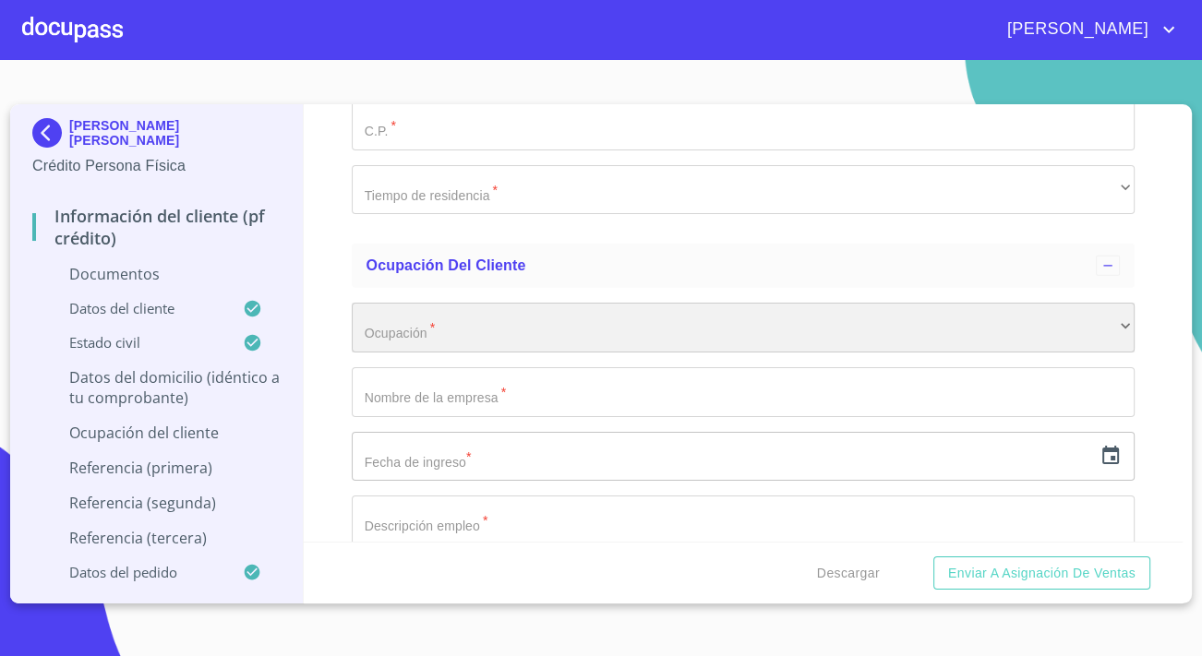
click at [453, 337] on div "​" at bounding box center [743, 328] width 783 height 50
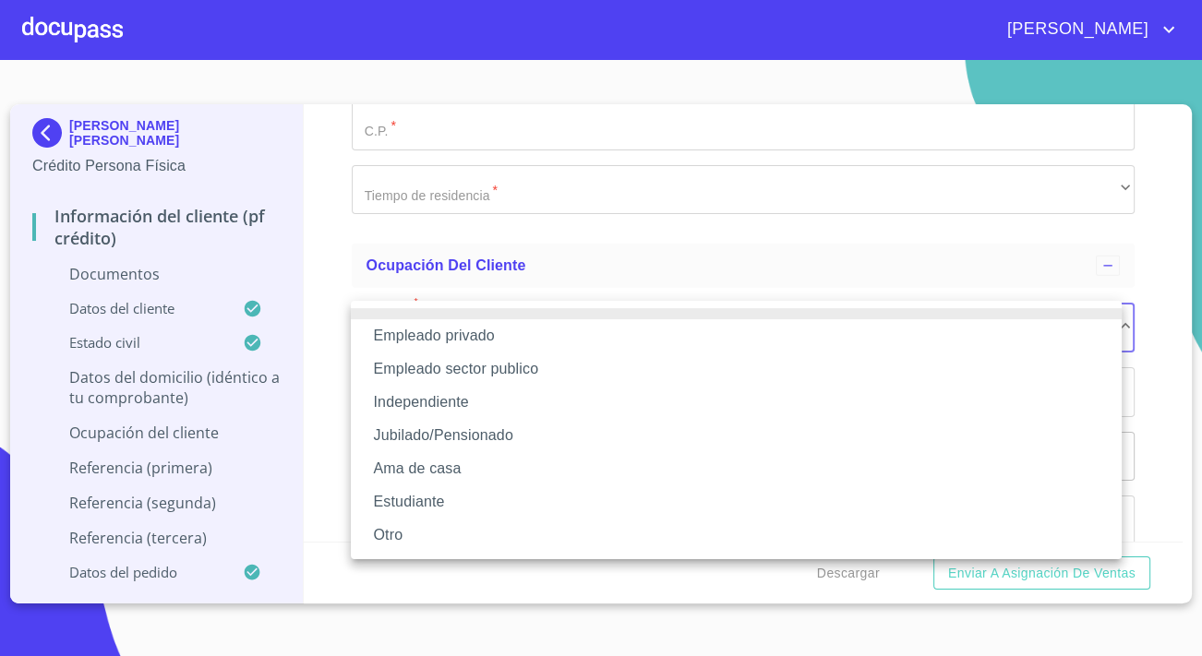
click at [424, 363] on li "Empleado sector publico" at bounding box center [736, 369] width 771 height 33
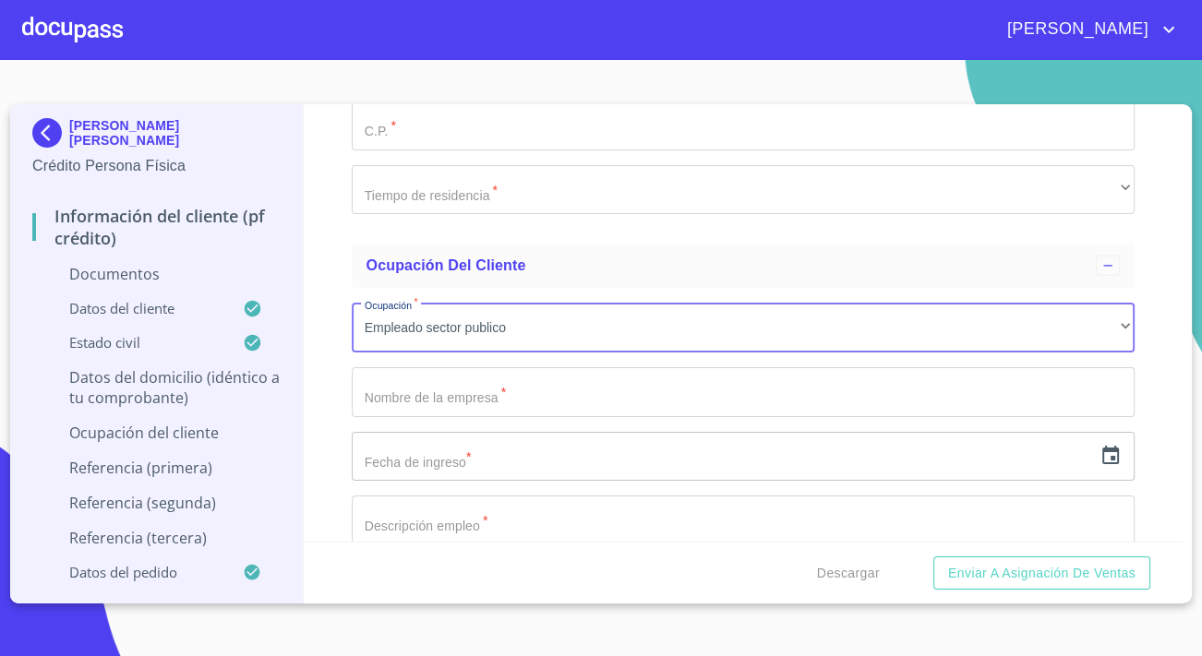
click at [428, 380] on input "Documento de identificación.   *" at bounding box center [743, 392] width 783 height 50
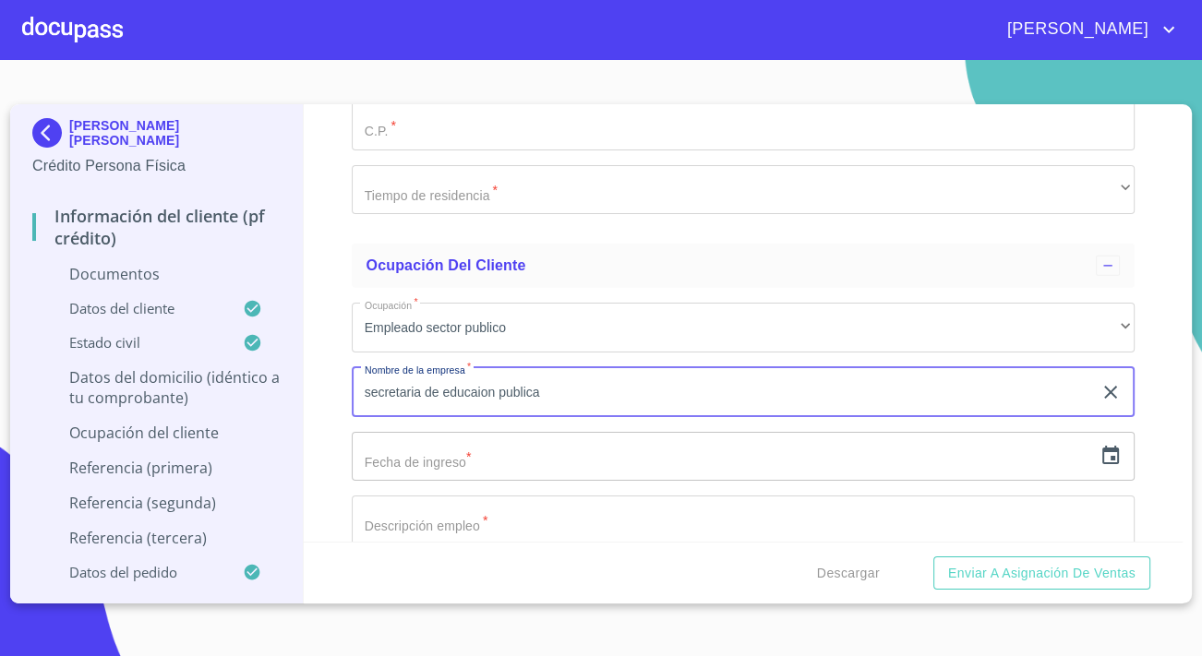
type input "secretaria de educaion publica"
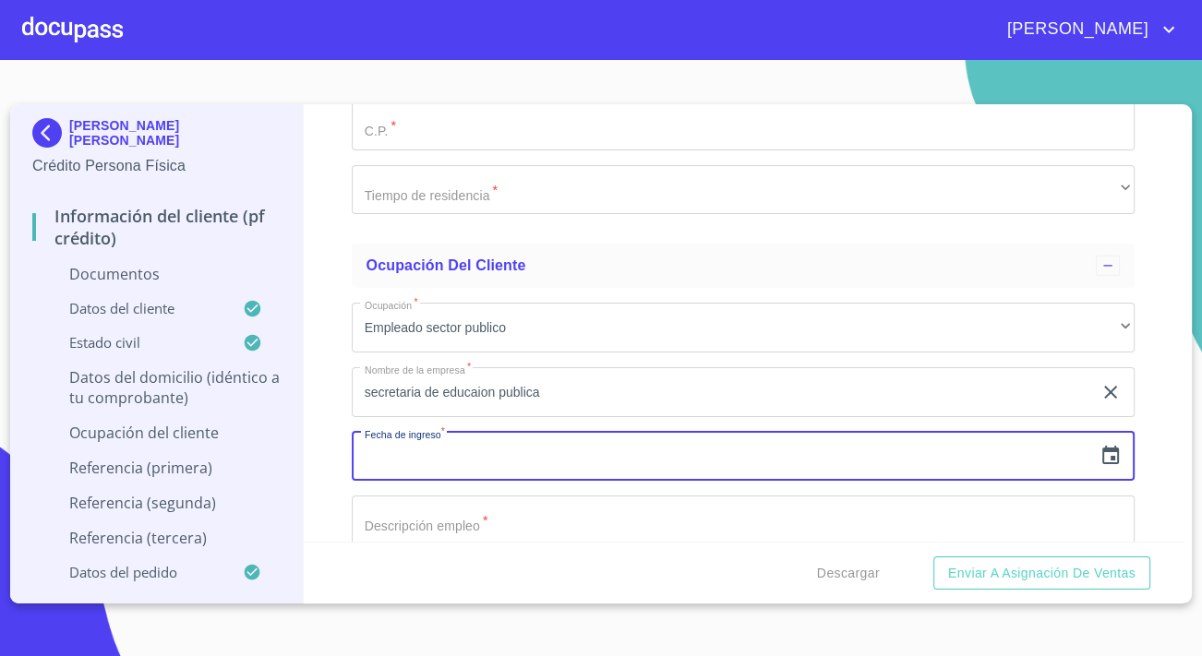
click at [1102, 447] on icon "button" at bounding box center [1110, 455] width 17 height 18
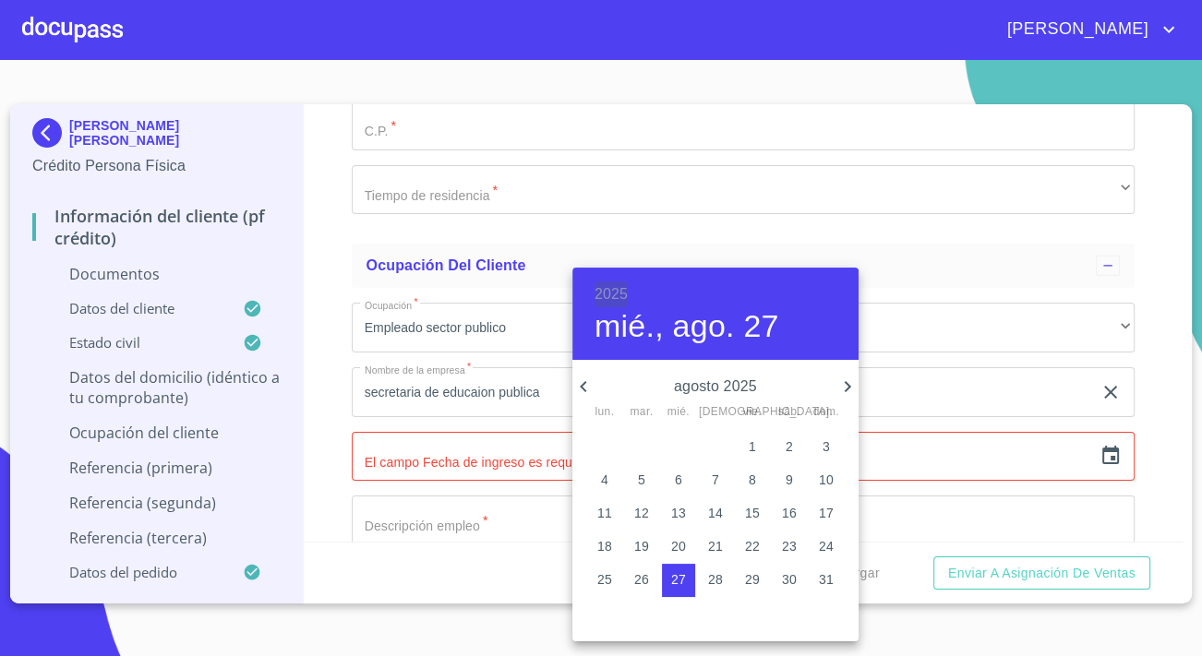
click at [620, 298] on h6 "2025" at bounding box center [610, 295] width 33 height 26
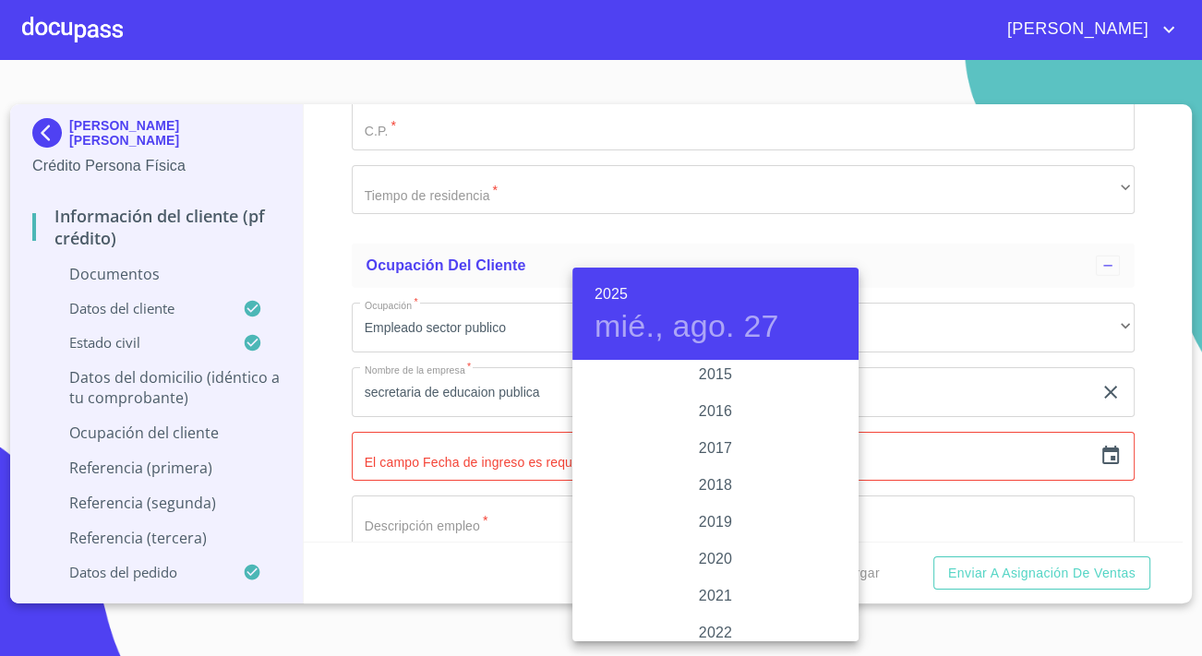
scroll to position [3245, 0]
click at [719, 461] on div "2015" at bounding box center [715, 458] width 286 height 37
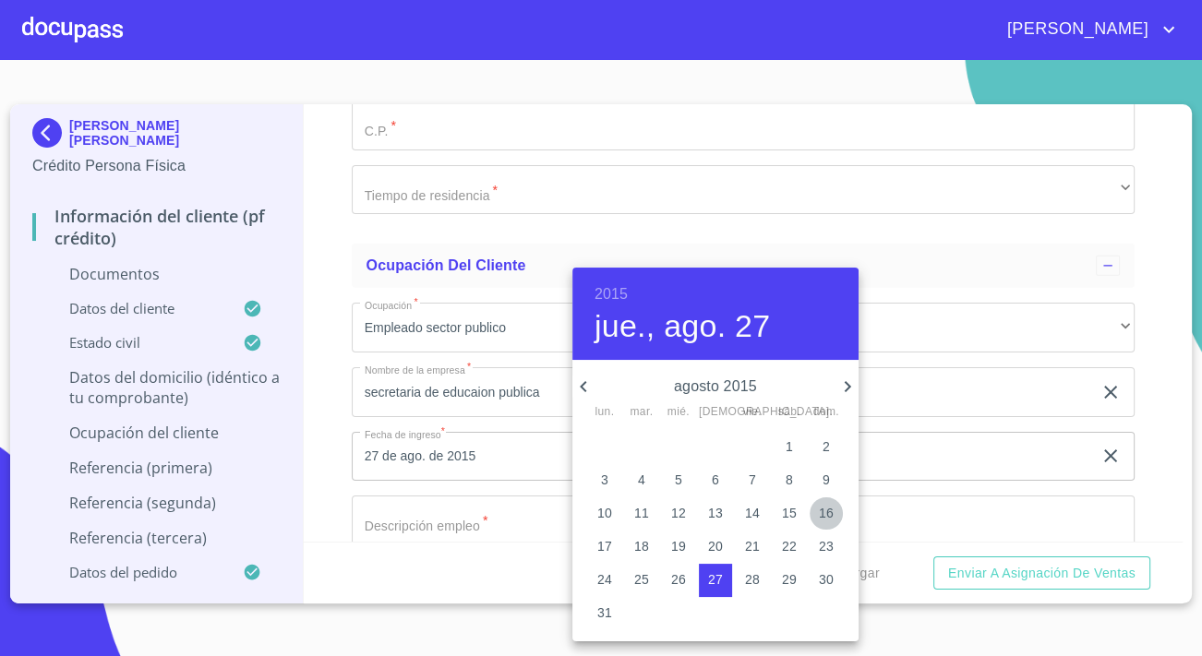
click at [821, 518] on p "16" at bounding box center [826, 513] width 15 height 18
type input "16 de ago. de 2015"
click at [529, 509] on div at bounding box center [601, 328] width 1202 height 656
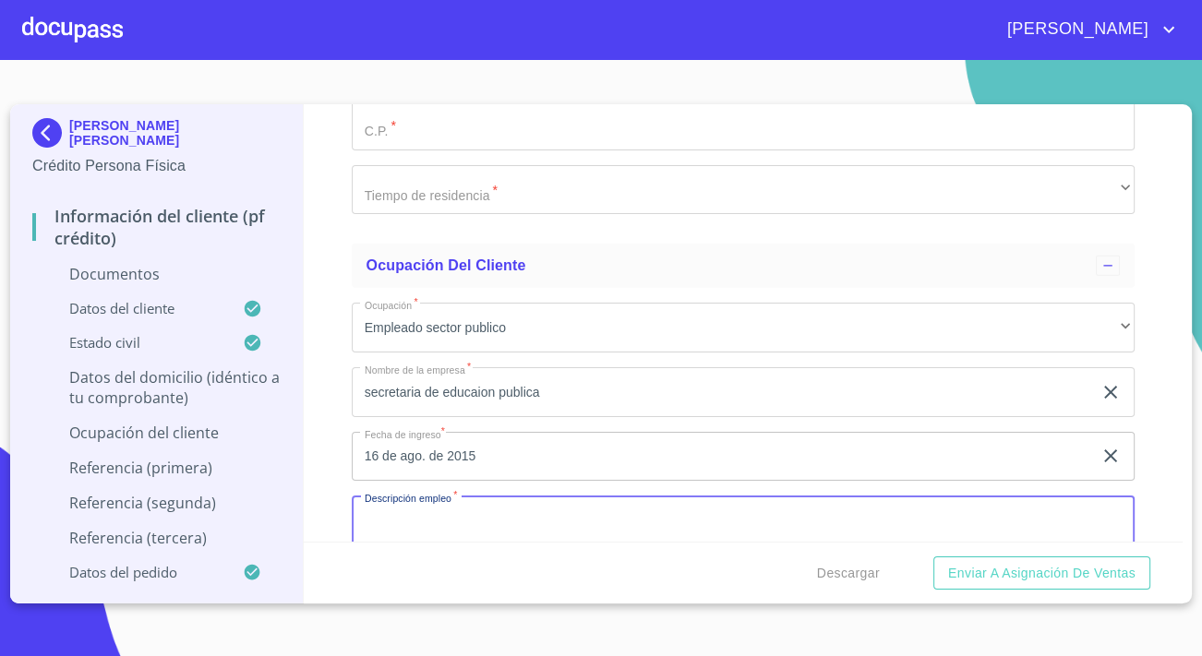
click at [529, 509] on input "Documento de identificación.   *" at bounding box center [743, 521] width 783 height 50
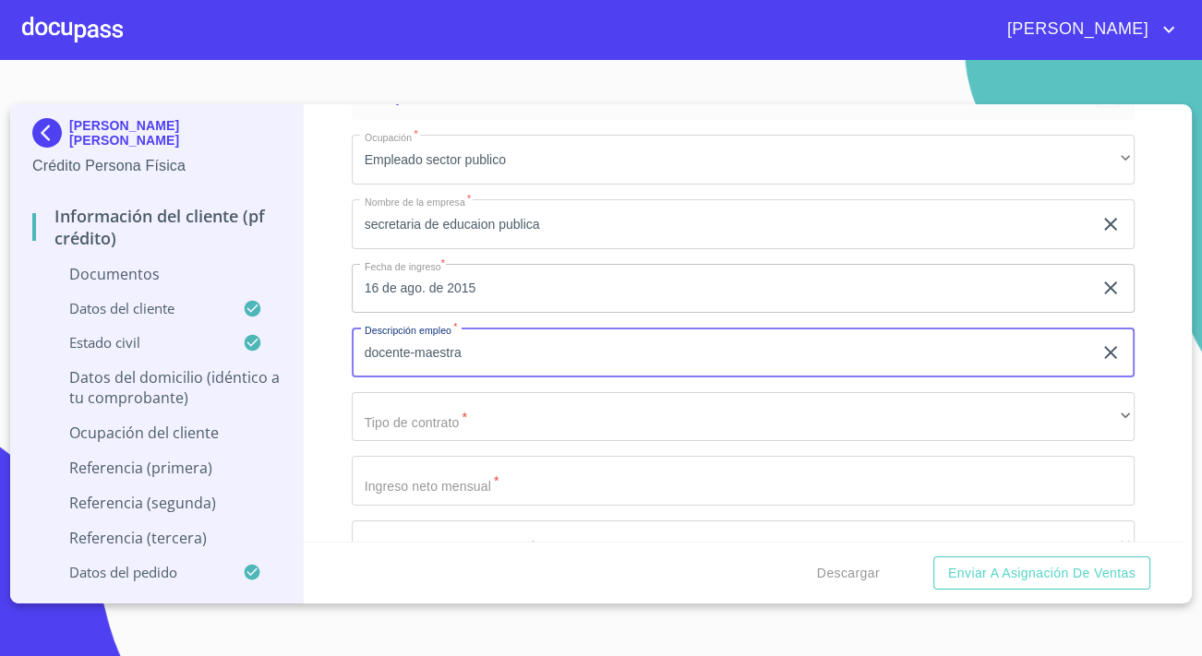
type input "docente-maestra"
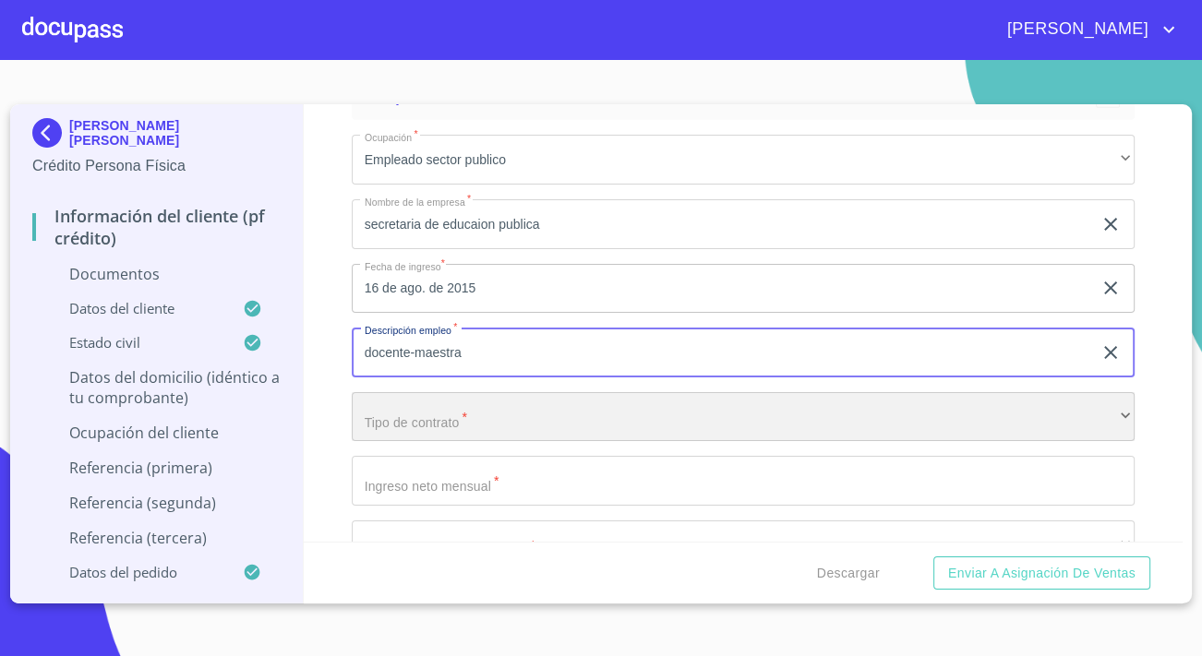
click at [533, 420] on div "​" at bounding box center [743, 417] width 783 height 50
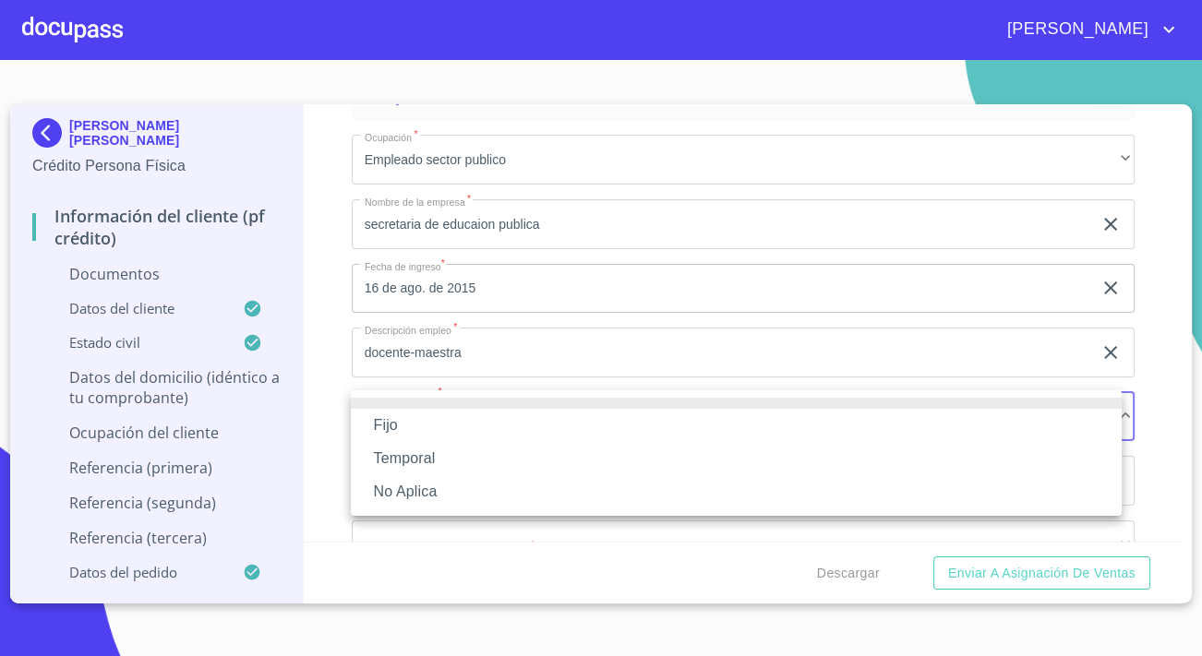
click at [457, 417] on li "Fijo" at bounding box center [736, 425] width 771 height 33
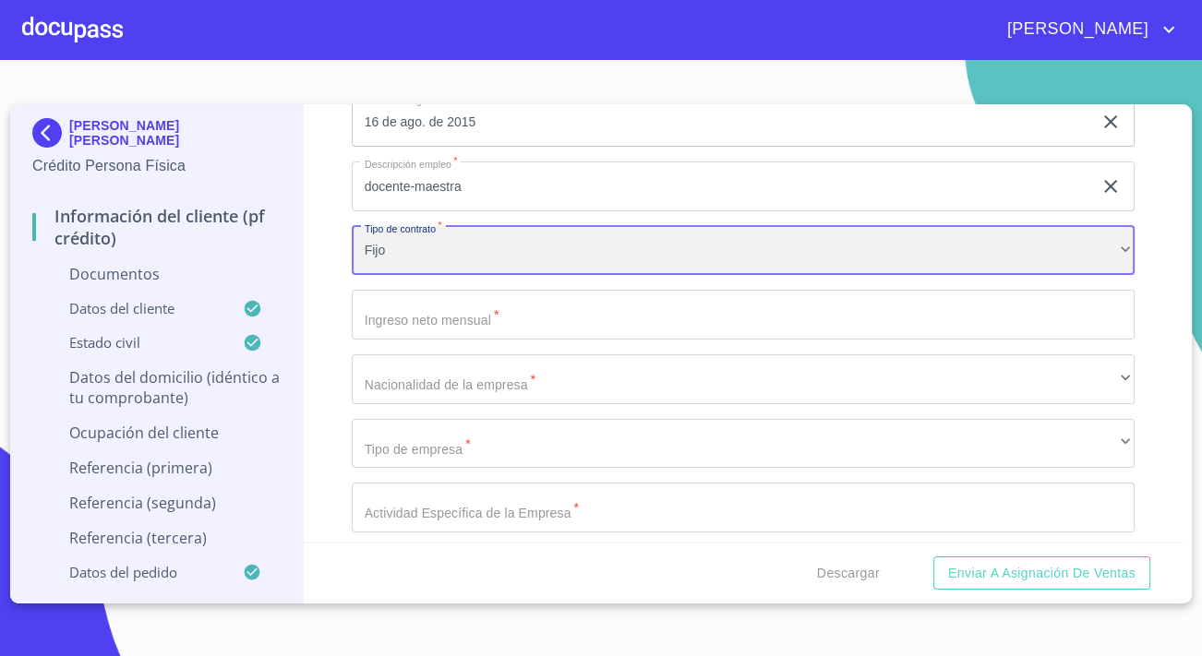
scroll to position [5705, 0]
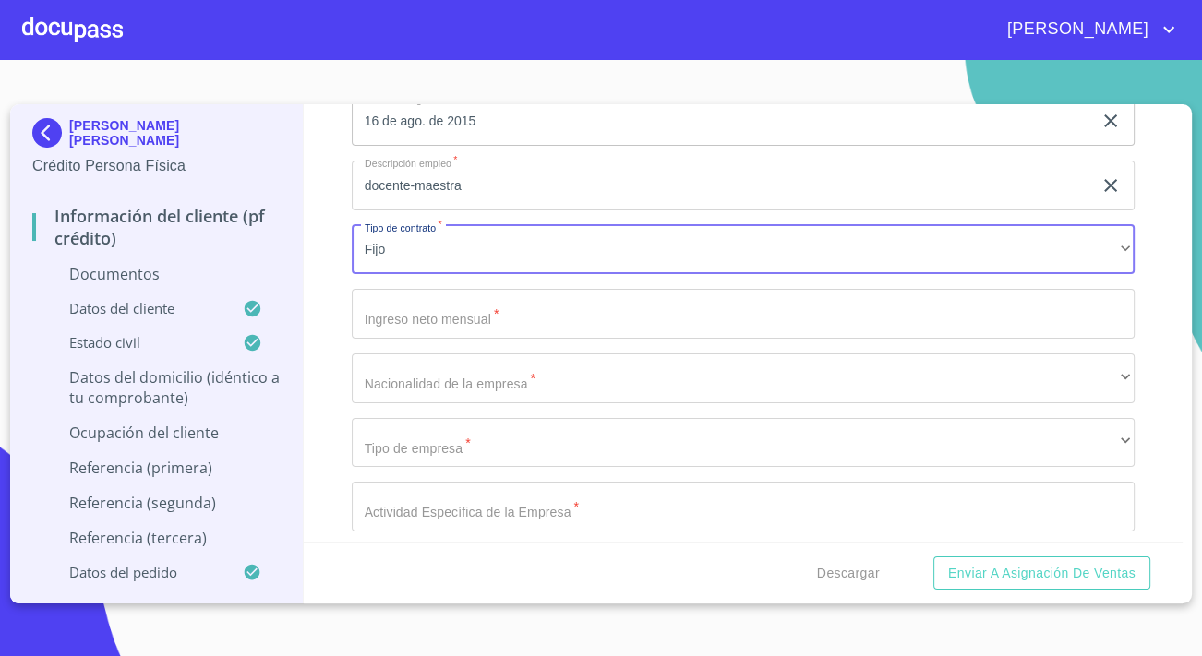
click at [507, 312] on input "Documento de identificación.   *" at bounding box center [743, 314] width 783 height 50
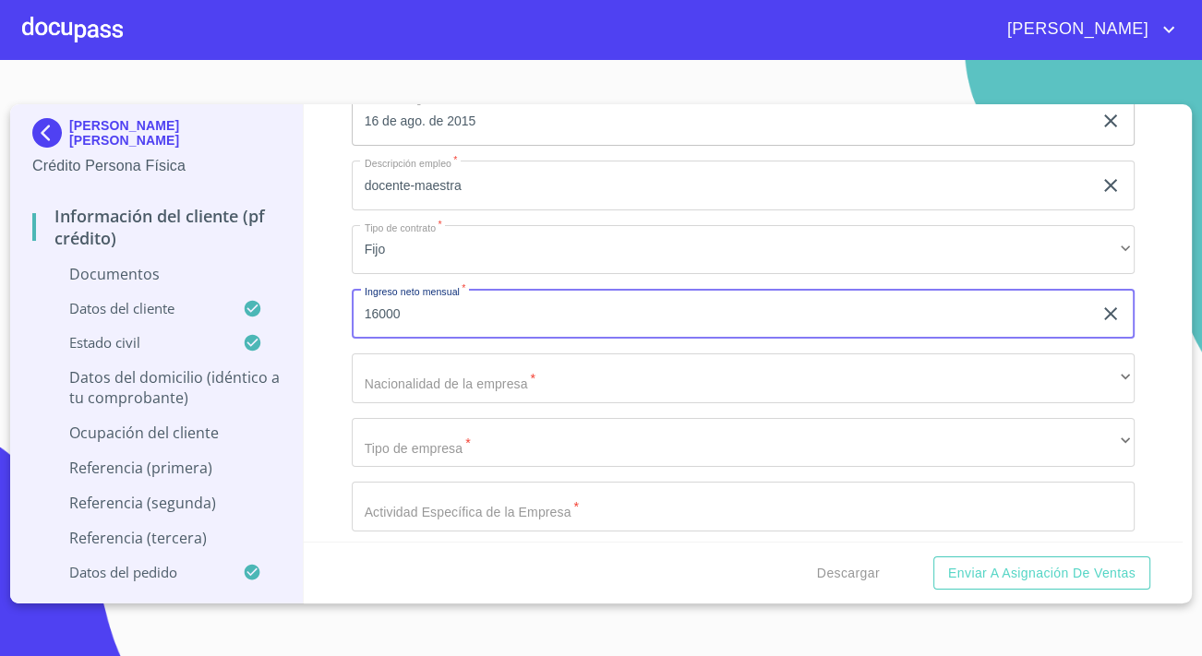
type input "16000"
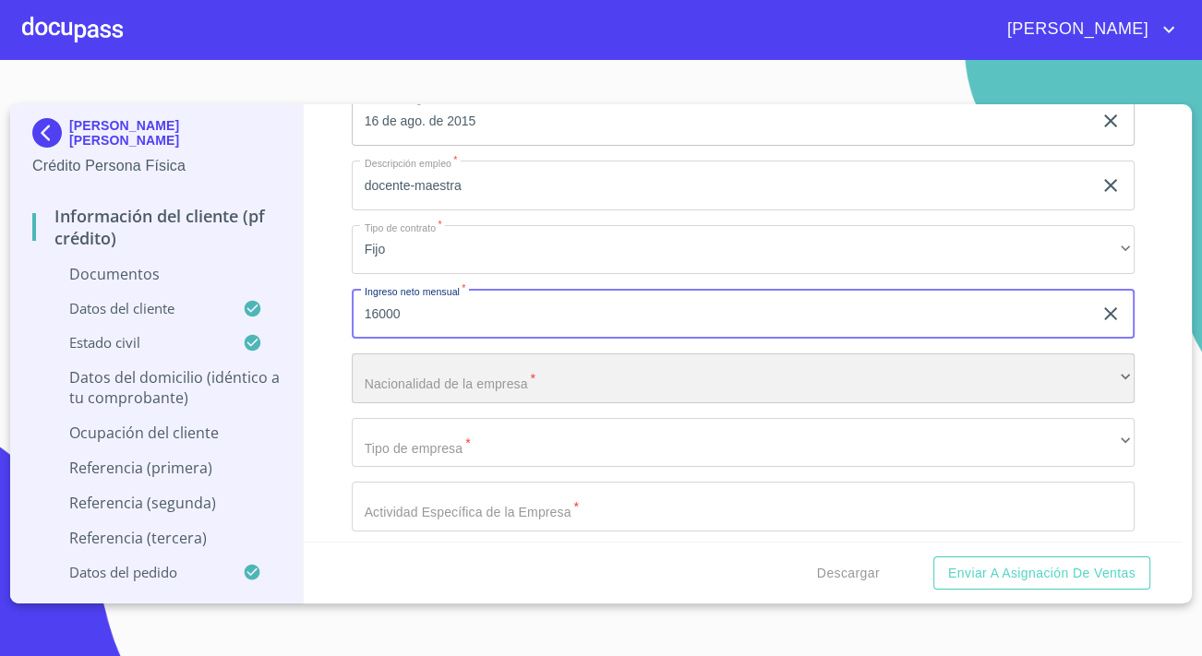
click at [594, 360] on div "​" at bounding box center [743, 379] width 783 height 50
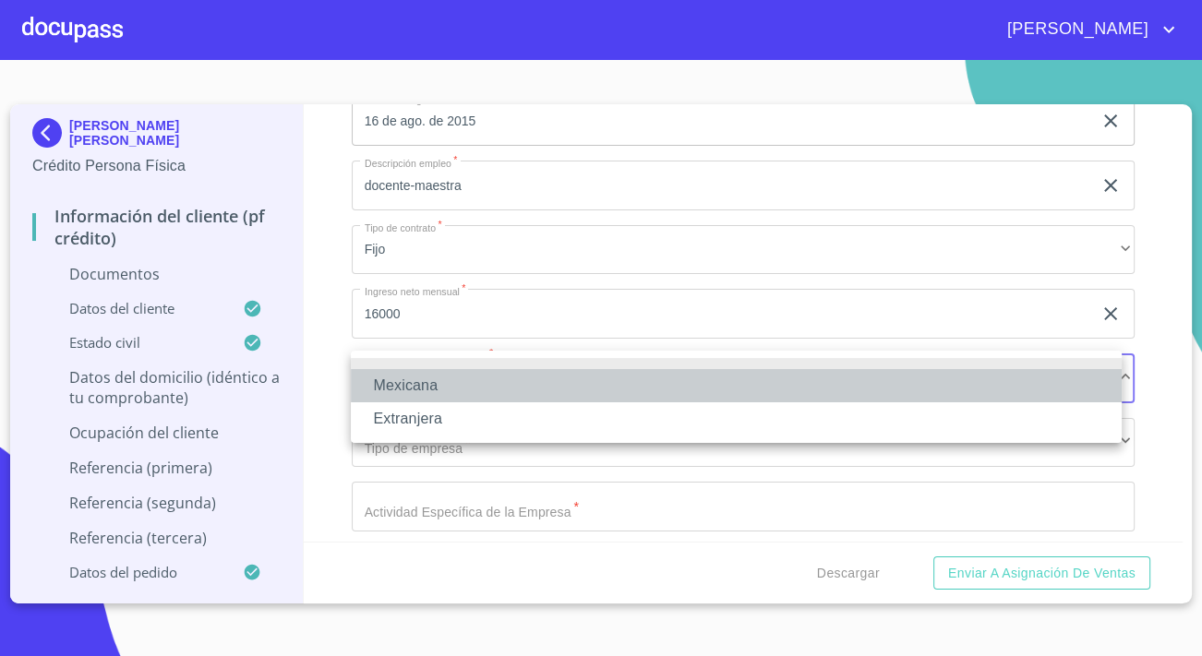
click at [461, 392] on li "Mexicana" at bounding box center [736, 385] width 771 height 33
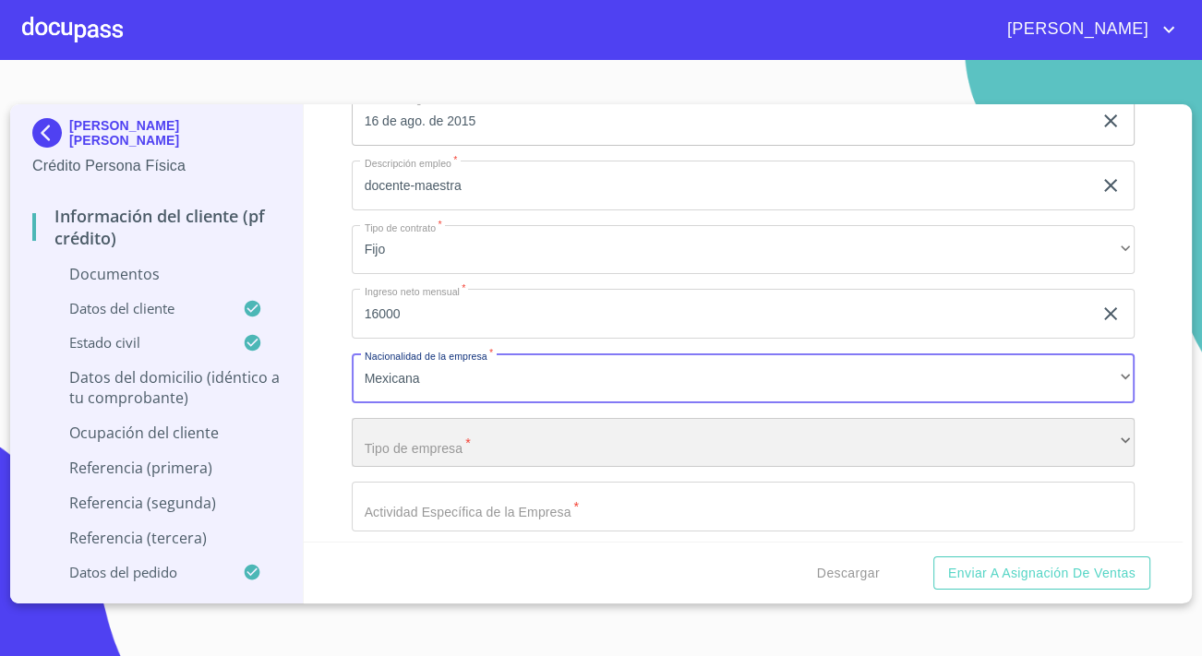
click at [463, 422] on div "​" at bounding box center [743, 443] width 783 height 50
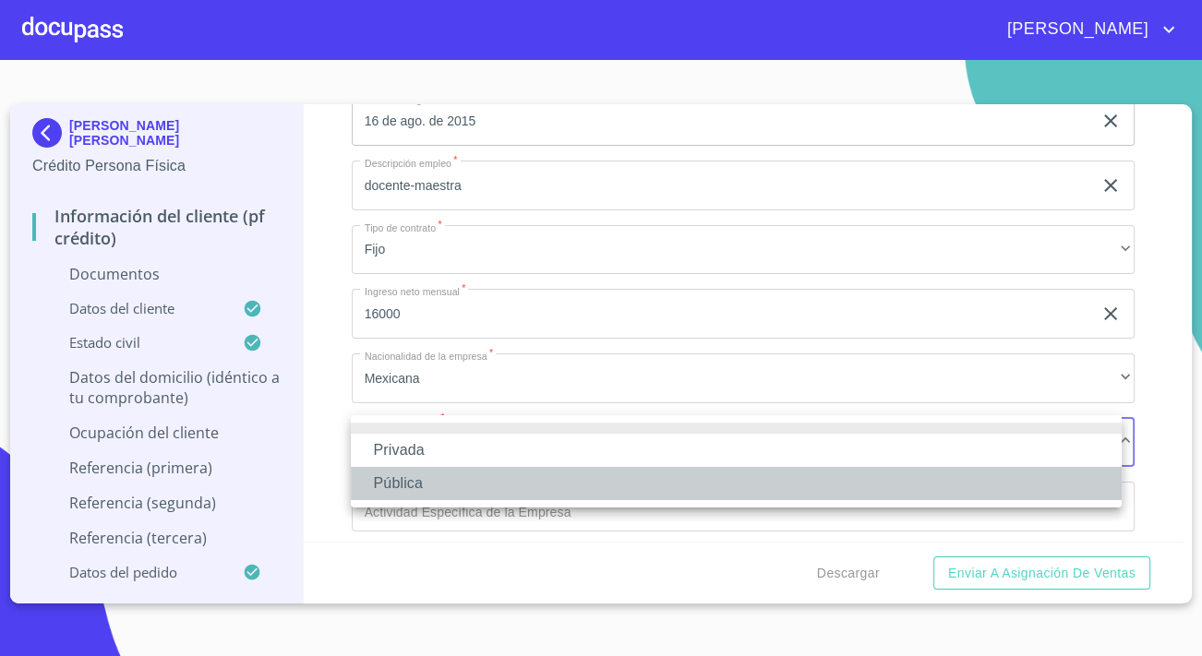
click at [416, 483] on li "Pública" at bounding box center [736, 483] width 771 height 33
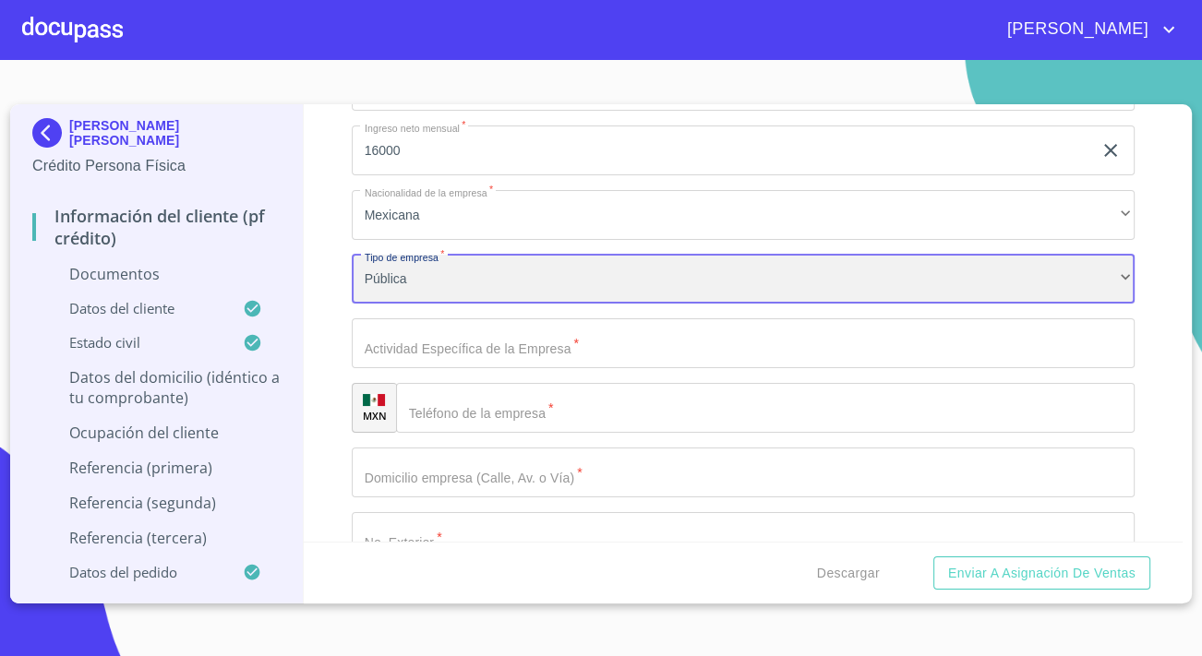
scroll to position [5873, 0]
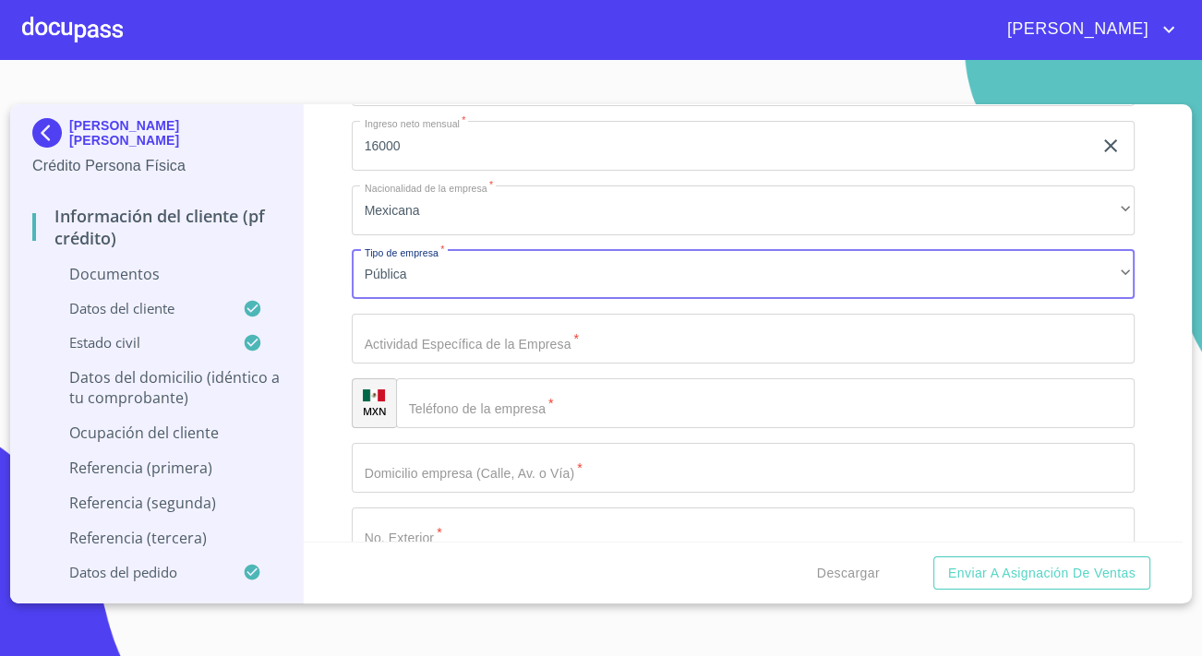
click at [436, 339] on input "Documento de identificación.   *" at bounding box center [743, 339] width 783 height 50
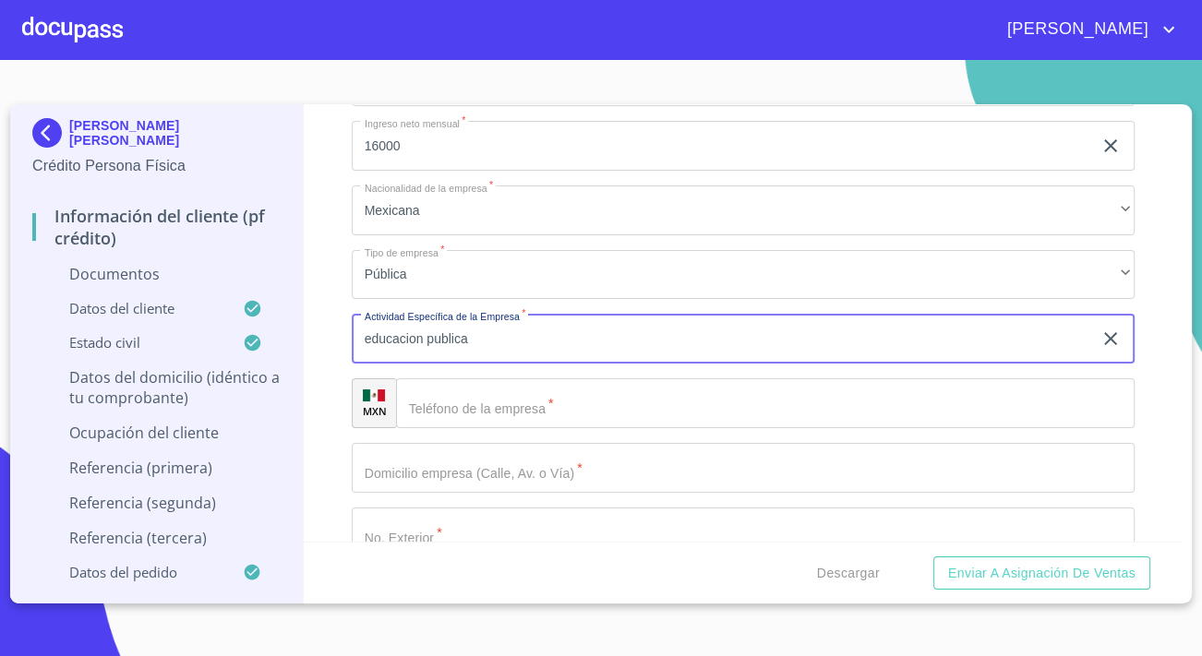
type input "educacion publica"
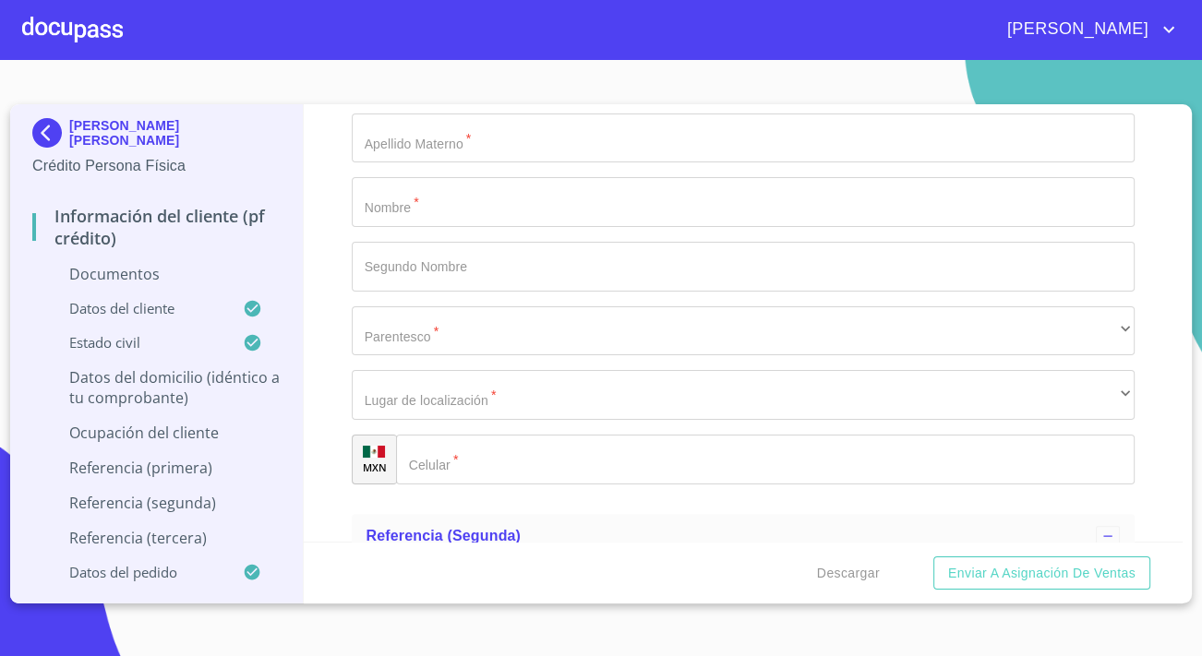
scroll to position [6880, 0]
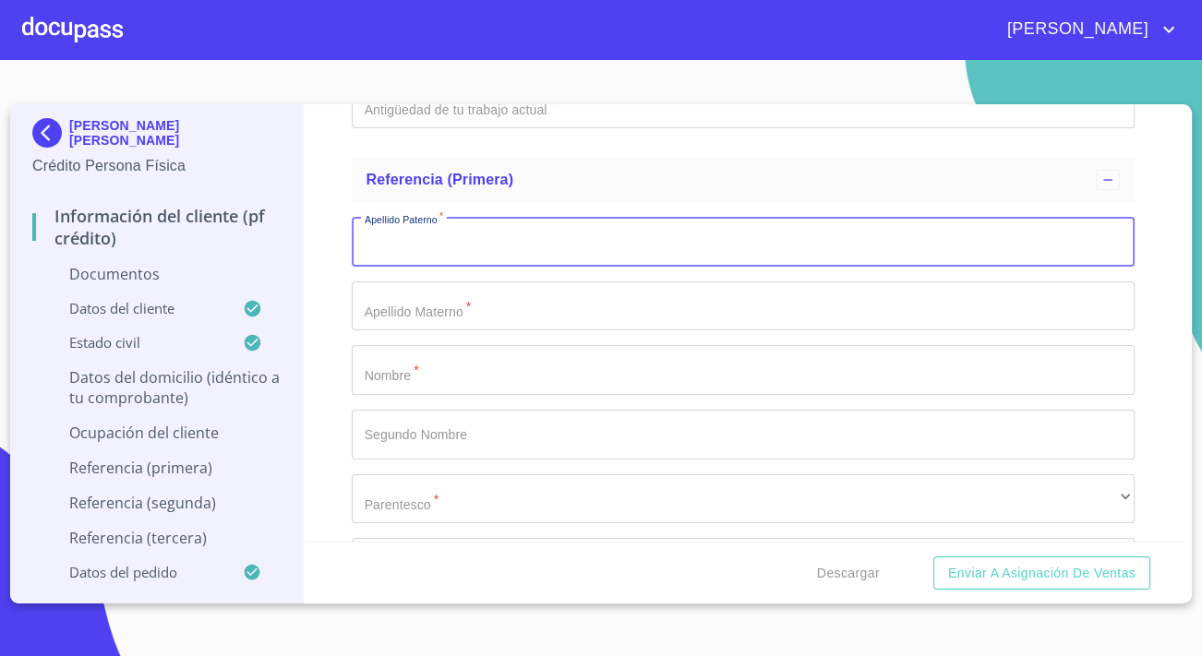
click at [459, 236] on input "Documento de identificación.   *" at bounding box center [743, 242] width 783 height 50
type input "vallejo"
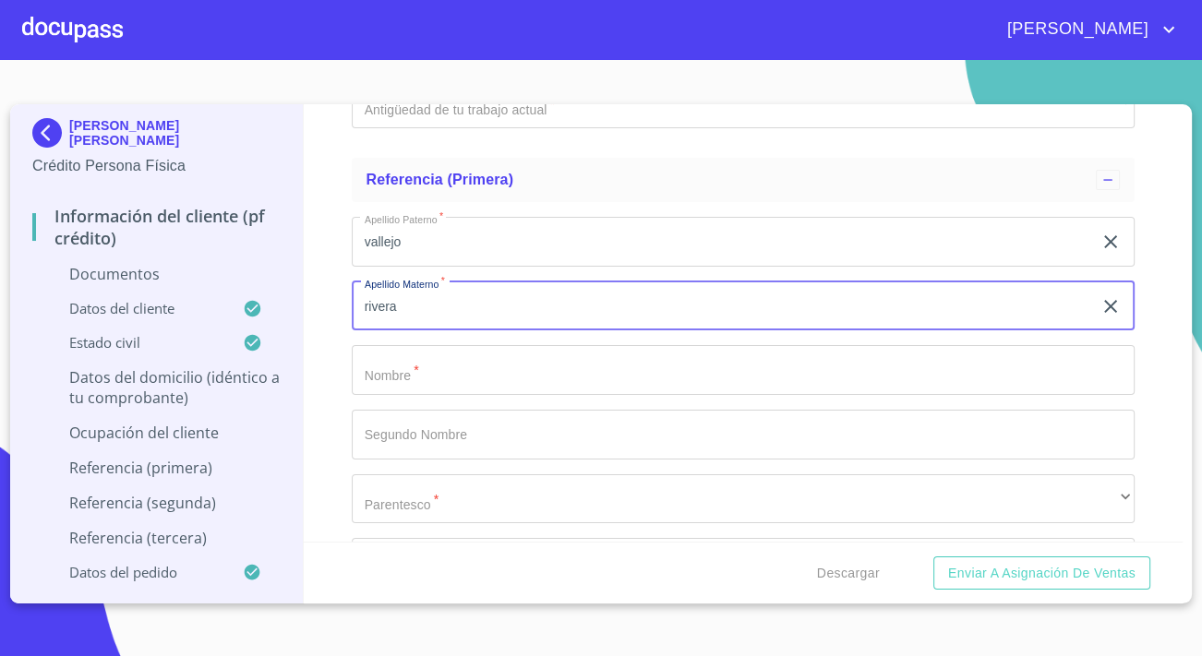
type input "rivera"
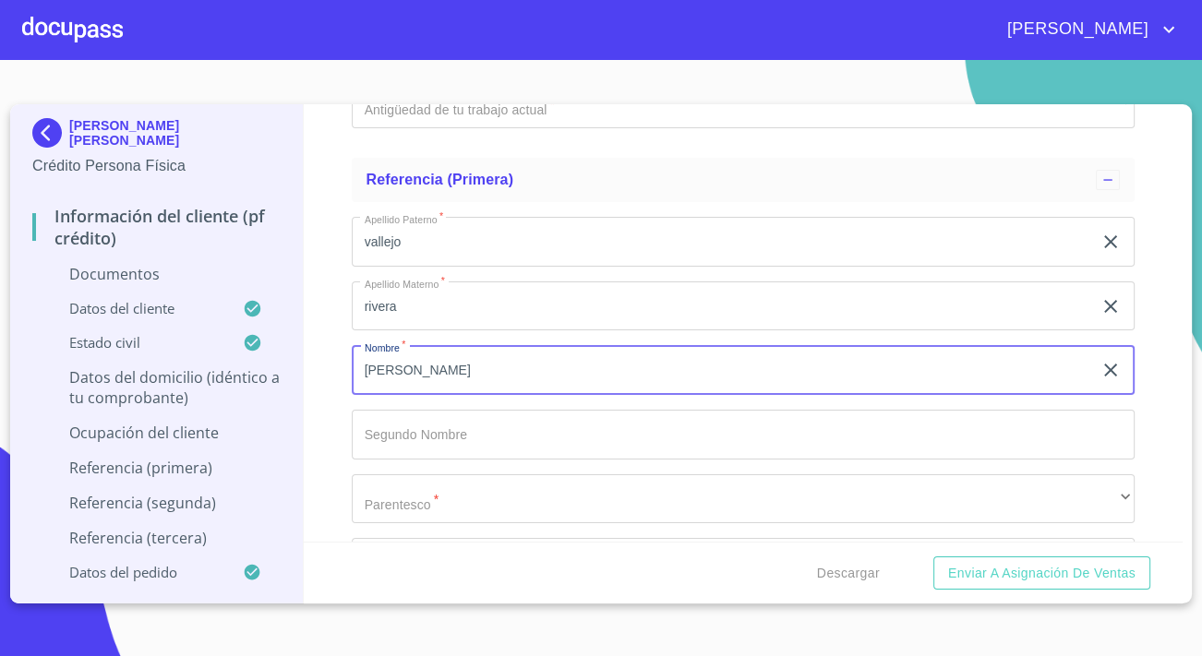
type input "[PERSON_NAME]"
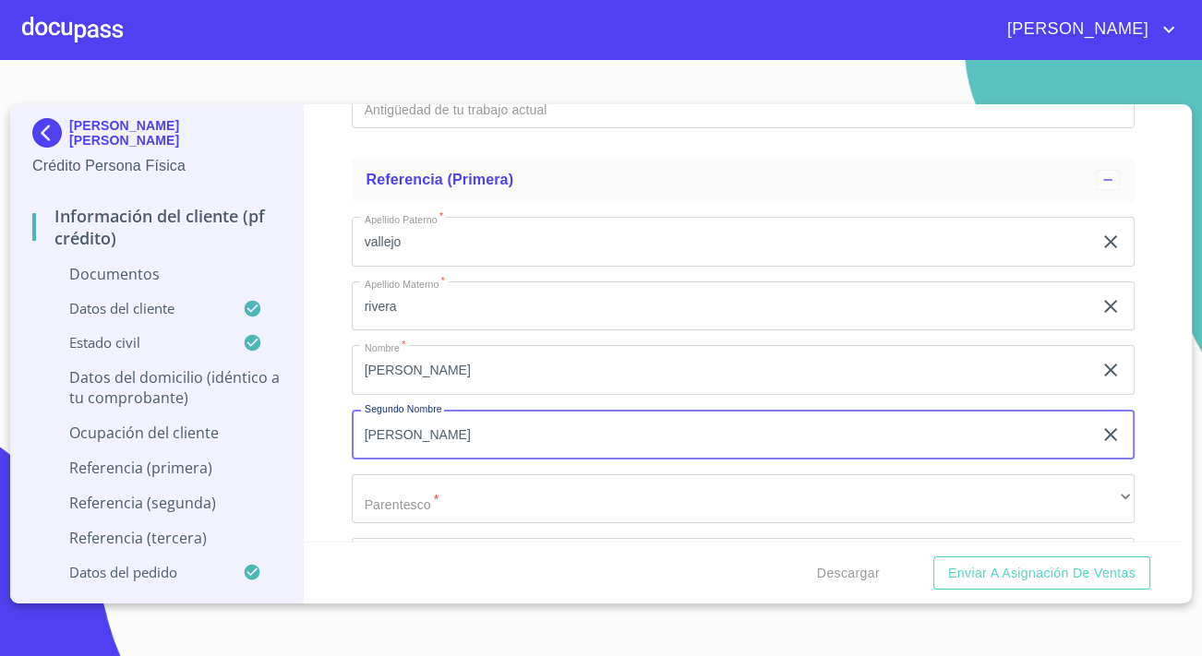
type input "[PERSON_NAME]"
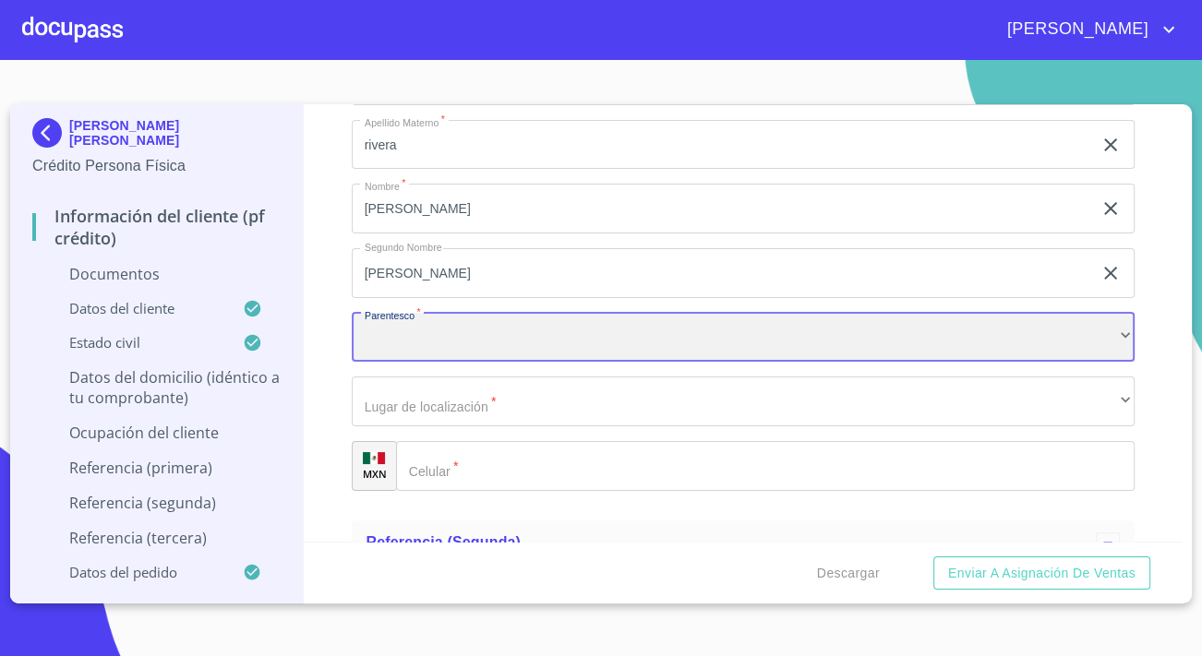
scroll to position [7048, 0]
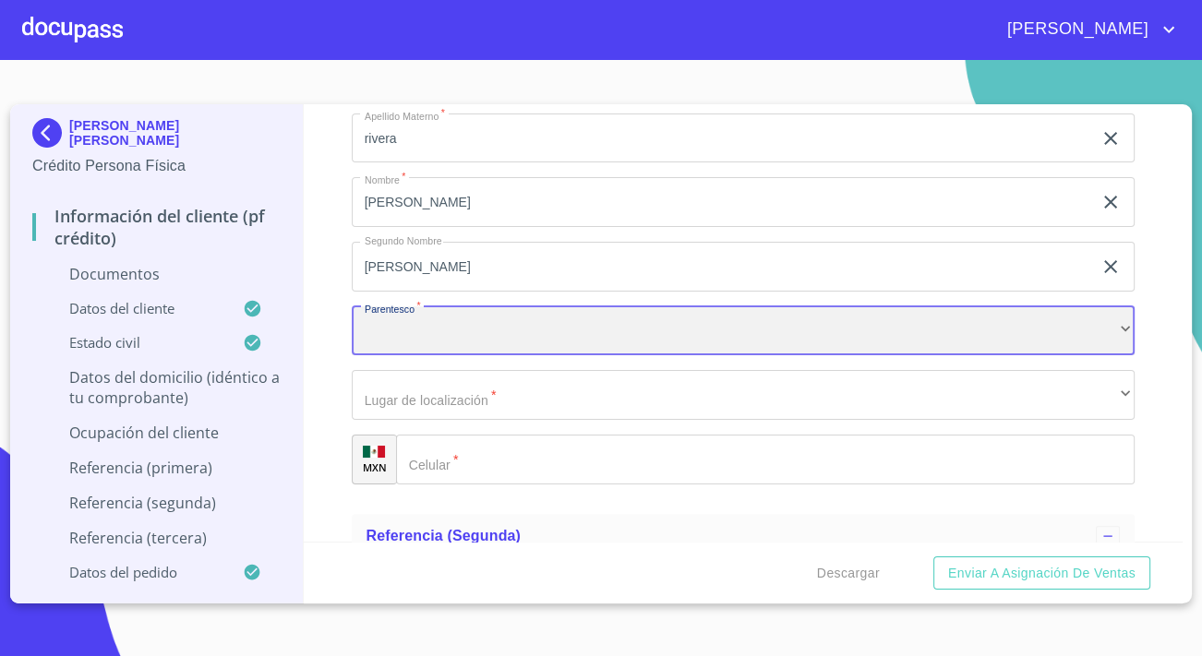
click at [463, 338] on div "​" at bounding box center [743, 331] width 783 height 50
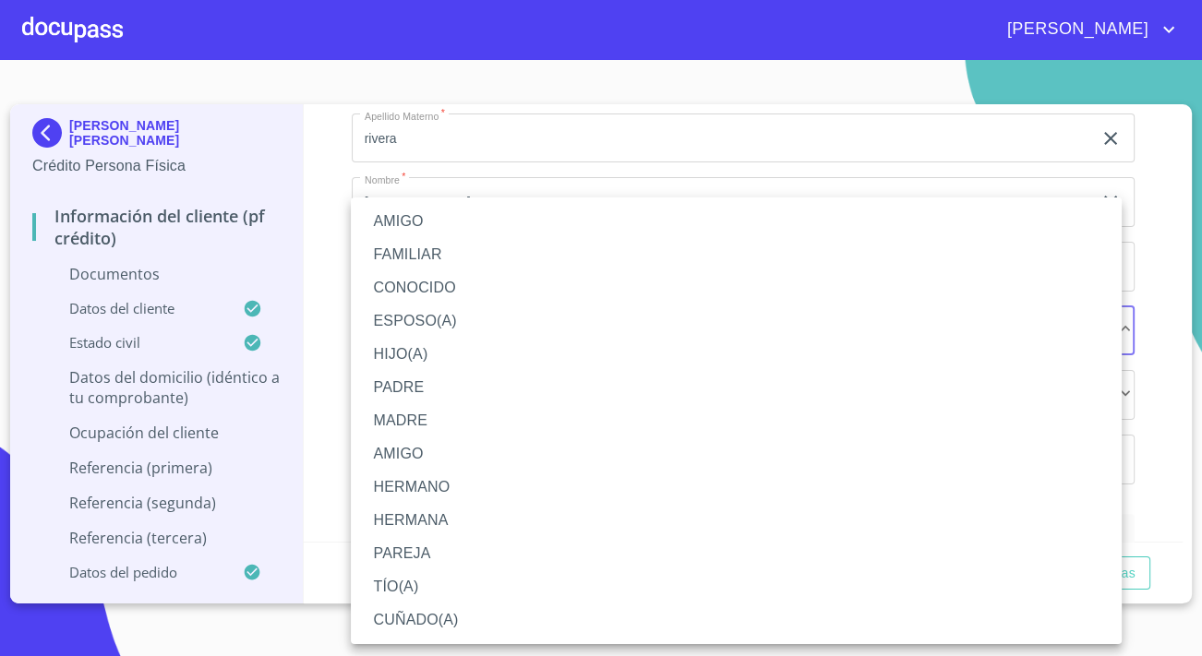
click at [411, 624] on li "CUÑADO(A)" at bounding box center [736, 620] width 771 height 33
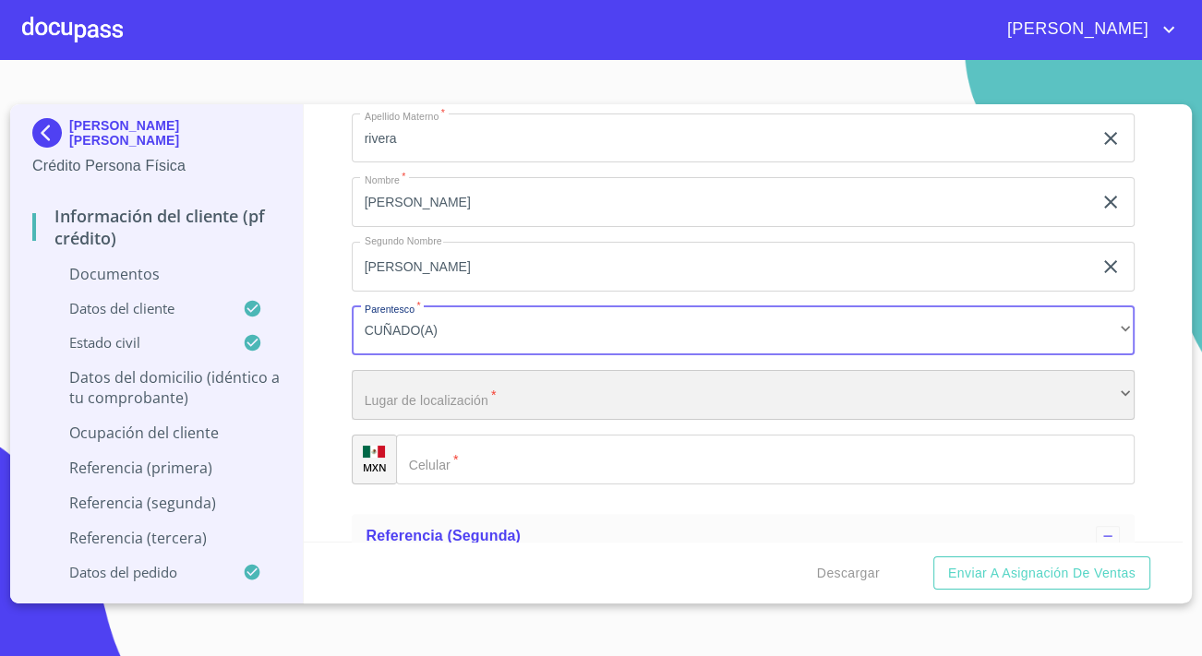
click at [444, 404] on div "​" at bounding box center [743, 395] width 783 height 50
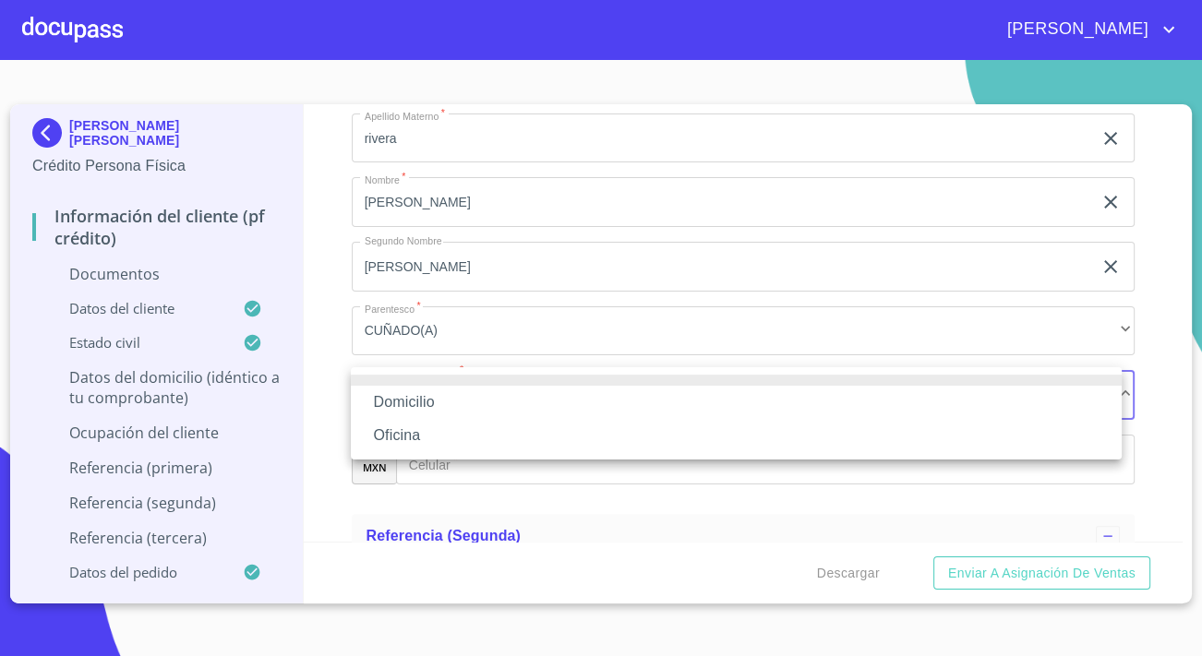
click at [416, 427] on li "Oficina" at bounding box center [736, 435] width 771 height 33
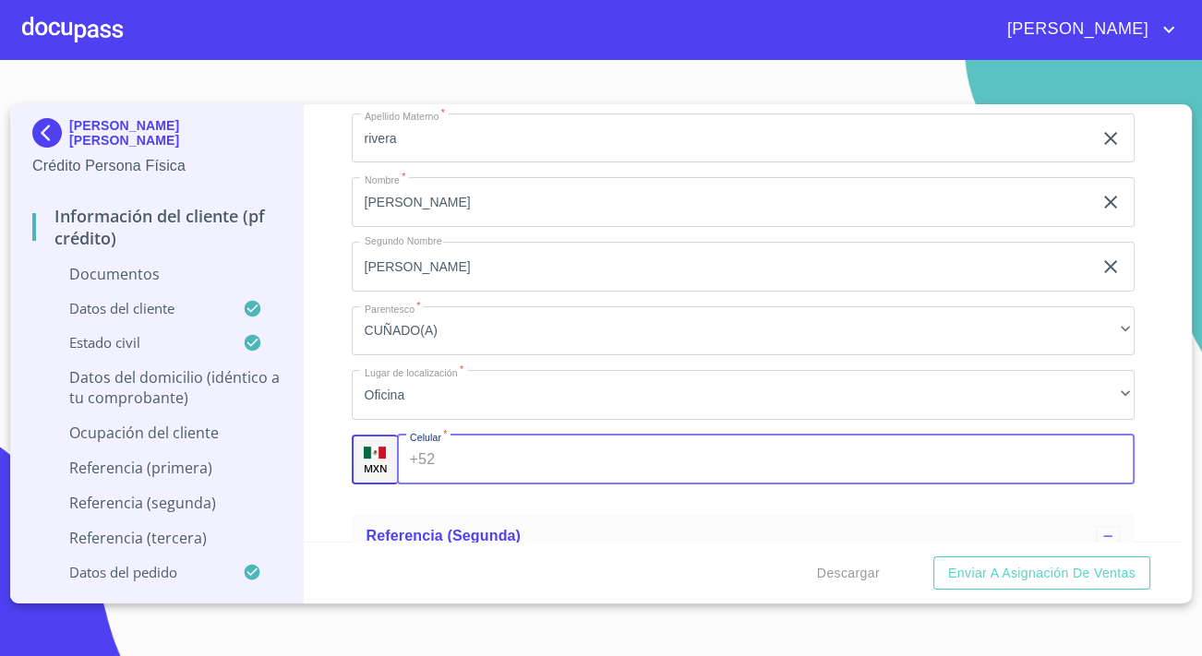
click at [491, 460] on input "Documento de identificación.   *" at bounding box center [788, 460] width 692 height 50
type input "[PHONE_NUMBER]"
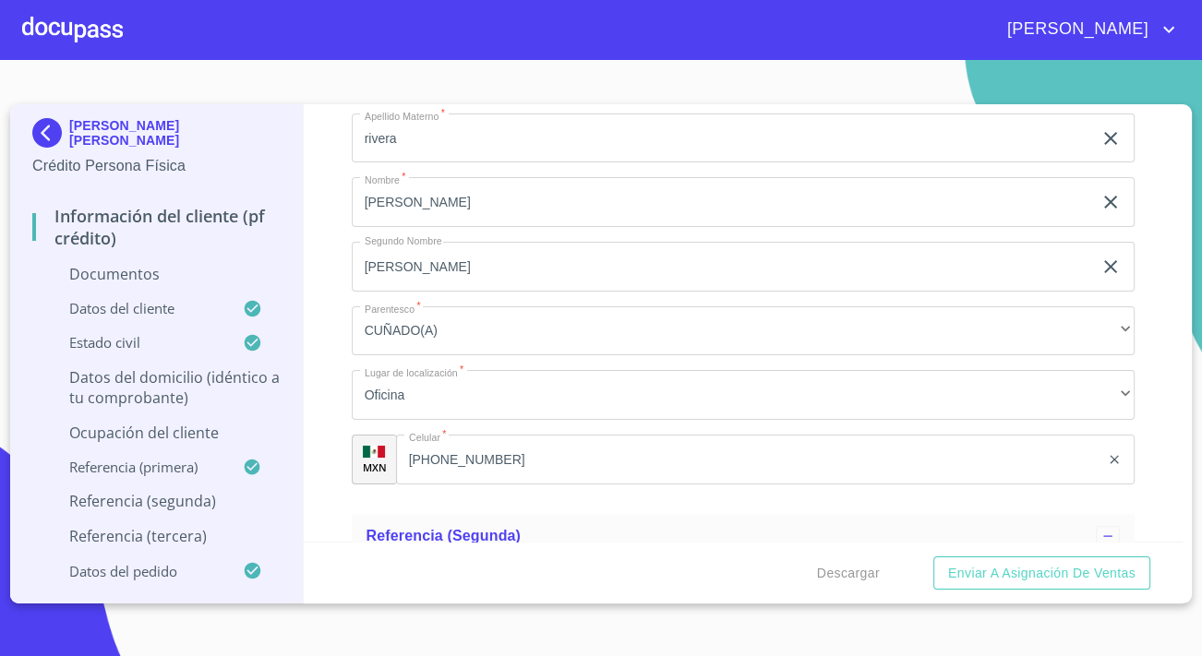
click at [316, 433] on div "Información del cliente (PF crédito) Documentos Documento de identificación.   …" at bounding box center [744, 322] width 880 height 437
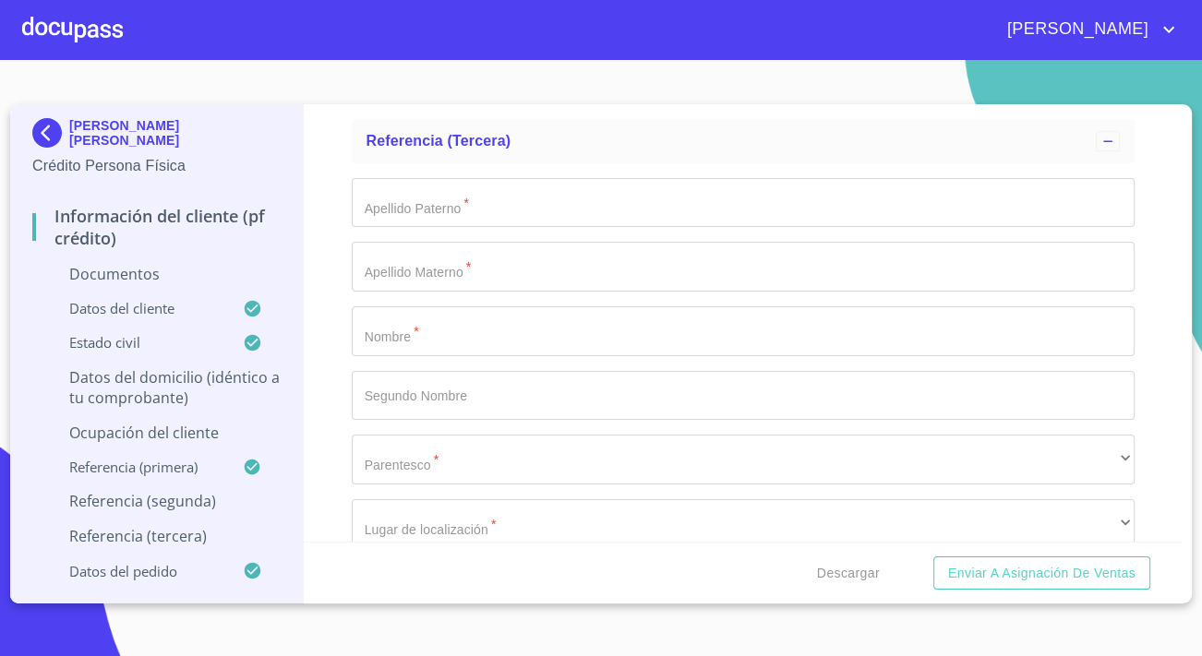
scroll to position [7971, 0]
click at [458, 207] on input "Documento de identificación.   *" at bounding box center [743, 199] width 783 height 50
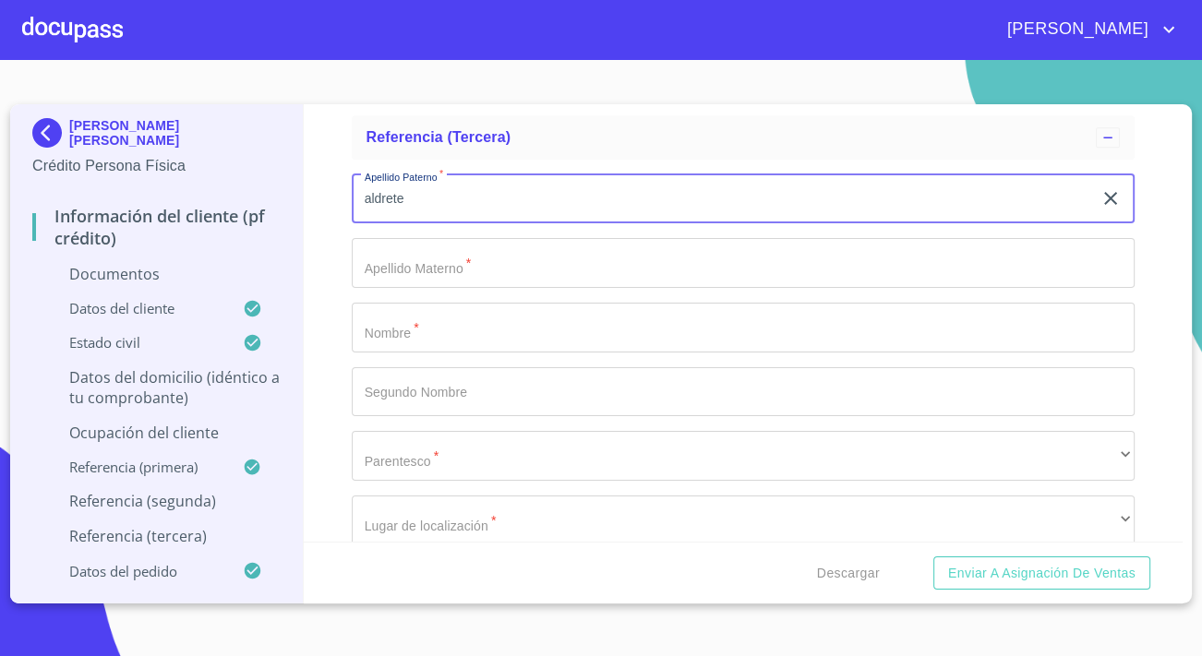
type input "aldrete"
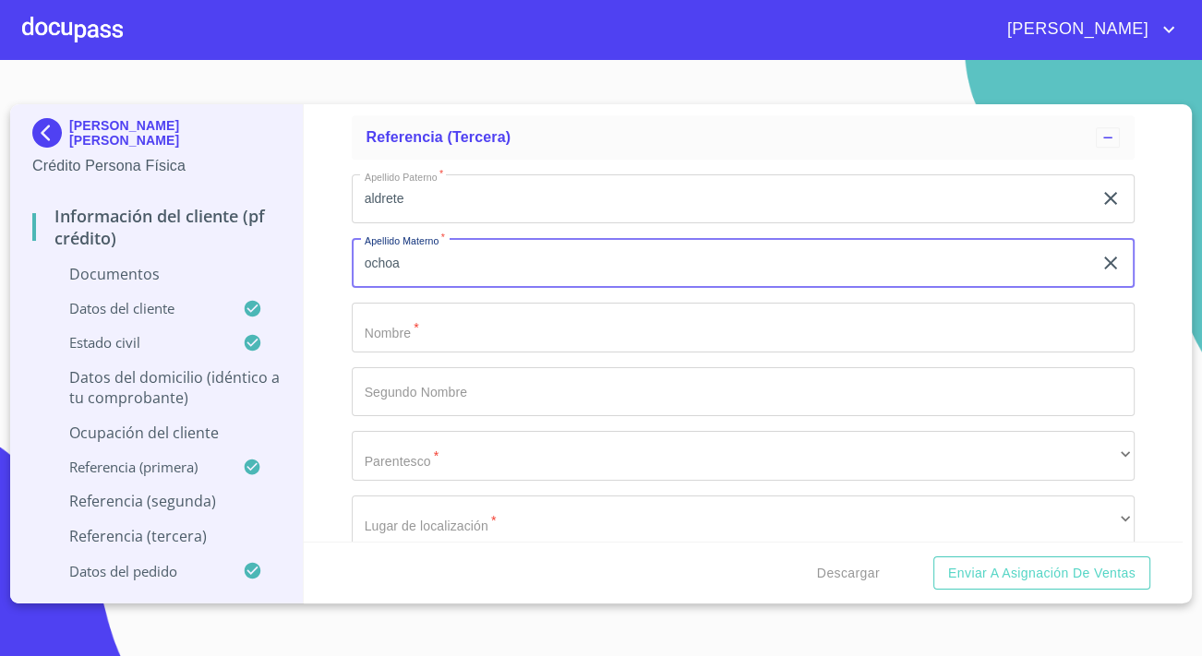
type input "ochoa"
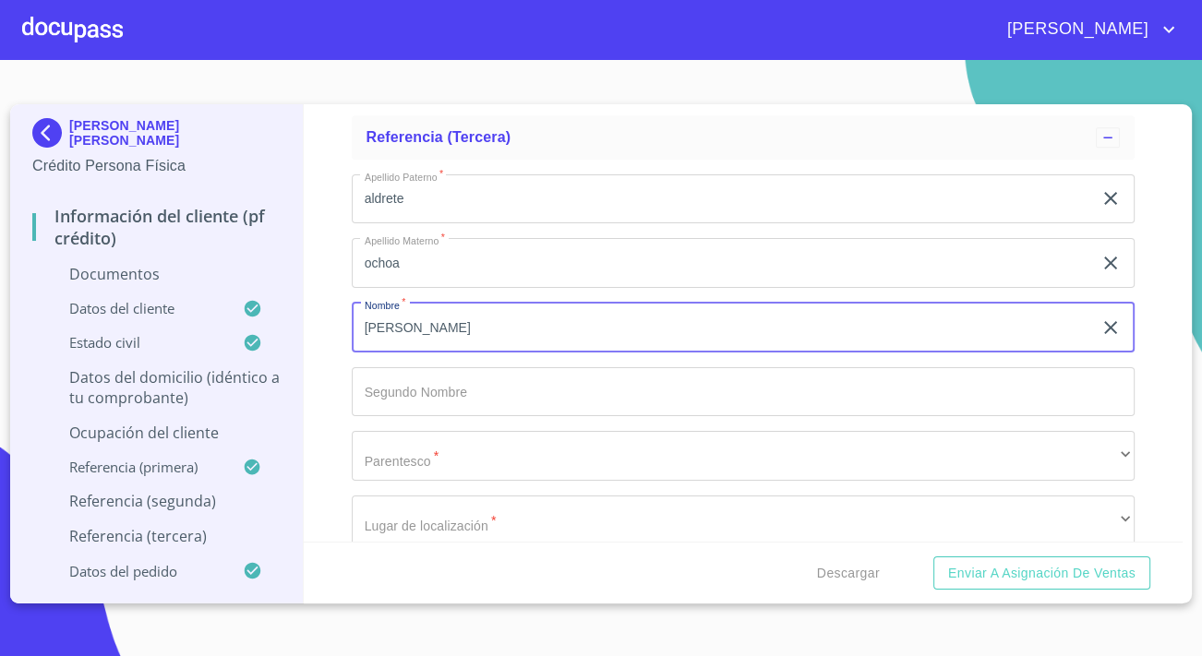
type input "[PERSON_NAME]"
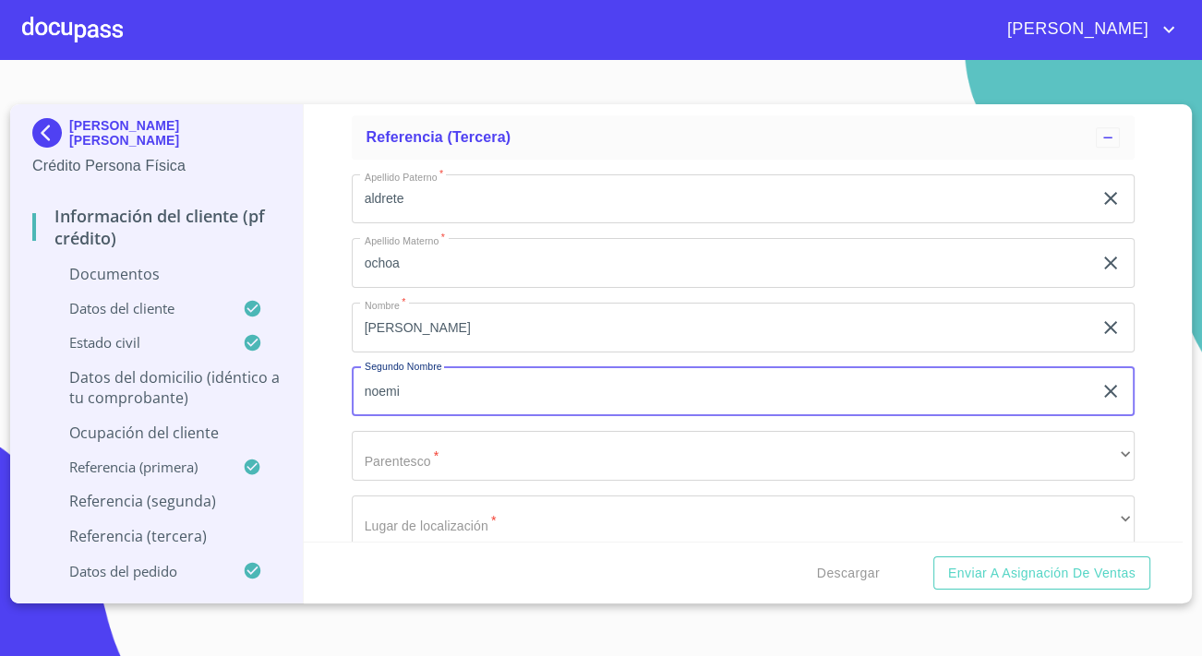
type input "noemi"
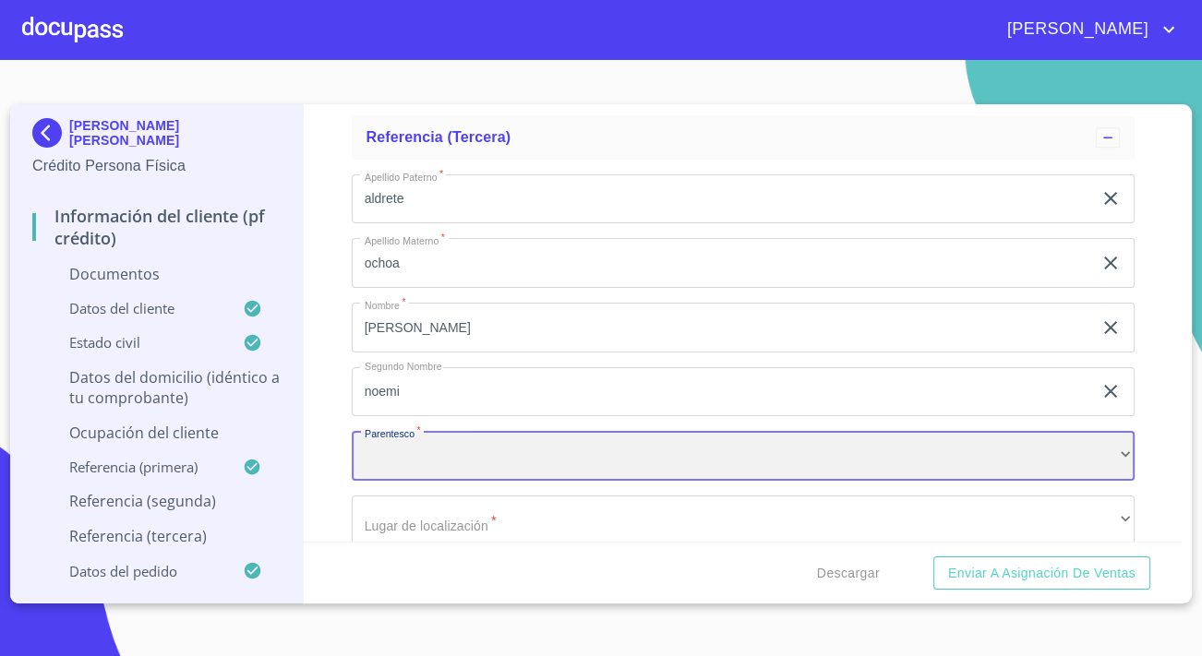
click at [449, 458] on div "​" at bounding box center [743, 456] width 783 height 50
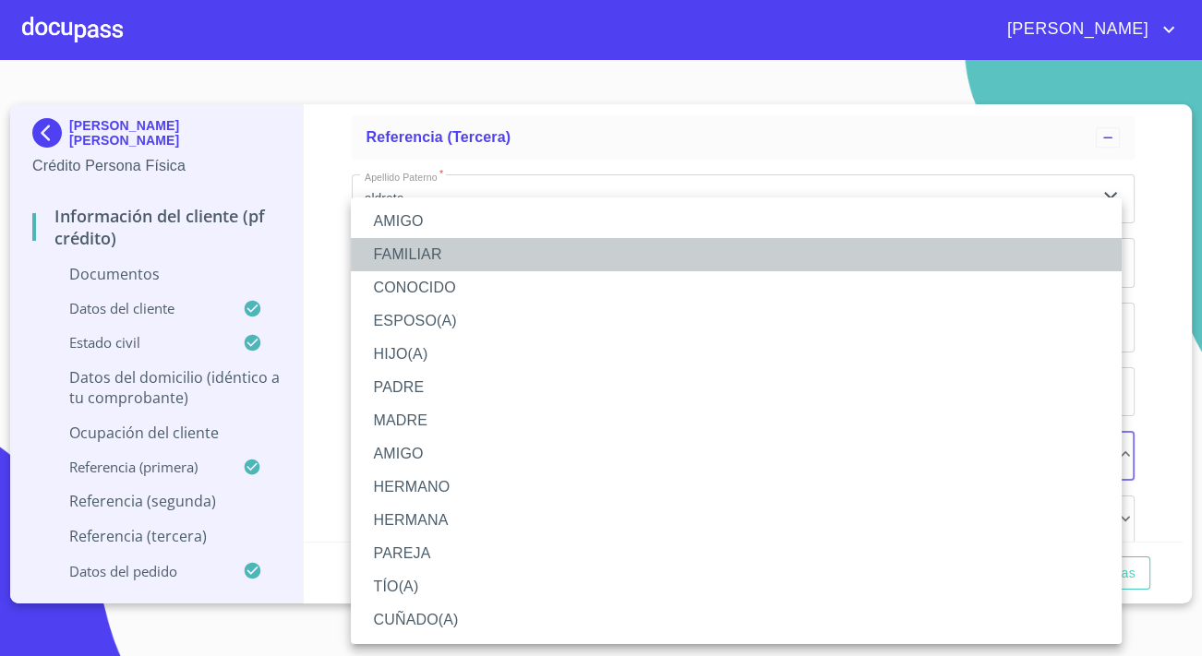
click at [396, 249] on li "FAMILIAR" at bounding box center [736, 254] width 771 height 33
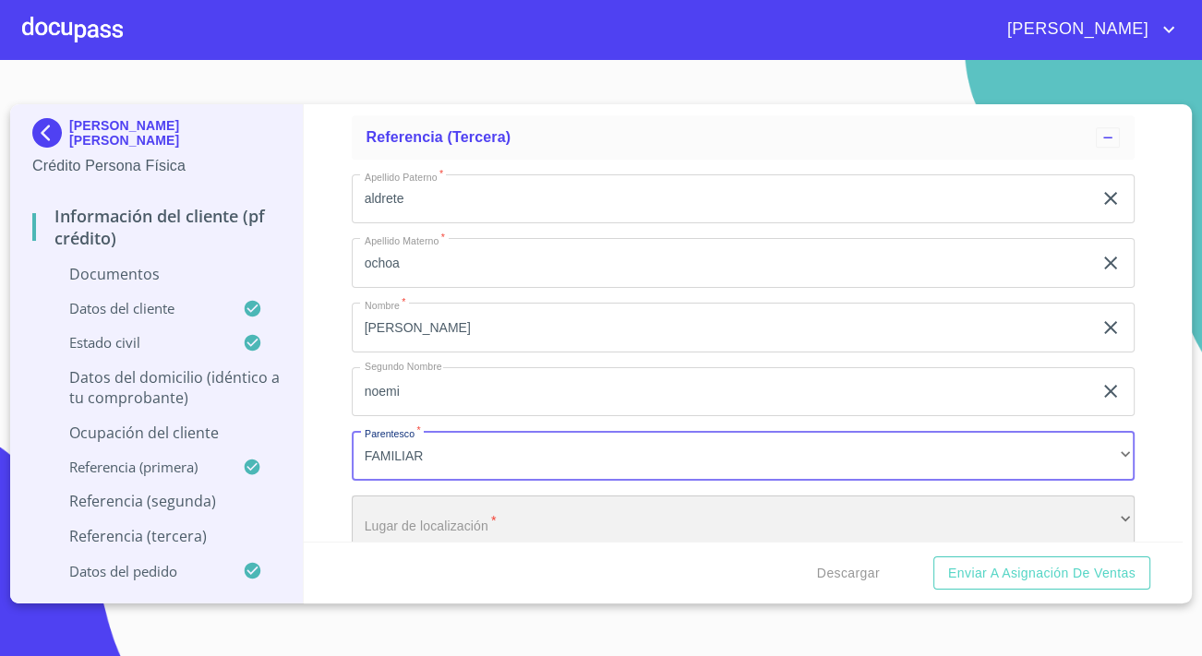
click at [445, 523] on div "​" at bounding box center [743, 521] width 783 height 50
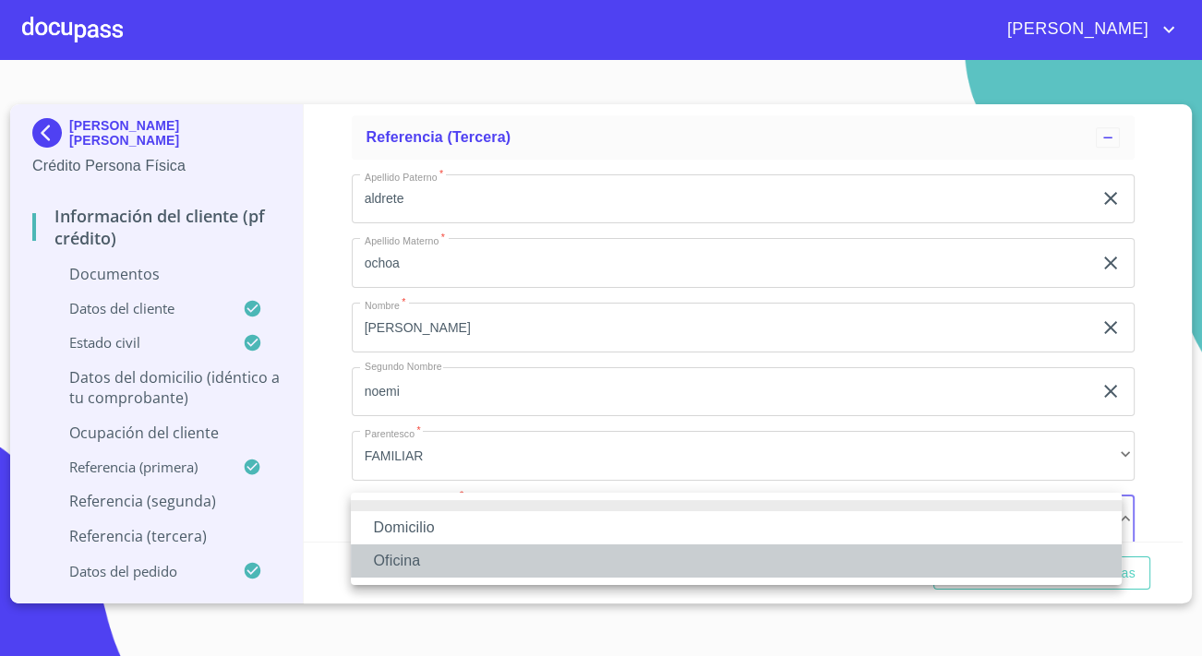
click at [431, 558] on li "Oficina" at bounding box center [736, 561] width 771 height 33
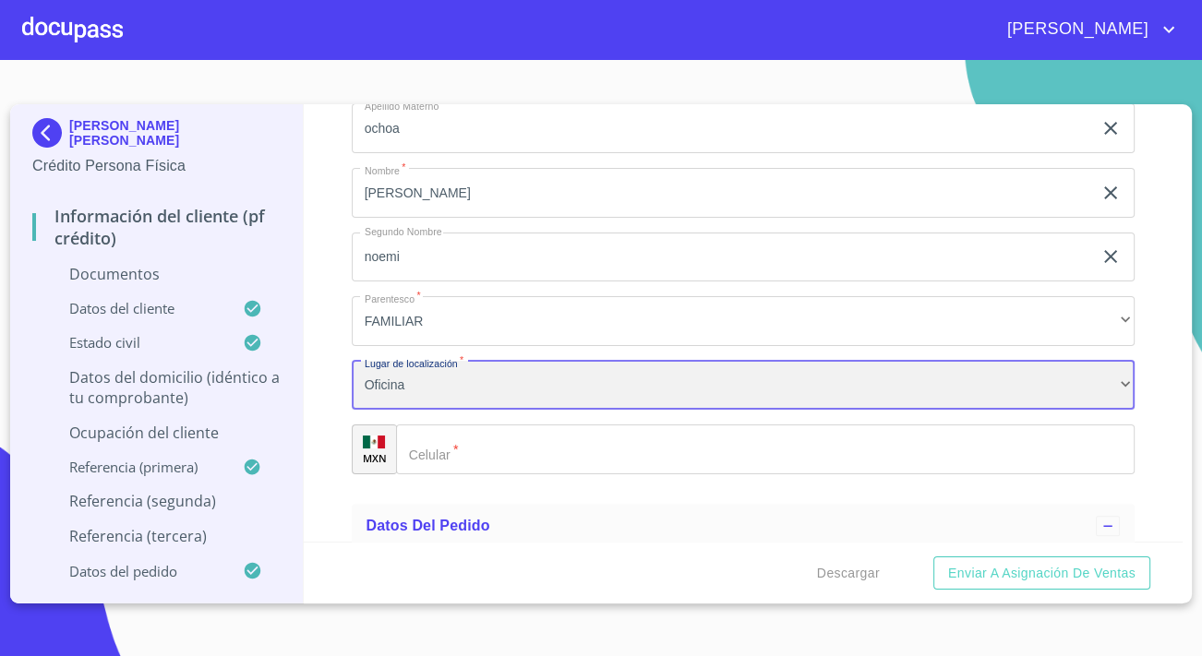
scroll to position [8139, 0]
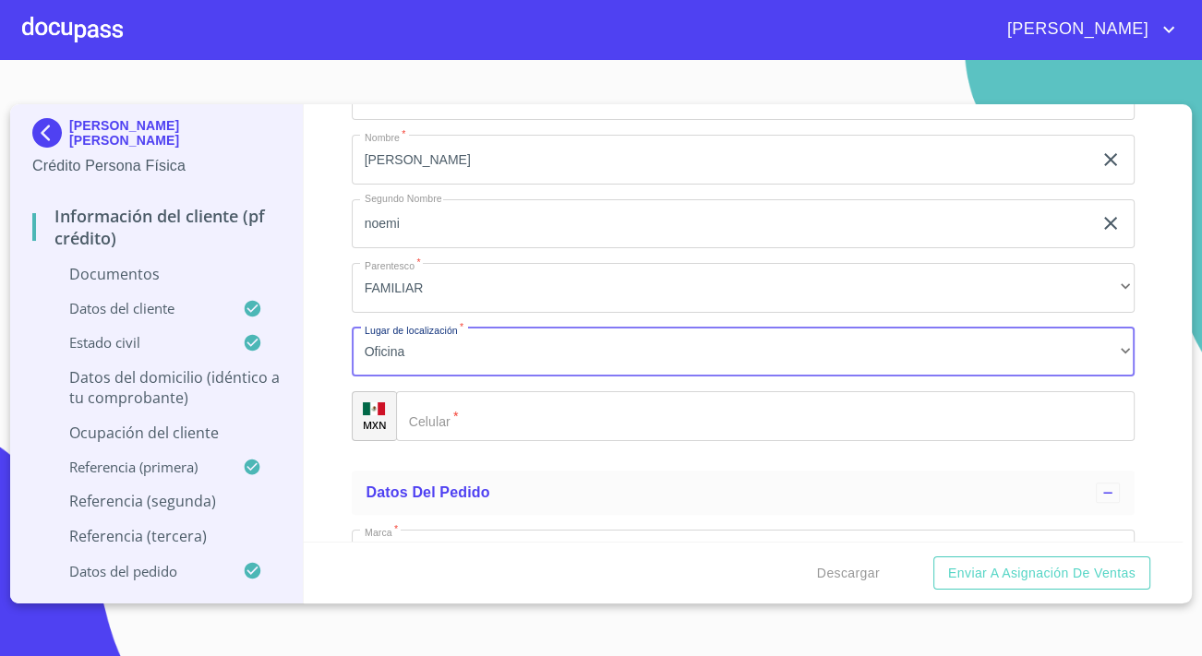
click at [435, 418] on div "​" at bounding box center [765, 416] width 738 height 50
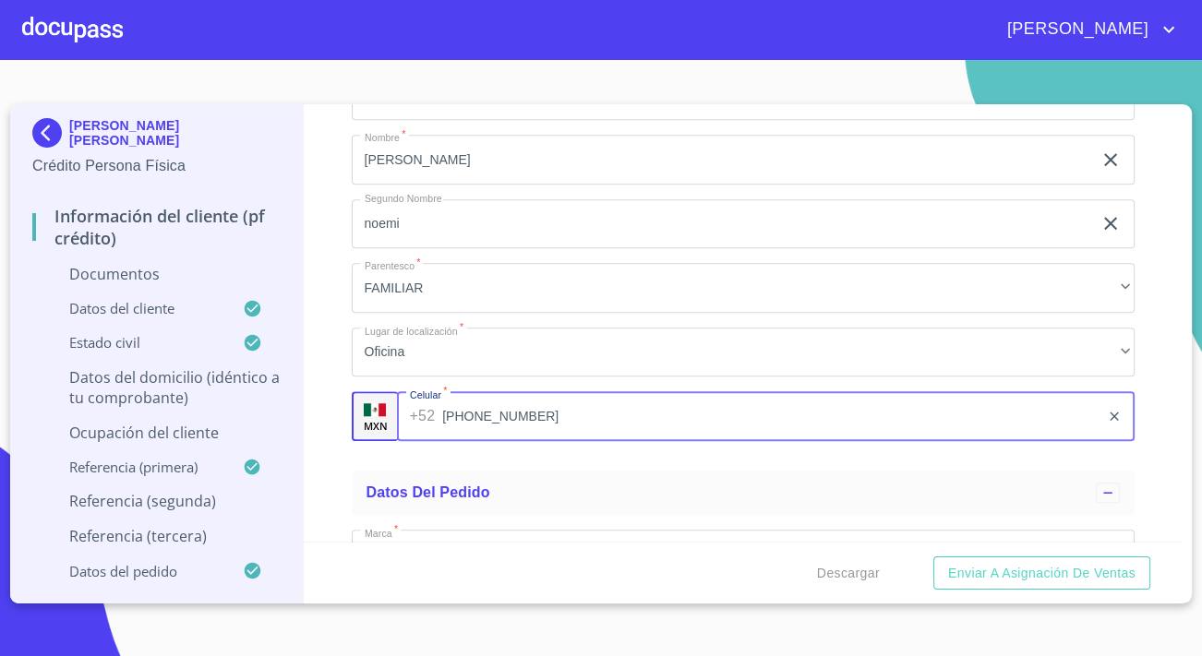
type input "[PHONE_NUMBER]"
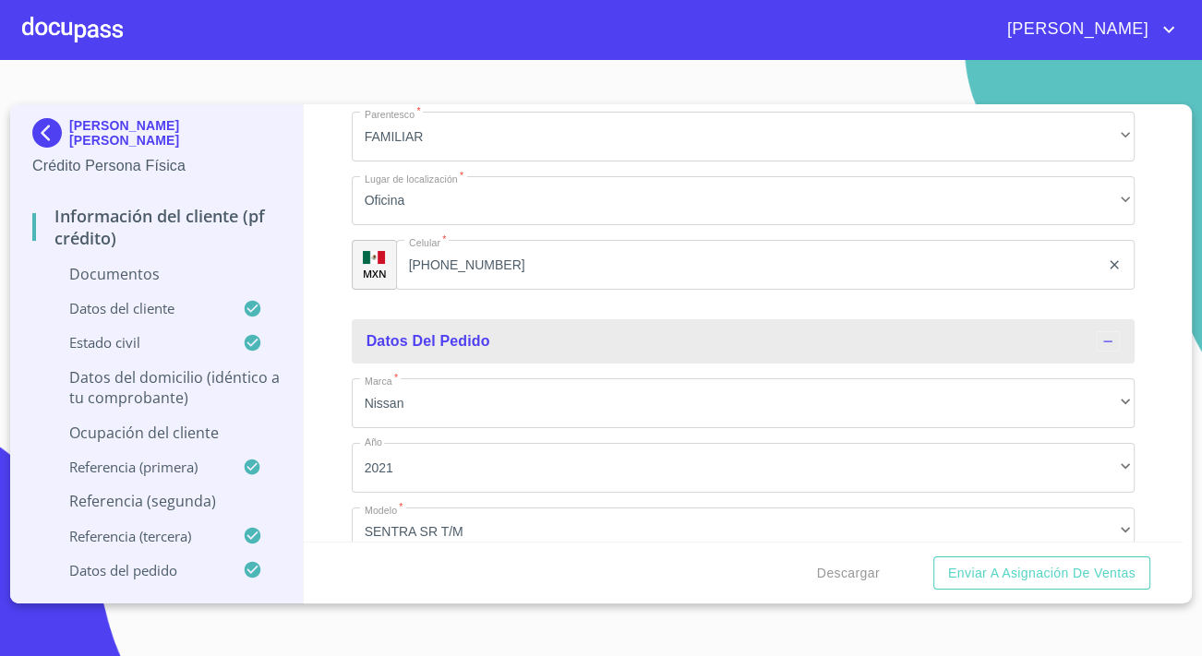
scroll to position [8307, 0]
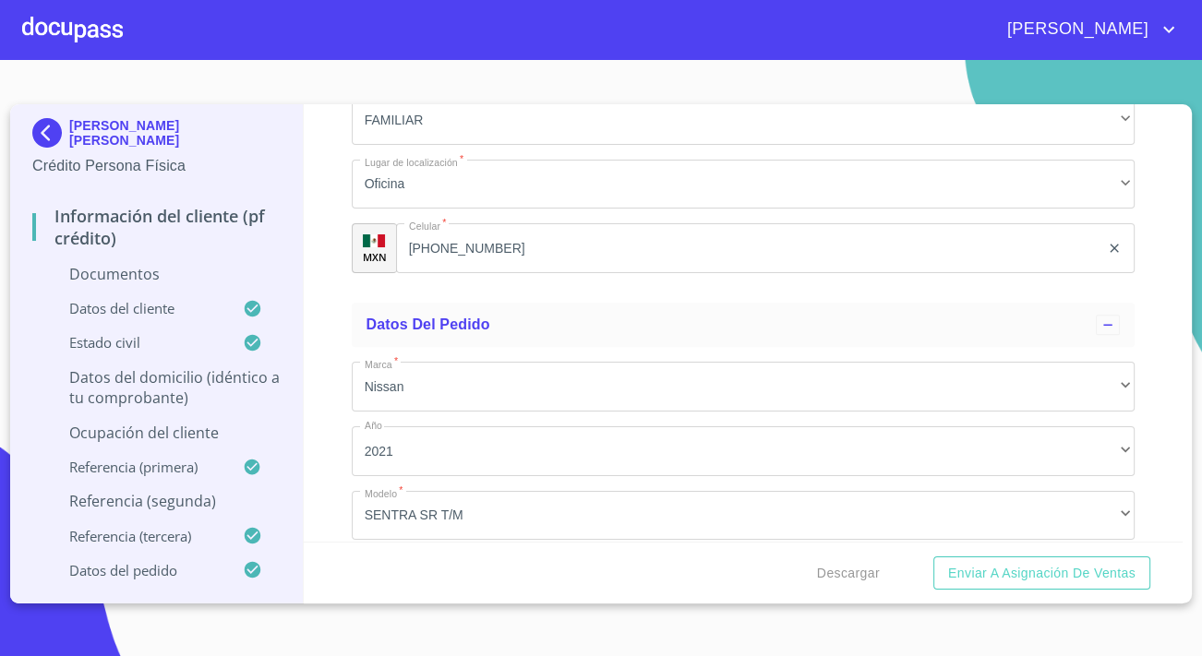
click at [190, 506] on p "Referencia (segunda)" at bounding box center [156, 501] width 248 height 20
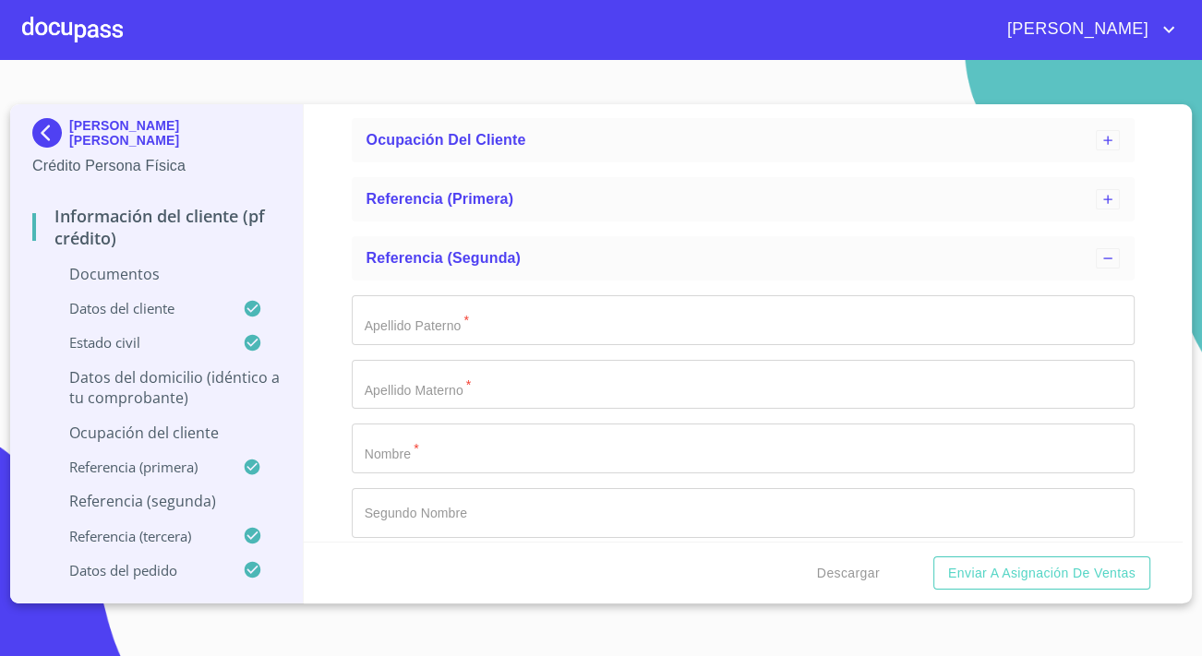
scroll to position [313, 0]
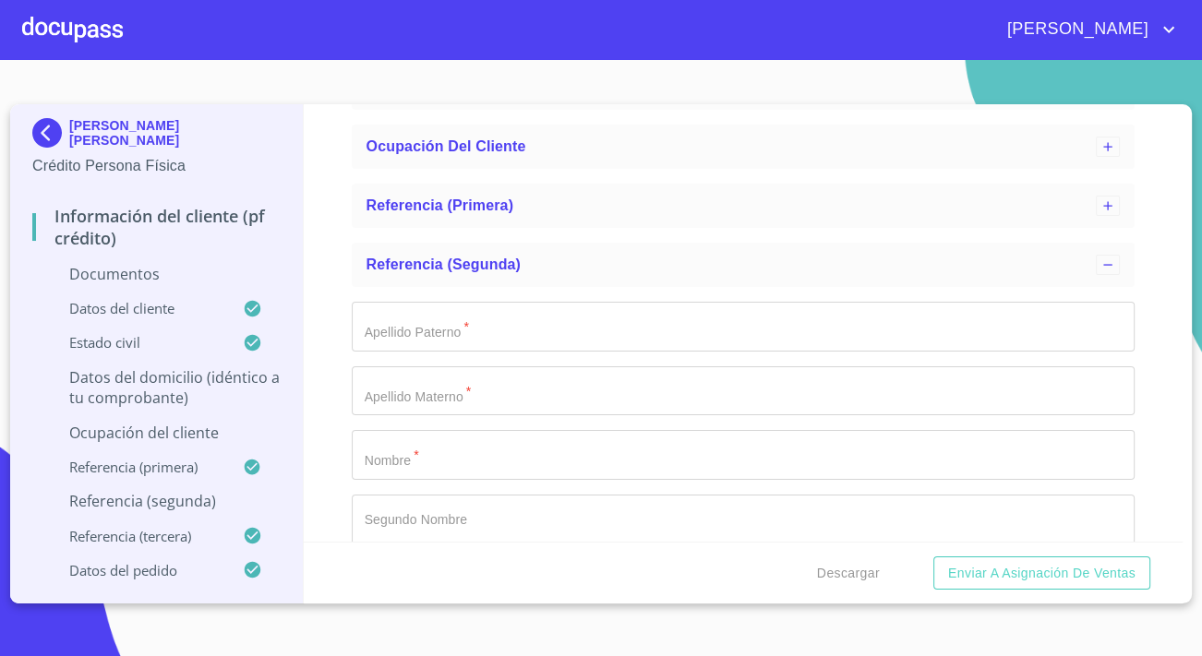
click at [418, 338] on input "Apellido Paterno   *" at bounding box center [743, 327] width 783 height 50
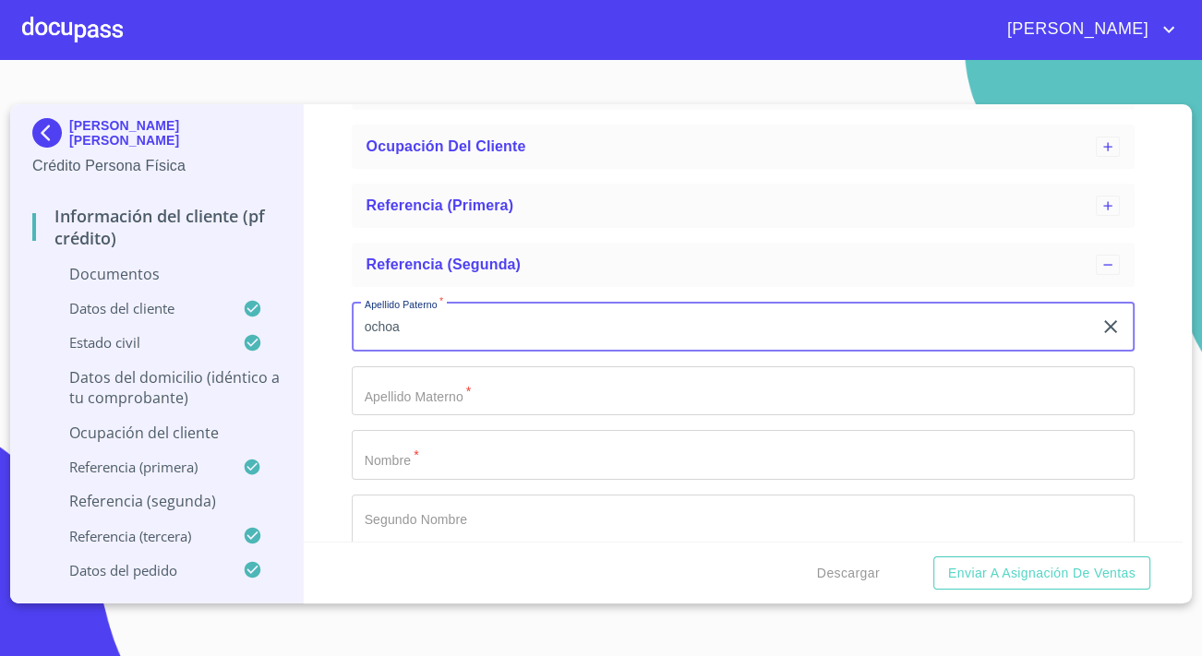
type input "ochoa"
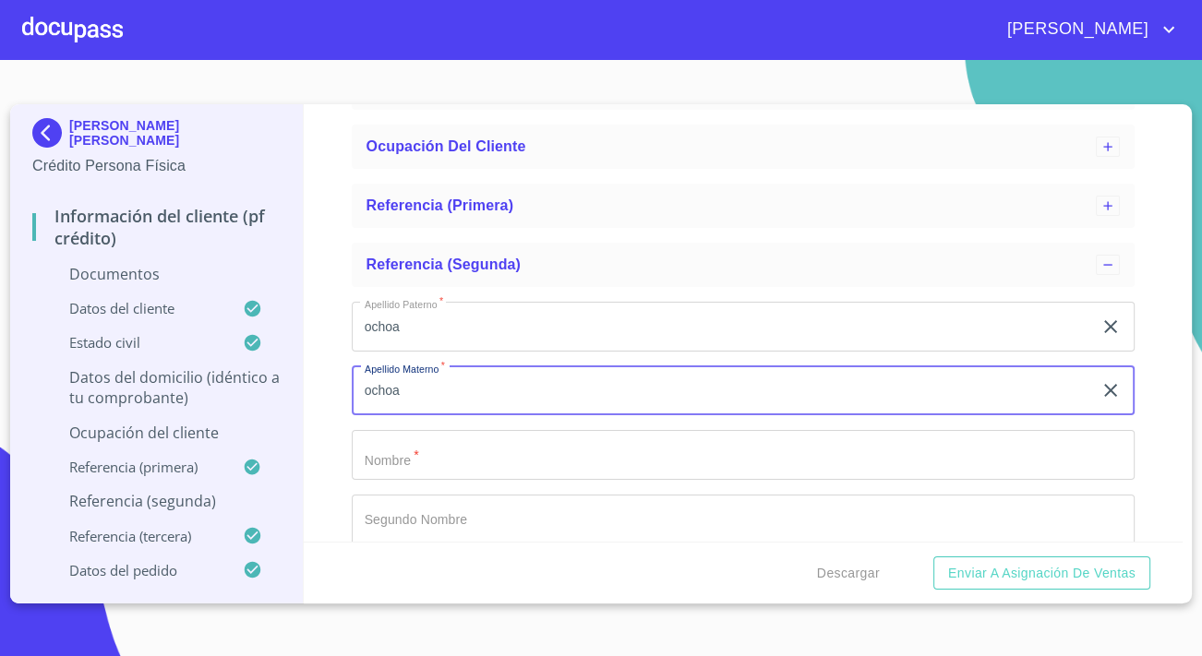
type input "ochoa"
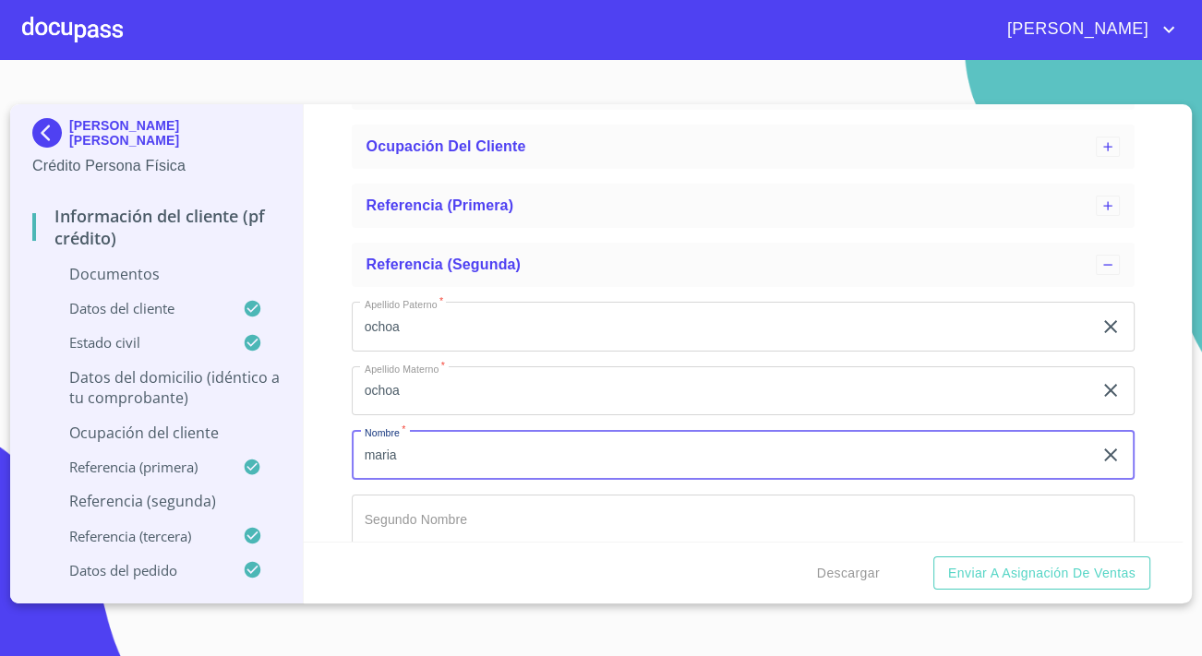
type input "maria"
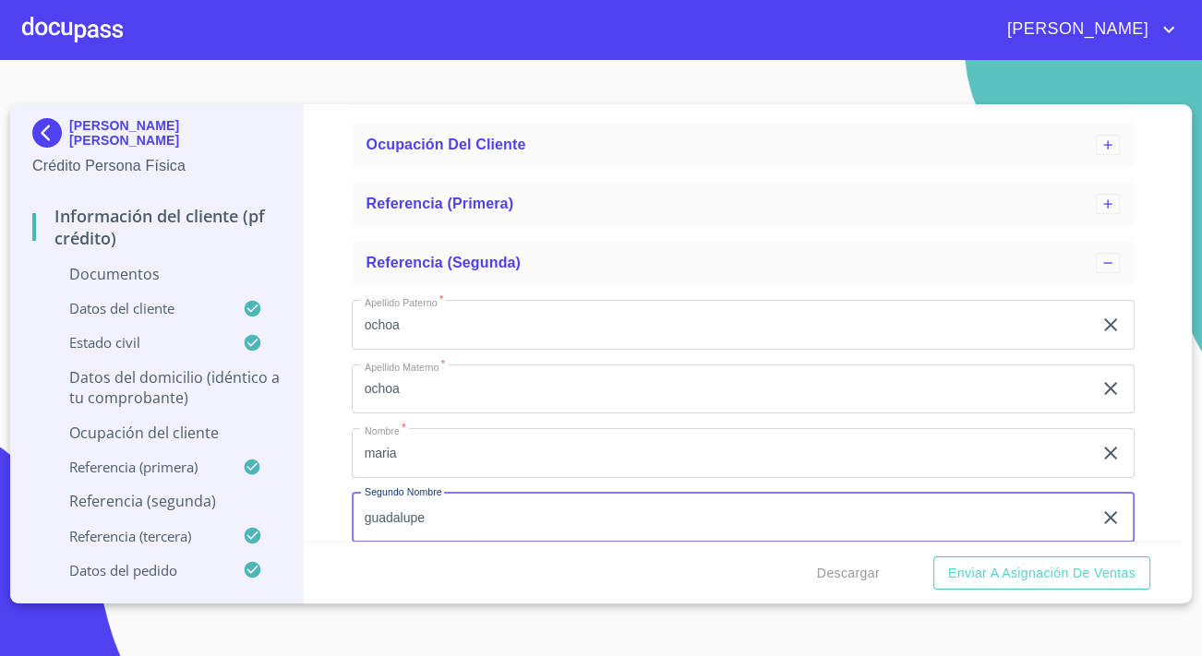
type input "guadalupe"
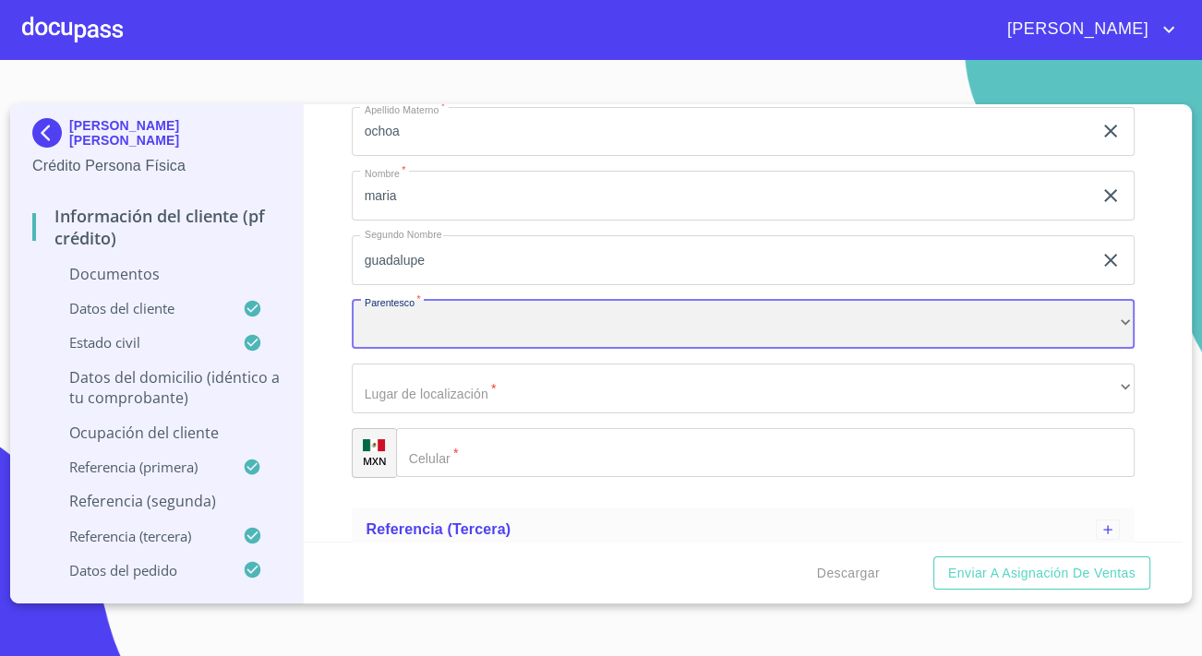
click at [418, 338] on div "​" at bounding box center [743, 325] width 783 height 50
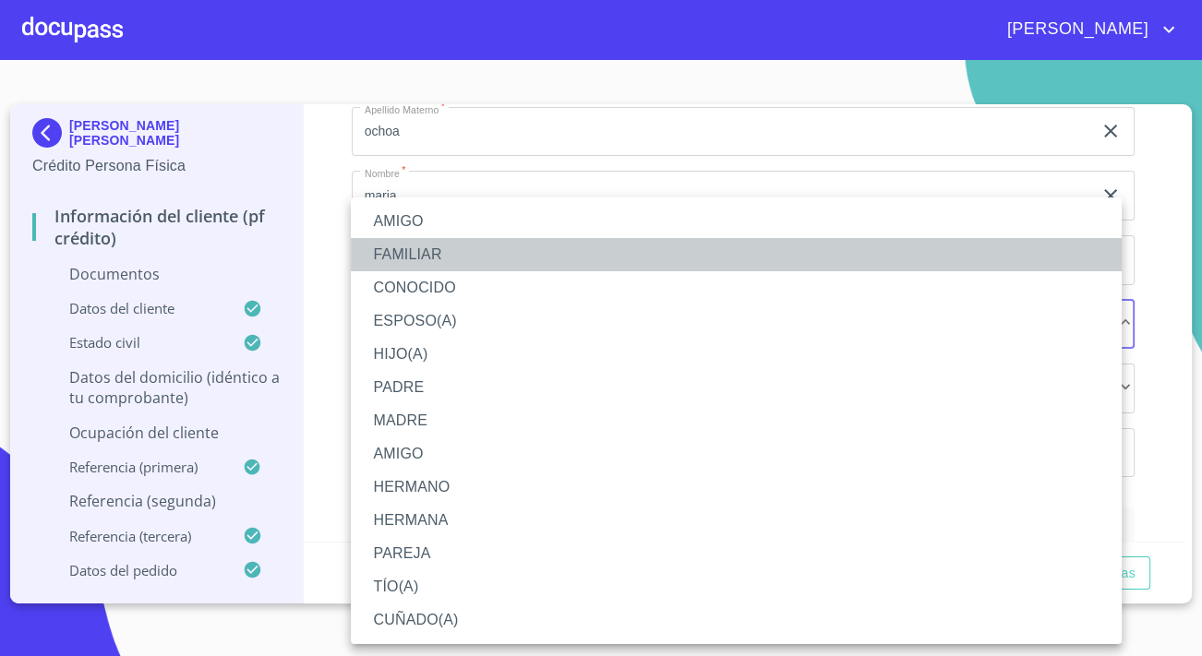
click at [421, 247] on li "FAMILIAR" at bounding box center [736, 254] width 771 height 33
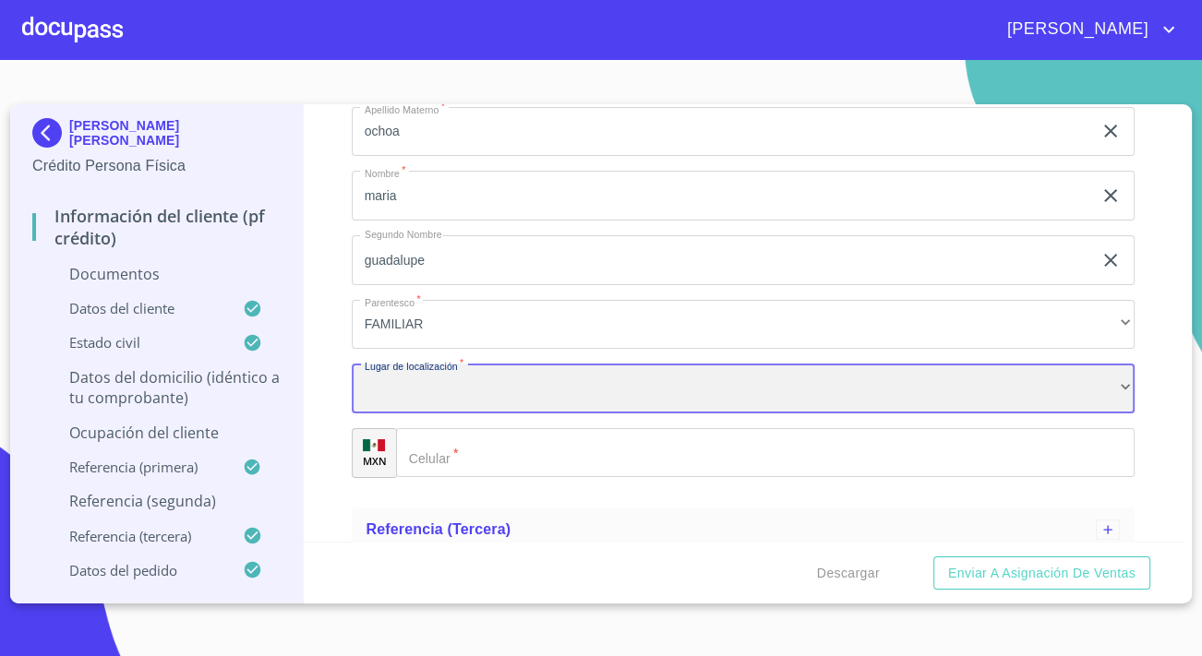
click at [457, 392] on div "​" at bounding box center [743, 389] width 783 height 50
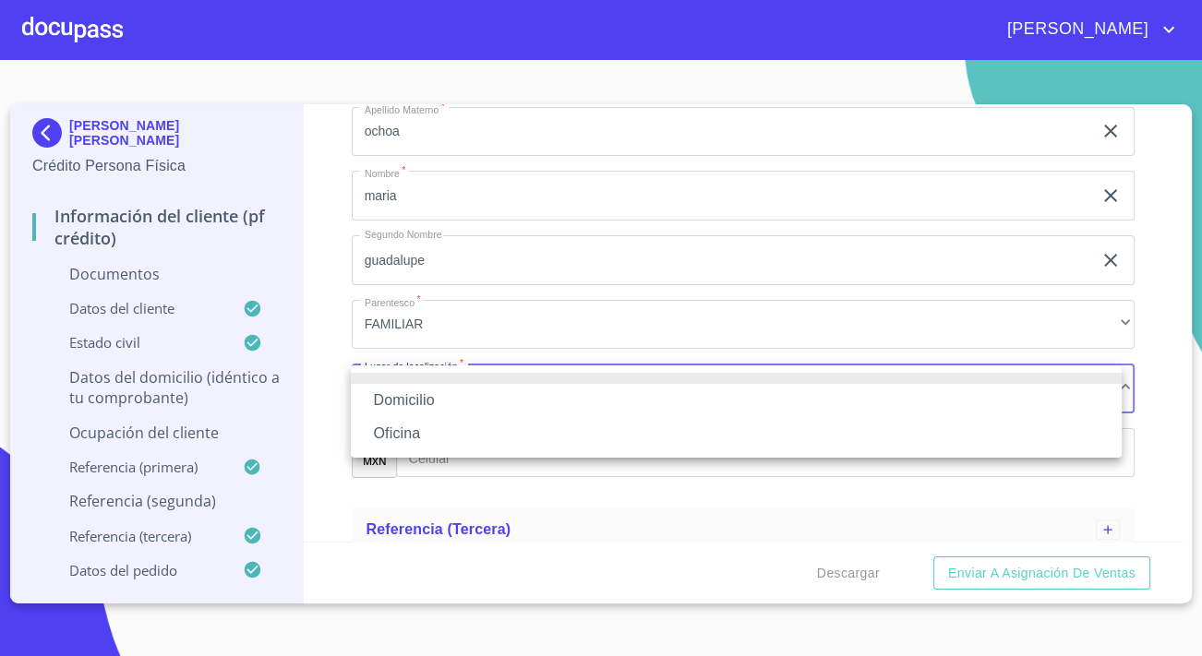
click at [428, 425] on li "Oficina" at bounding box center [736, 433] width 771 height 33
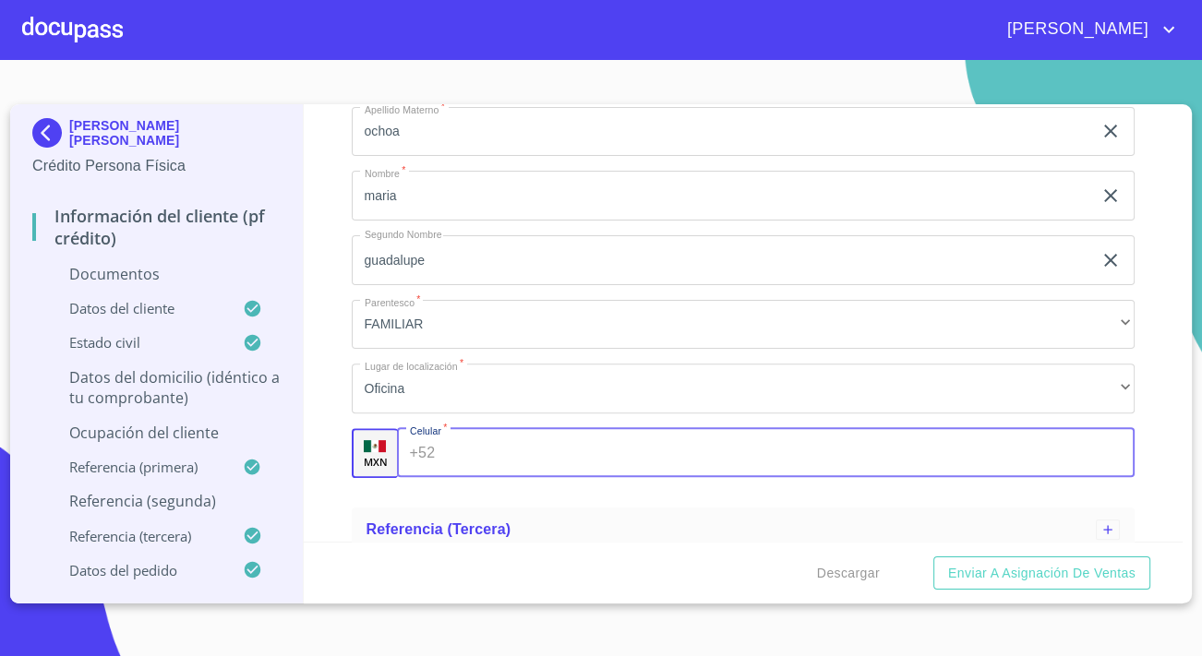
click at [515, 438] on input "Apellido Paterno   *" at bounding box center [788, 453] width 692 height 50
type input "[PHONE_NUMBER]"
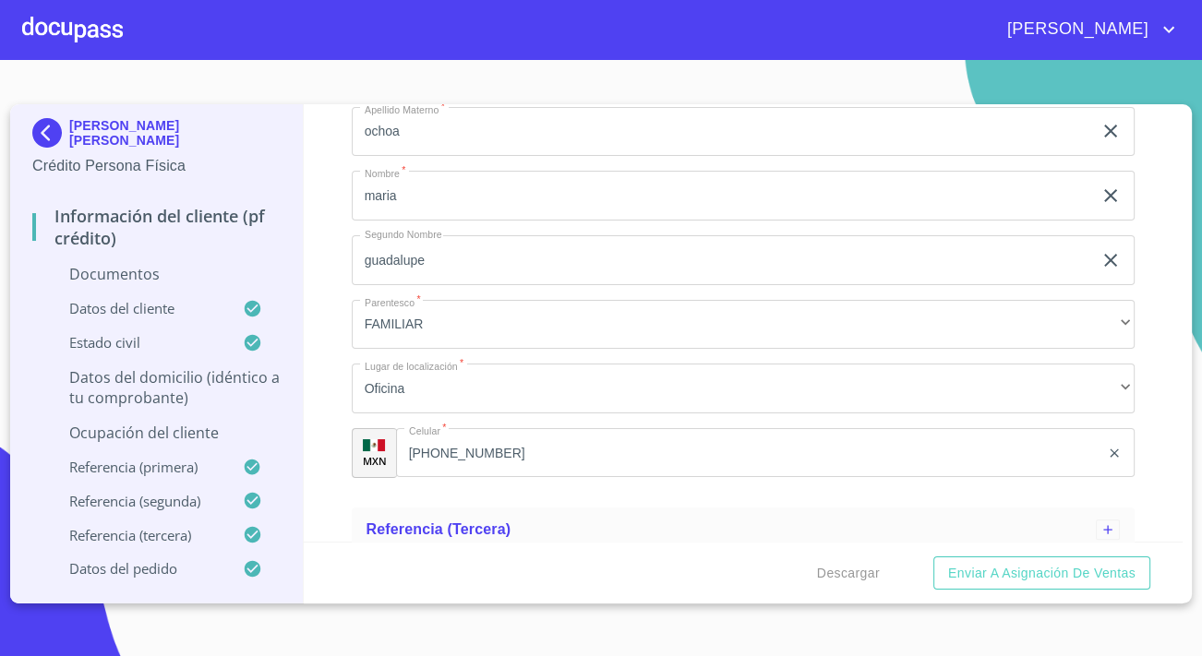
click at [342, 401] on div "Información del cliente (PF crédito) Documentos Datos del cliente Estado Civil …" at bounding box center [744, 322] width 880 height 437
click at [232, 432] on p "Ocupación del Cliente" at bounding box center [156, 433] width 248 height 20
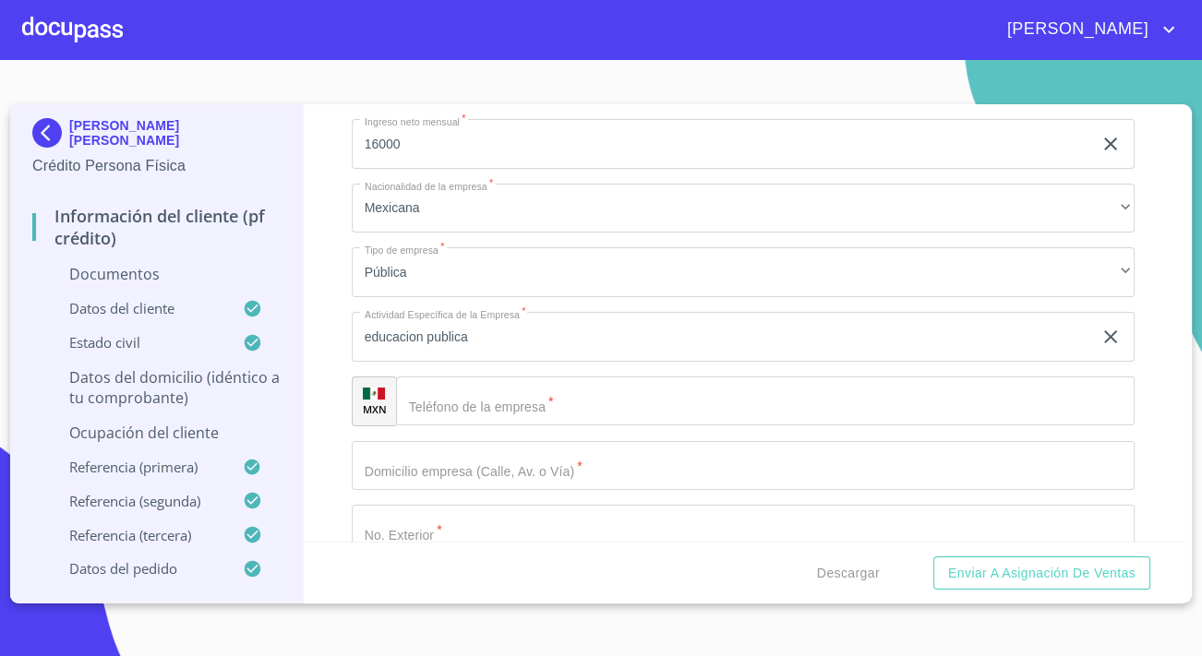
scroll to position [541, 0]
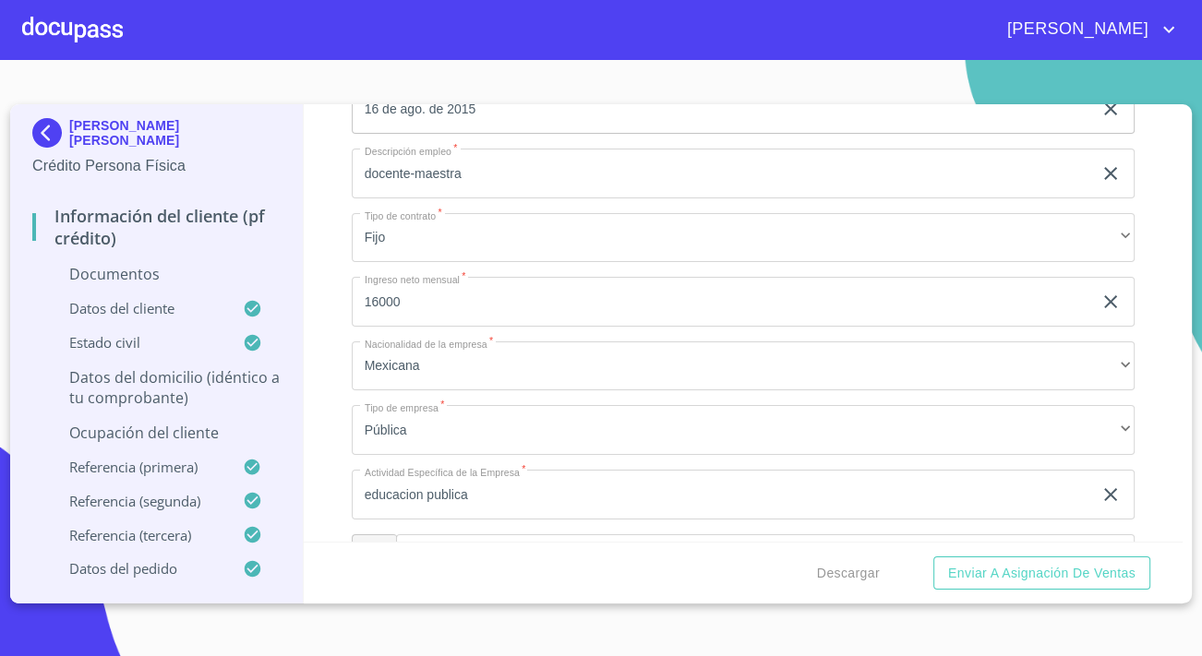
click at [204, 392] on p "Datos del domicilio (idéntico a tu comprobante)" at bounding box center [156, 387] width 248 height 41
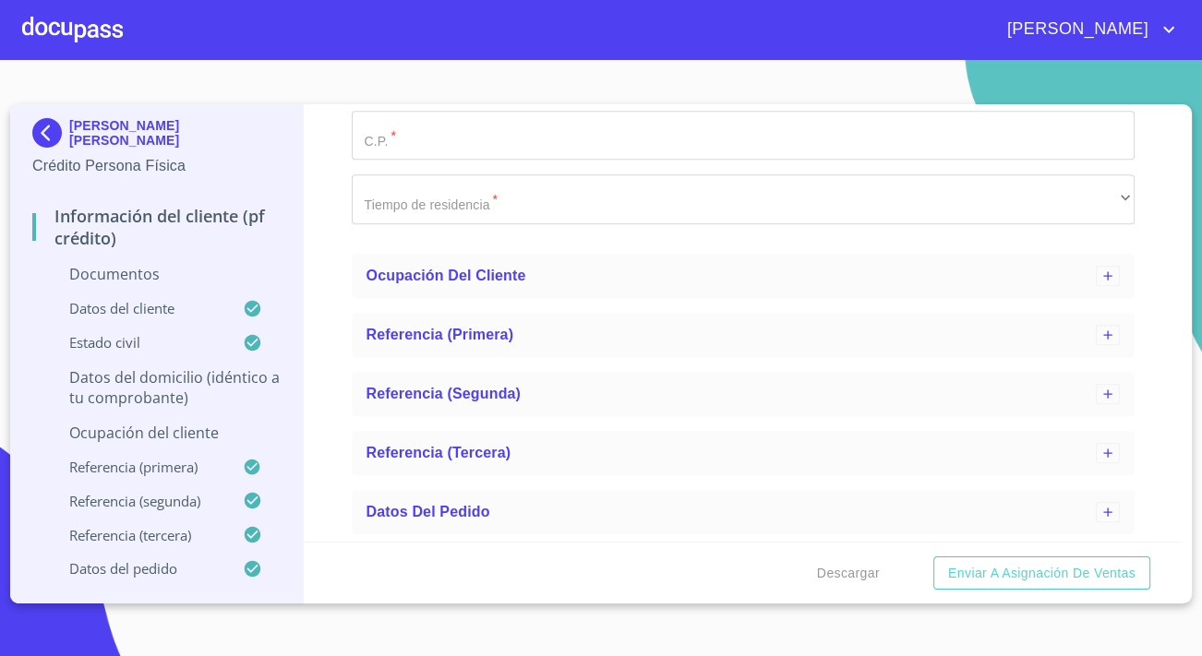
scroll to position [905, 0]
